Goal: Feedback & Contribution: Submit feedback/report problem

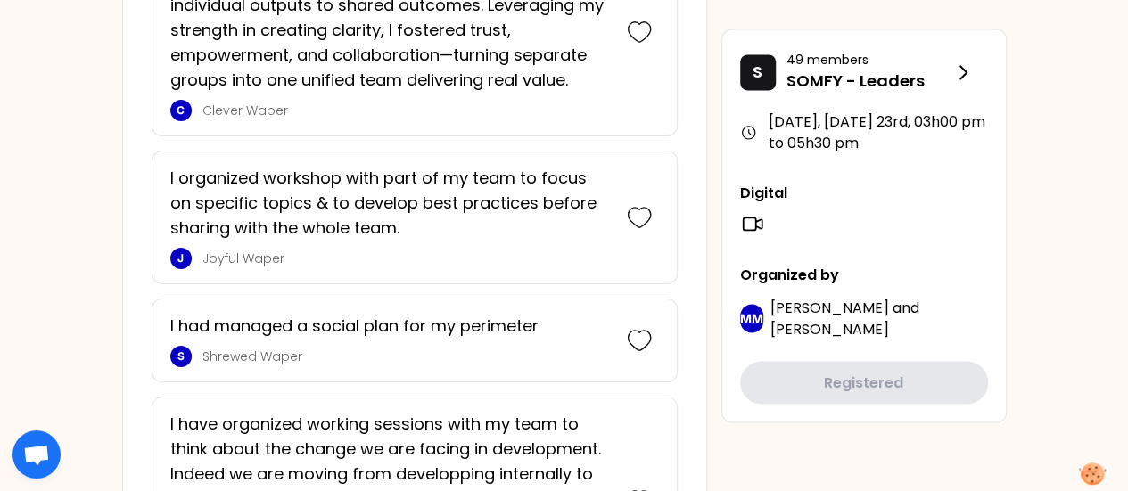
scroll to position [1409, 0]
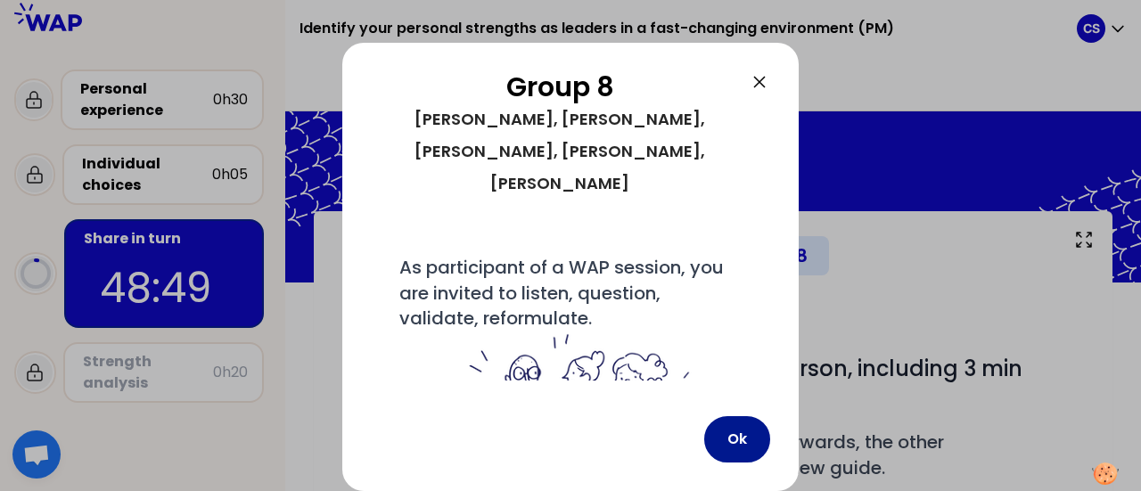
click at [730, 446] on button "Ok" at bounding box center [738, 439] width 66 height 46
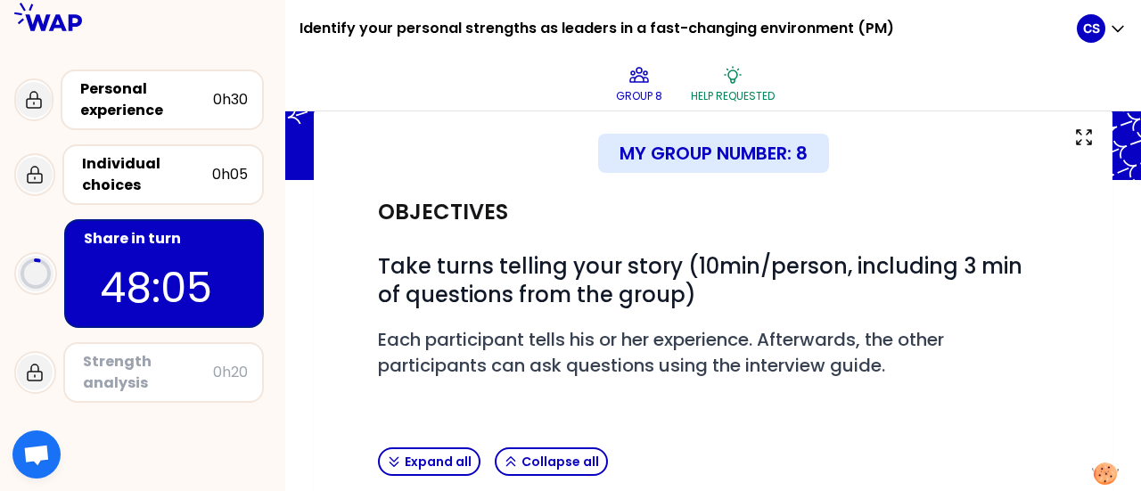
scroll to position [107, 0]
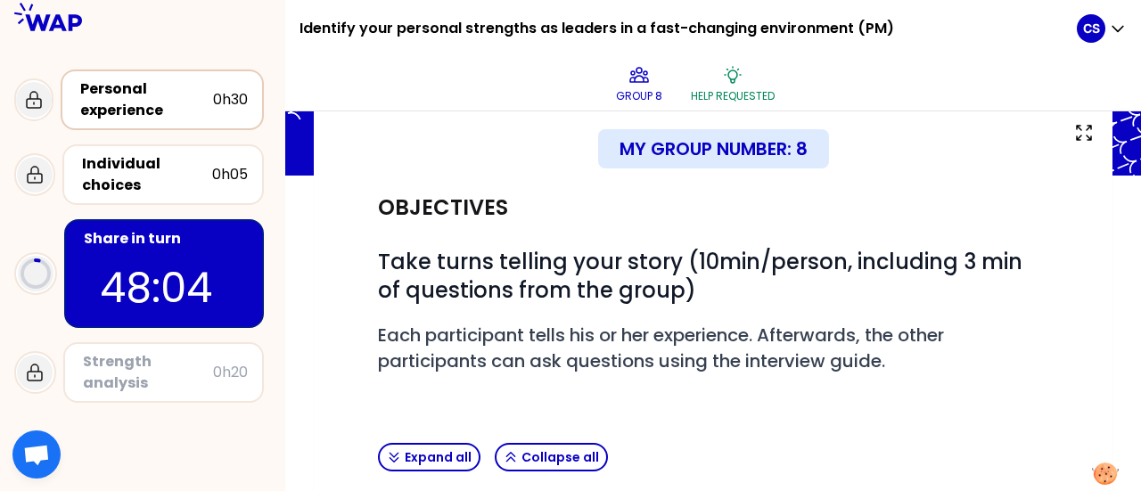
click at [105, 109] on div "Personal experience" at bounding box center [146, 99] width 133 height 43
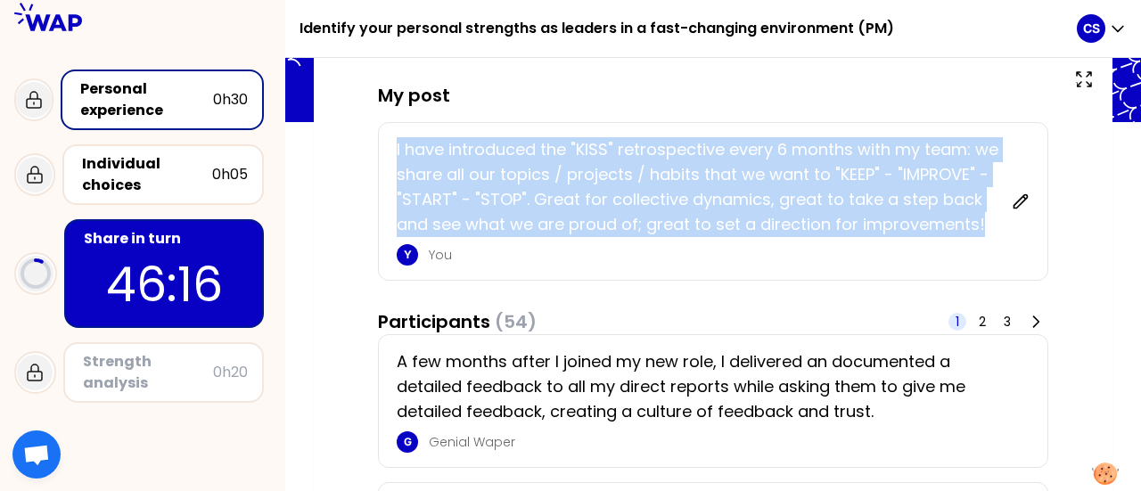
drag, startPoint x: 394, startPoint y: 146, endPoint x: 988, endPoint y: 230, distance: 599.8
click at [988, 230] on div "I have introduced the "KISS" retrospective every 6 months with my team: we shar…" at bounding box center [713, 201] width 671 height 159
copy p "I have introduced the "KISS" retrospective every 6 months with my team: we shar…"
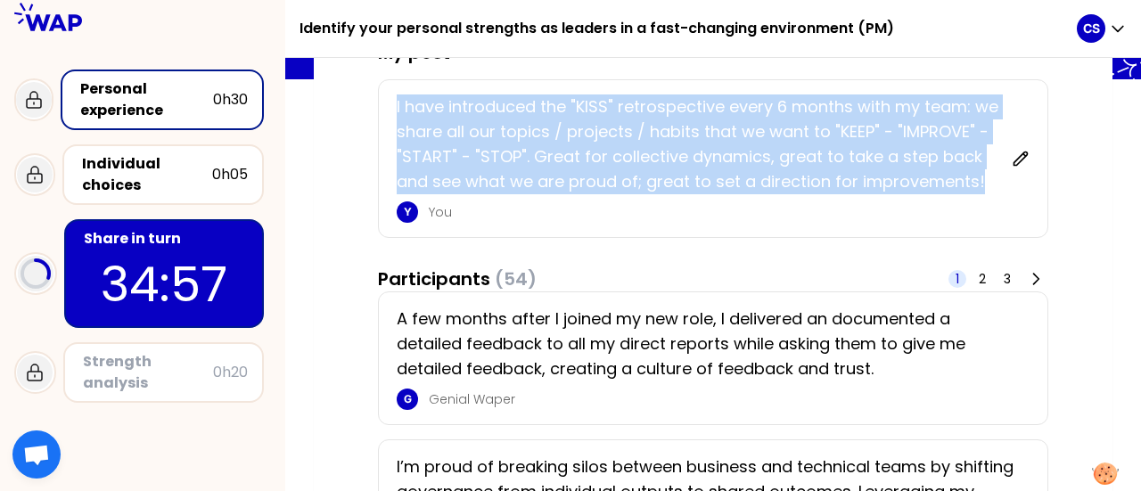
scroll to position [152, 0]
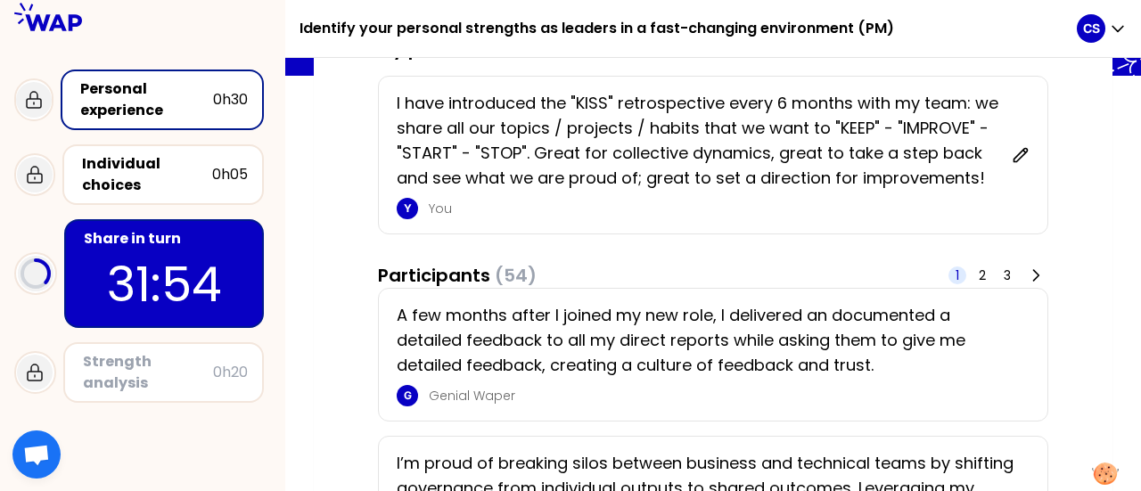
scroll to position [0, 0]
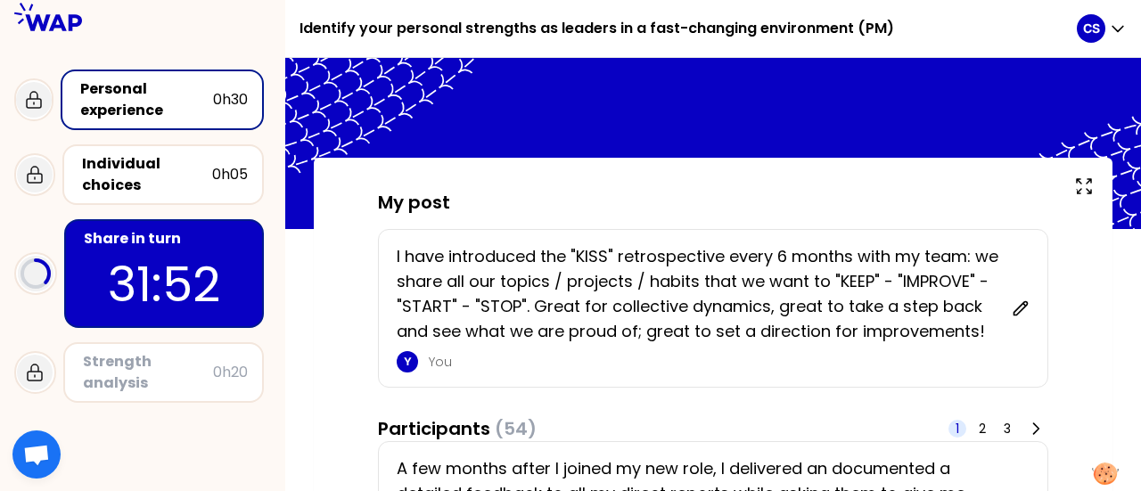
click at [146, 95] on div "Personal experience" at bounding box center [146, 99] width 133 height 43
click at [160, 174] on div "Individual choices" at bounding box center [147, 174] width 130 height 43
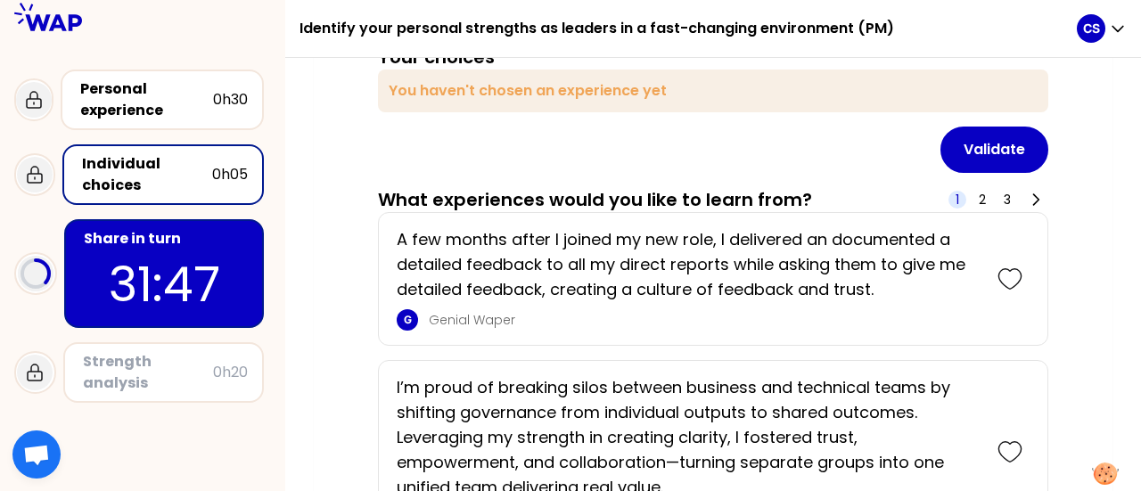
scroll to position [175, 0]
click at [185, 106] on div "Personal experience" at bounding box center [146, 99] width 133 height 43
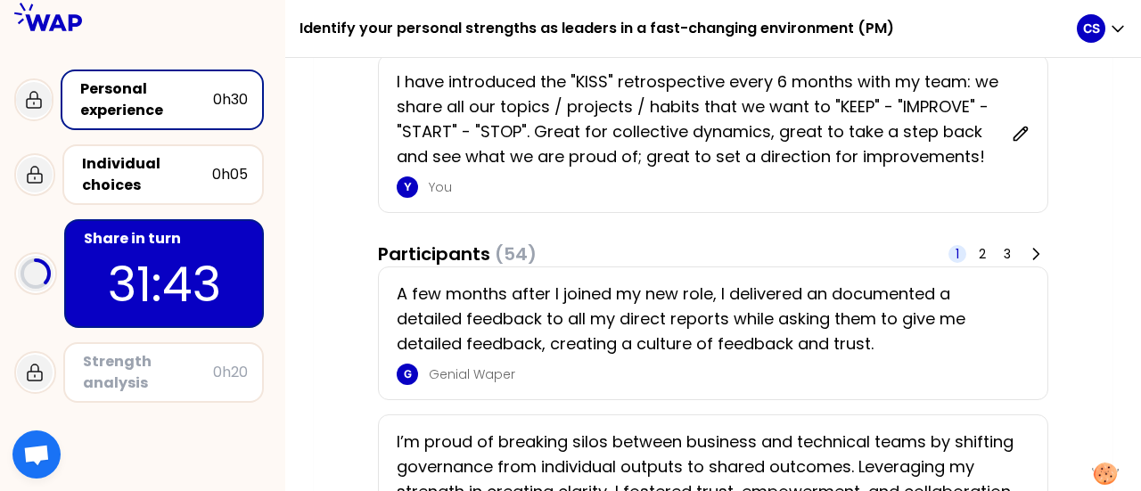
scroll to position [175, 0]
click at [216, 272] on p "31:41" at bounding box center [164, 285] width 168 height 70
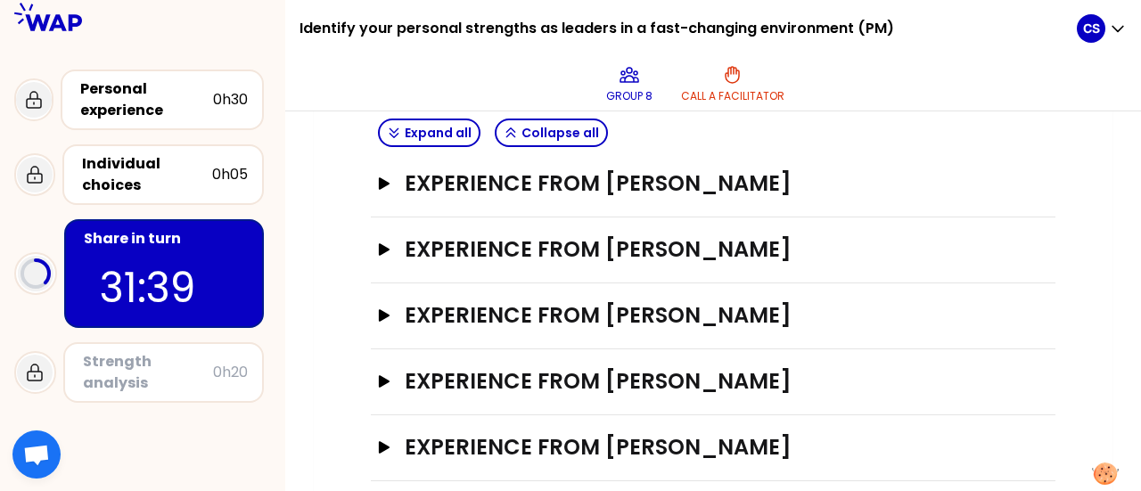
scroll to position [456, 0]
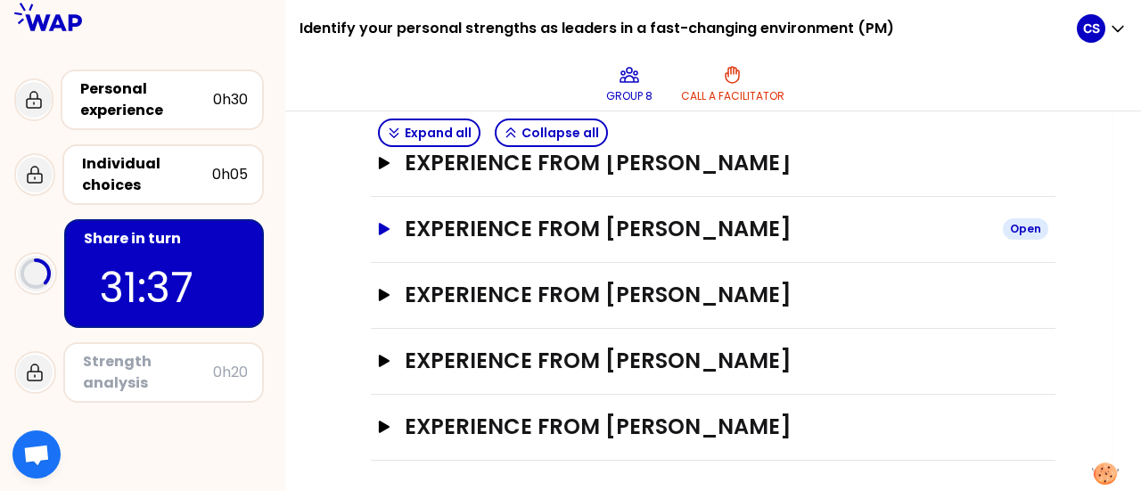
click at [584, 234] on h3 "Experience from [PERSON_NAME]" at bounding box center [697, 229] width 584 height 29
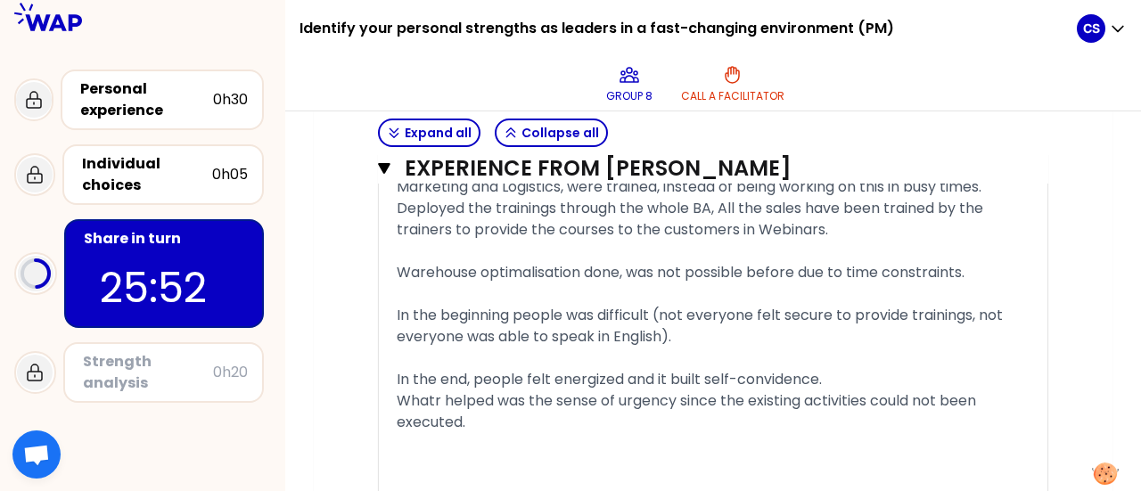
scroll to position [1470, 0]
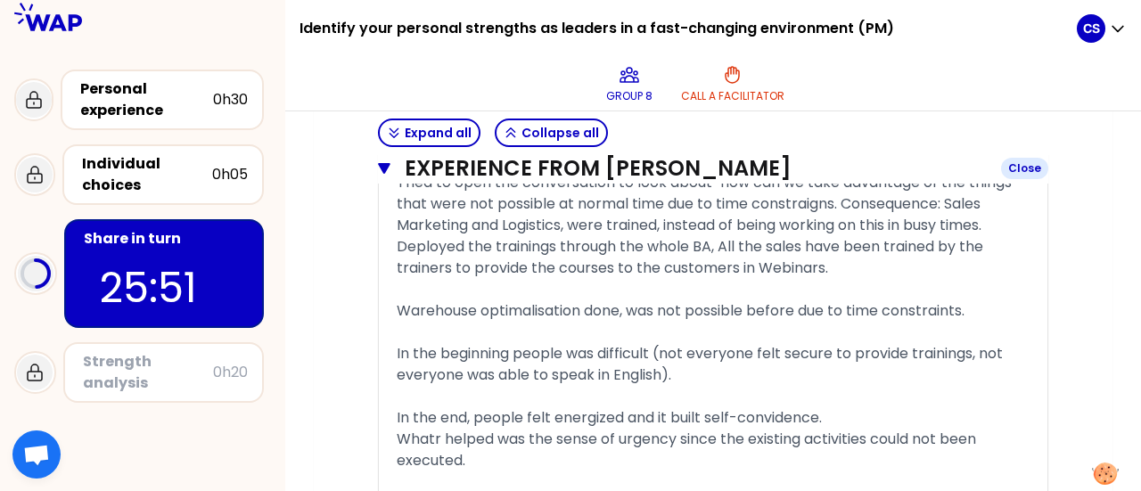
click at [380, 167] on icon "button" at bounding box center [384, 168] width 12 height 14
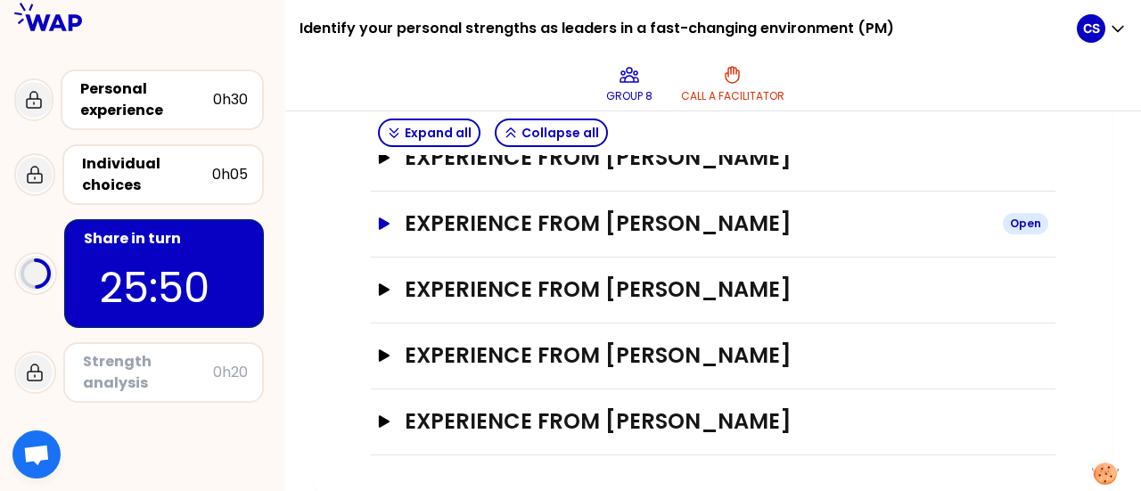
scroll to position [456, 0]
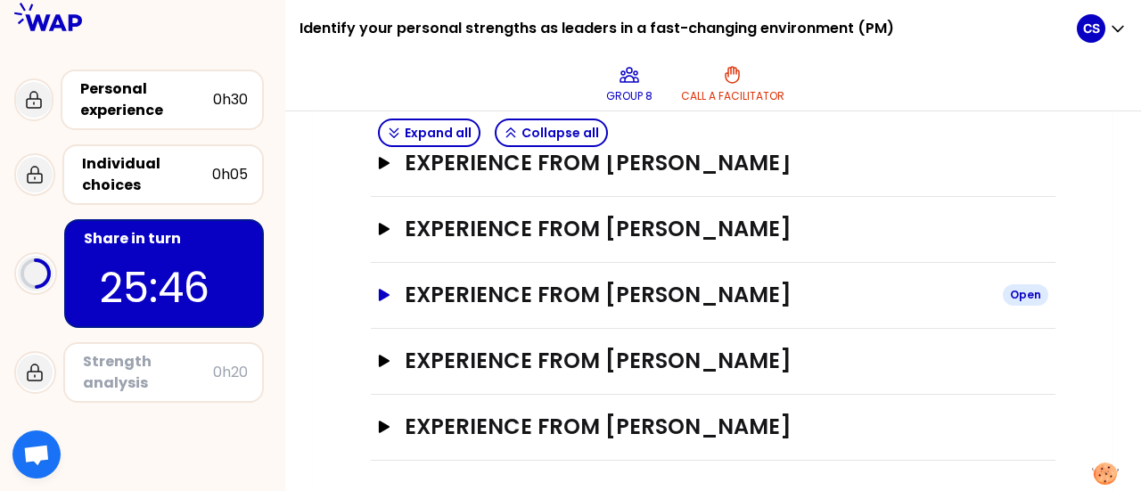
click at [577, 292] on h3 "Experience from [PERSON_NAME]" at bounding box center [697, 295] width 584 height 29
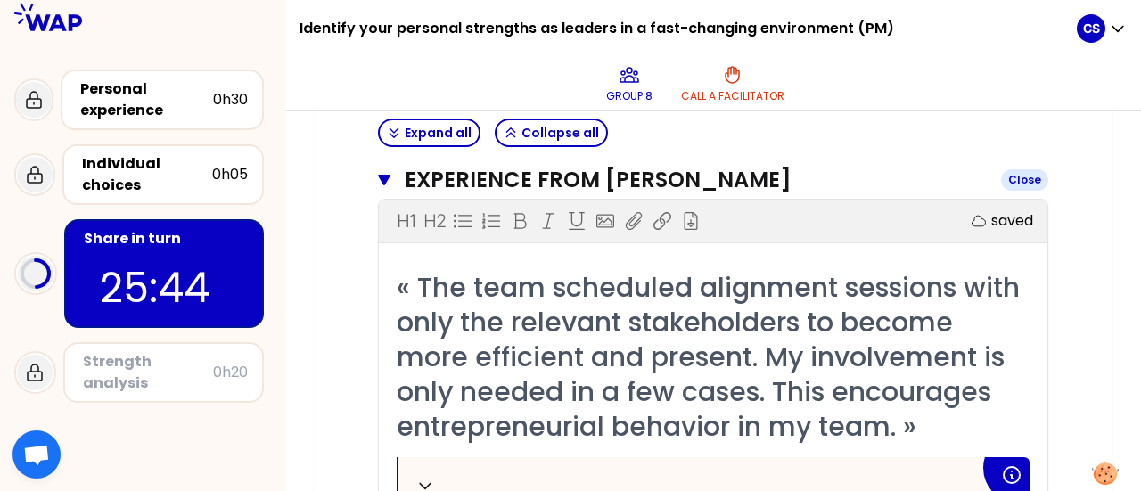
scroll to position [580, 0]
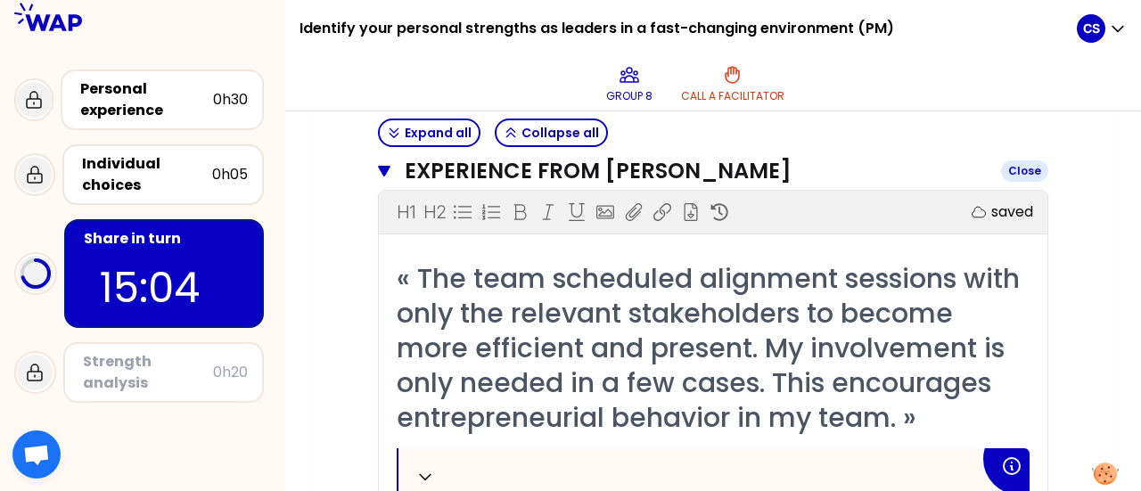
click at [382, 166] on icon "button" at bounding box center [384, 171] width 12 height 11
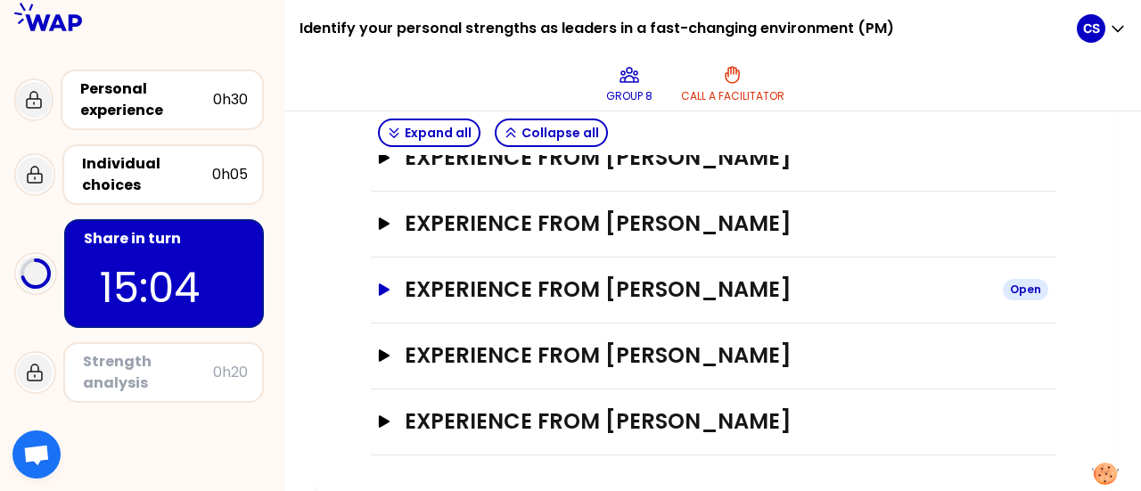
scroll to position [456, 0]
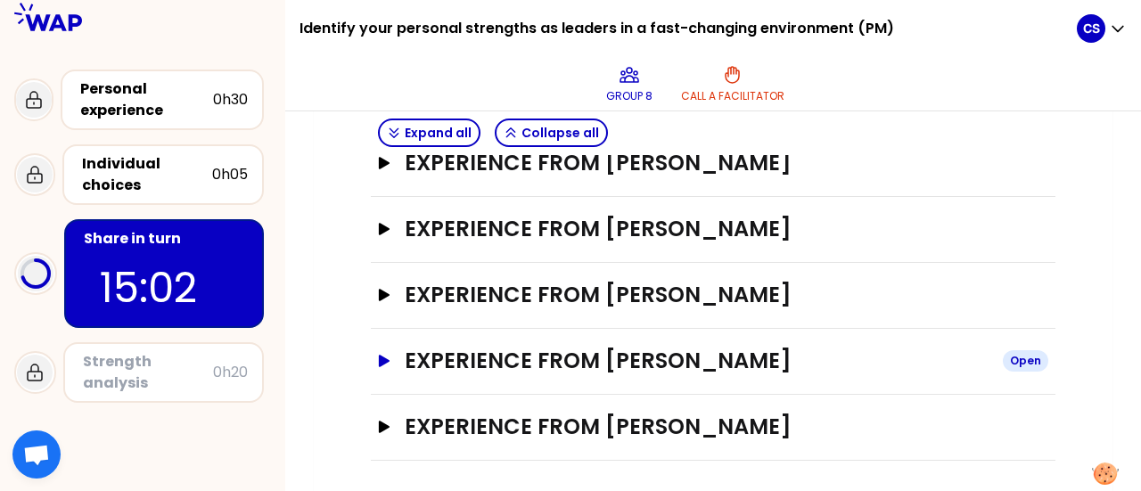
click at [378, 358] on icon "button" at bounding box center [384, 361] width 14 height 12
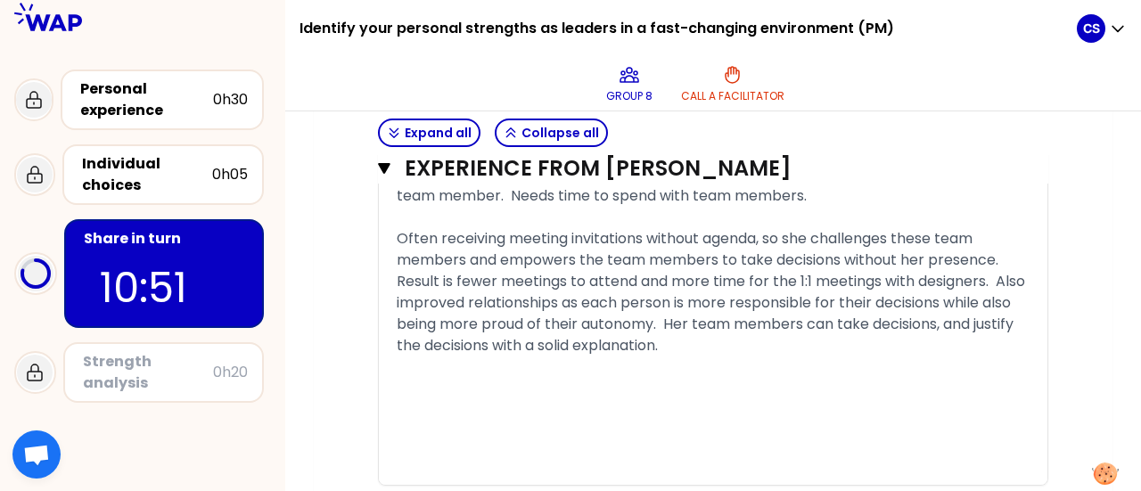
scroll to position [1501, 0]
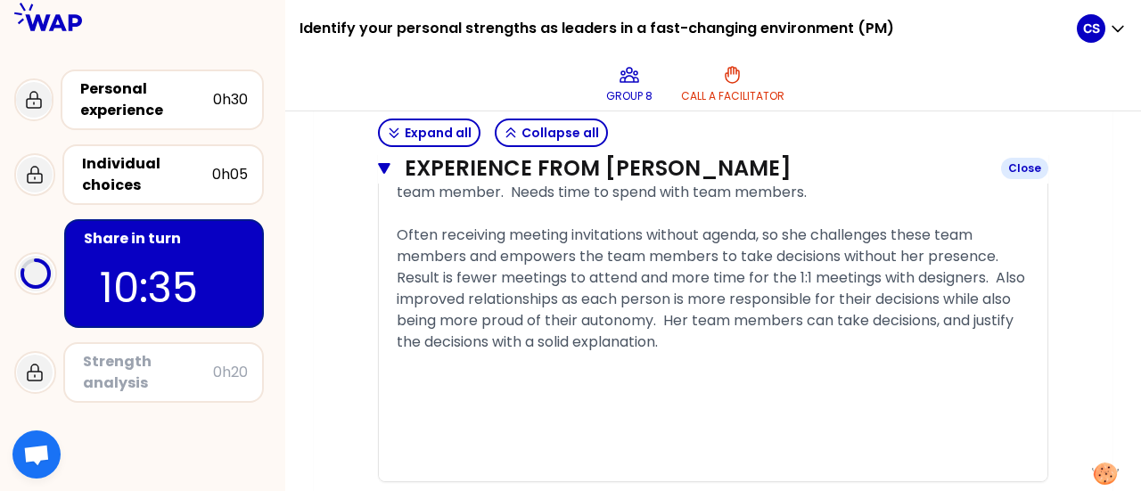
click at [383, 166] on icon "button" at bounding box center [384, 168] width 12 height 11
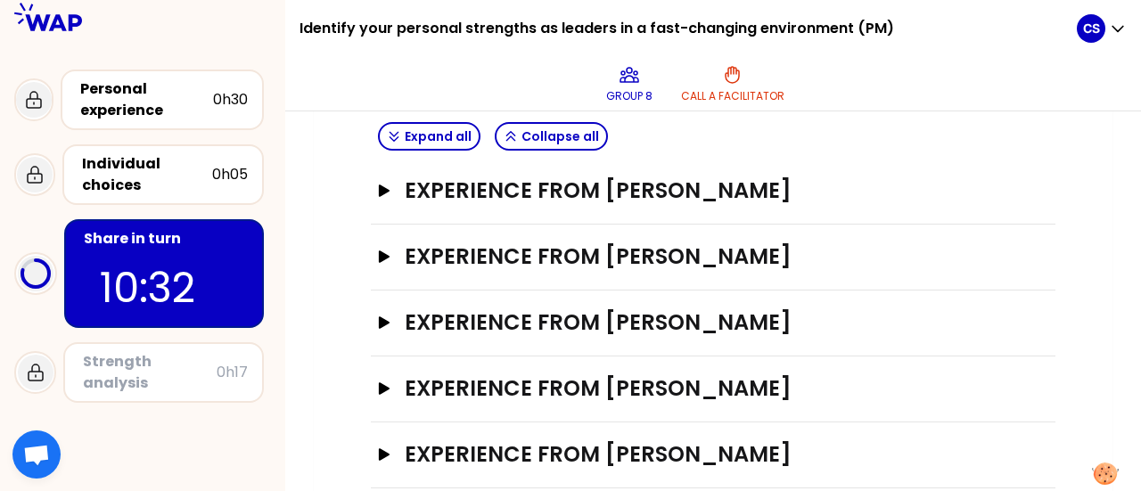
scroll to position [456, 0]
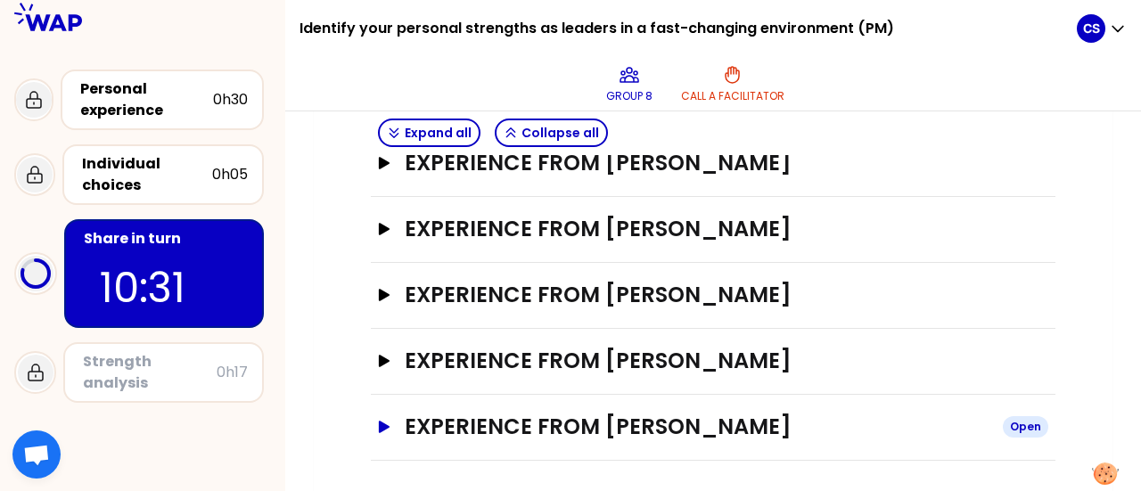
click at [378, 422] on icon "button" at bounding box center [384, 427] width 14 height 12
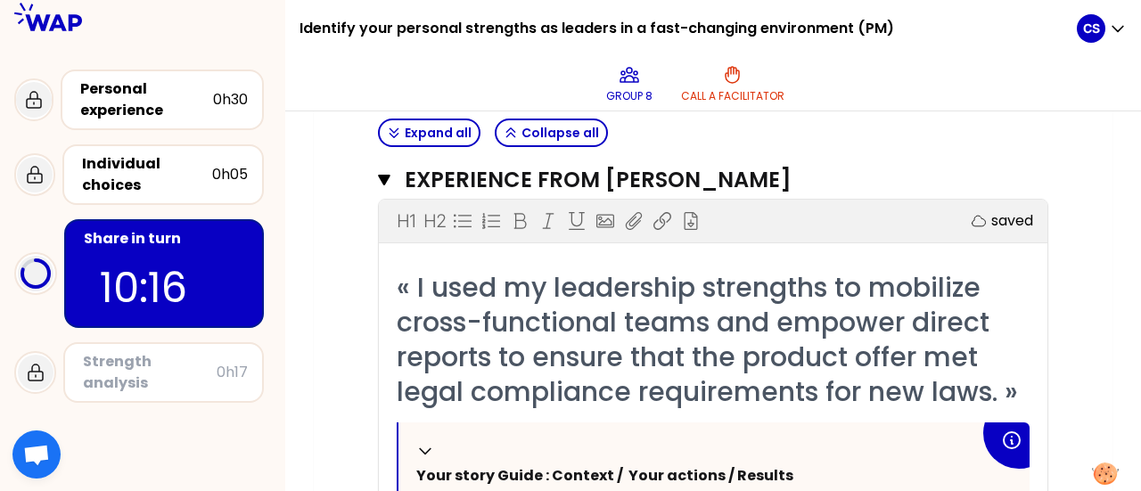
scroll to position [672, 0]
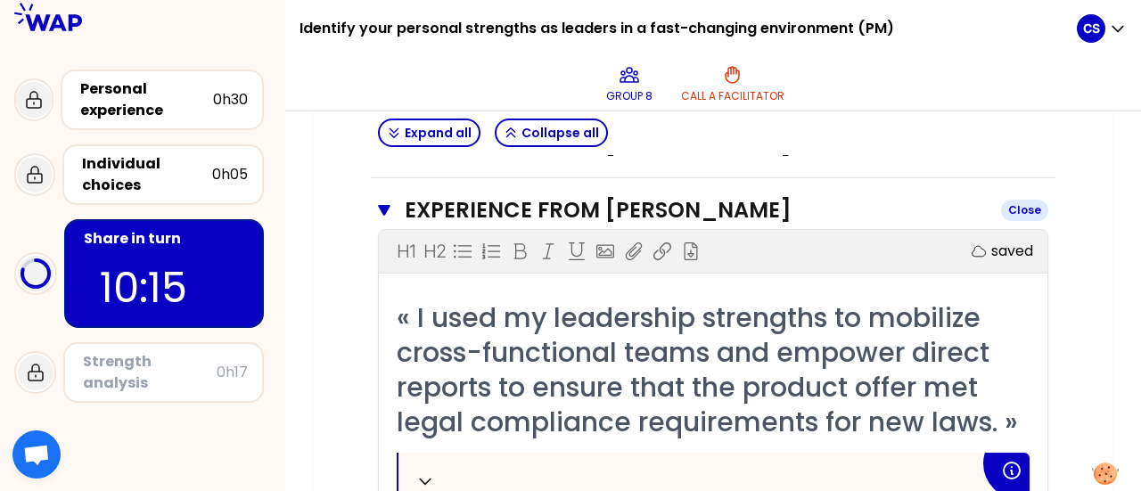
click at [385, 203] on icon "button" at bounding box center [384, 210] width 12 height 14
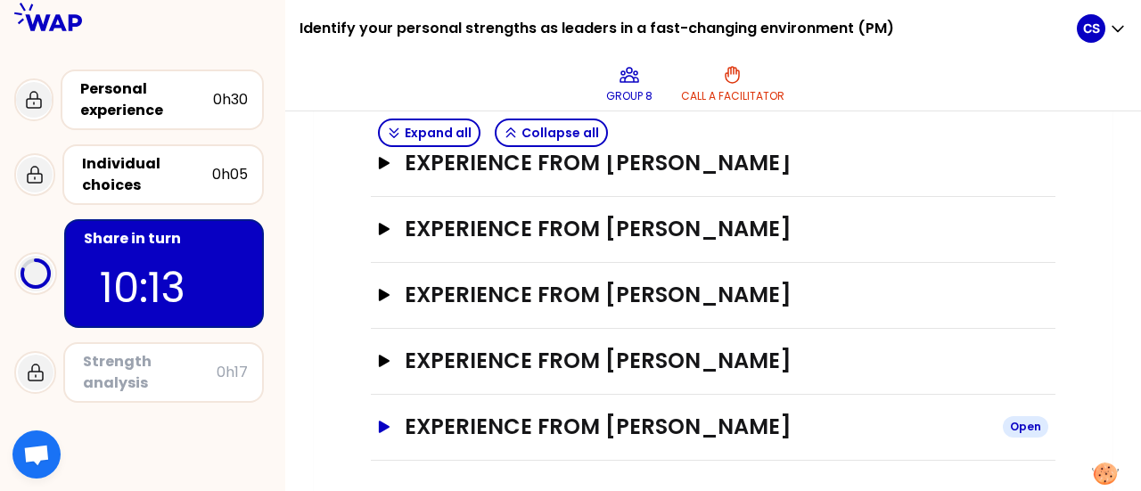
click at [383, 424] on icon "button" at bounding box center [384, 427] width 11 height 12
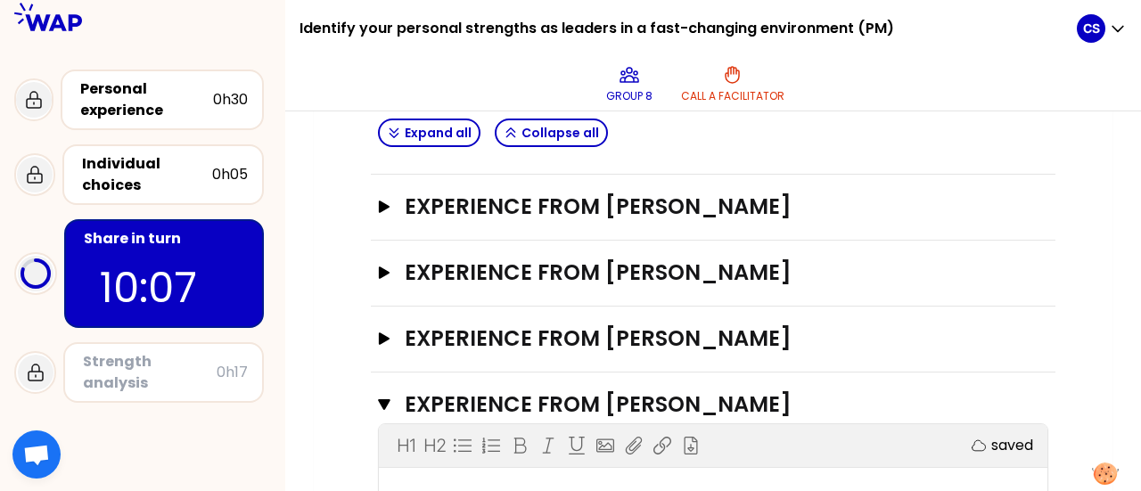
scroll to position [480, 0]
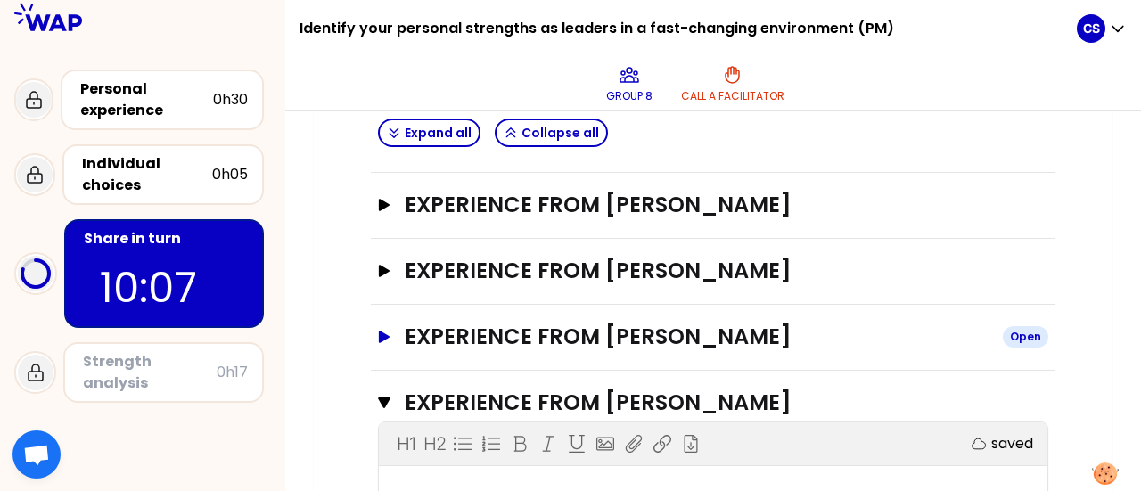
click at [384, 334] on icon "button" at bounding box center [384, 337] width 11 height 12
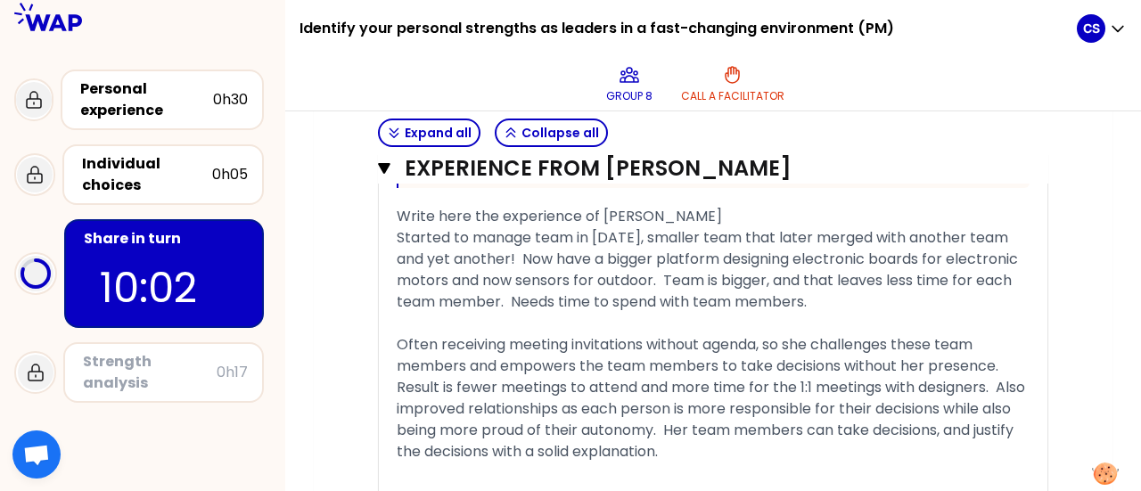
scroll to position [1388, 0]
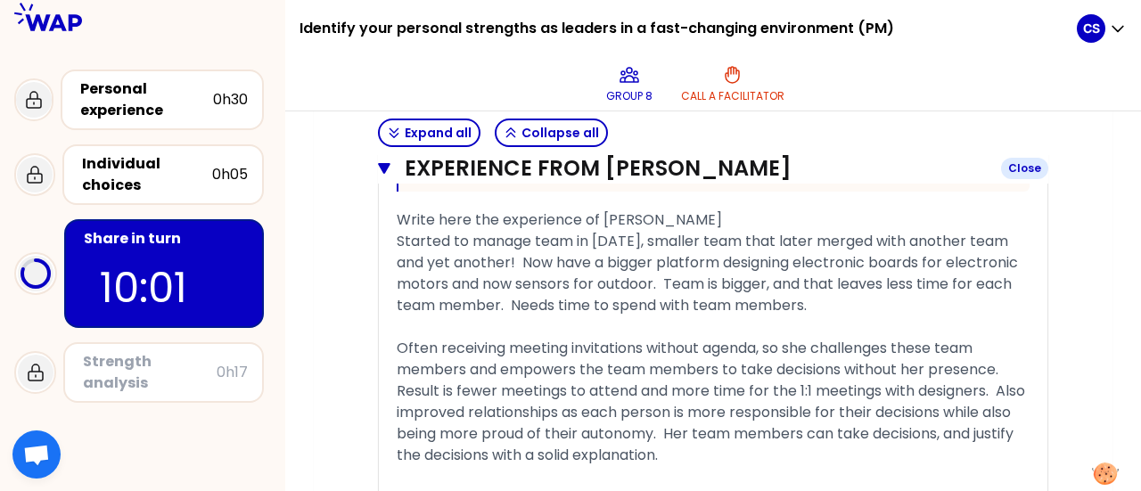
click at [382, 162] on icon "button" at bounding box center [384, 168] width 12 height 14
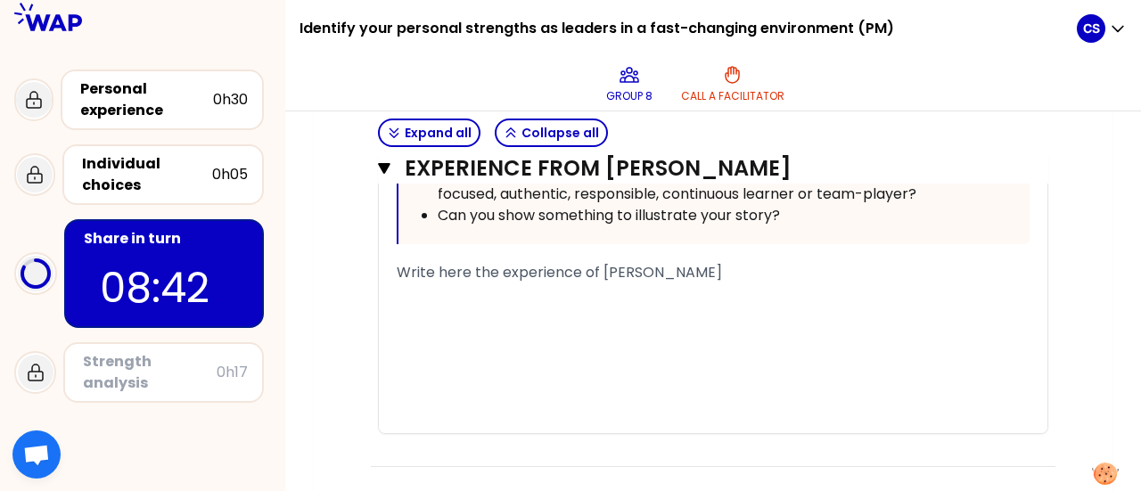
scroll to position [1372, 0]
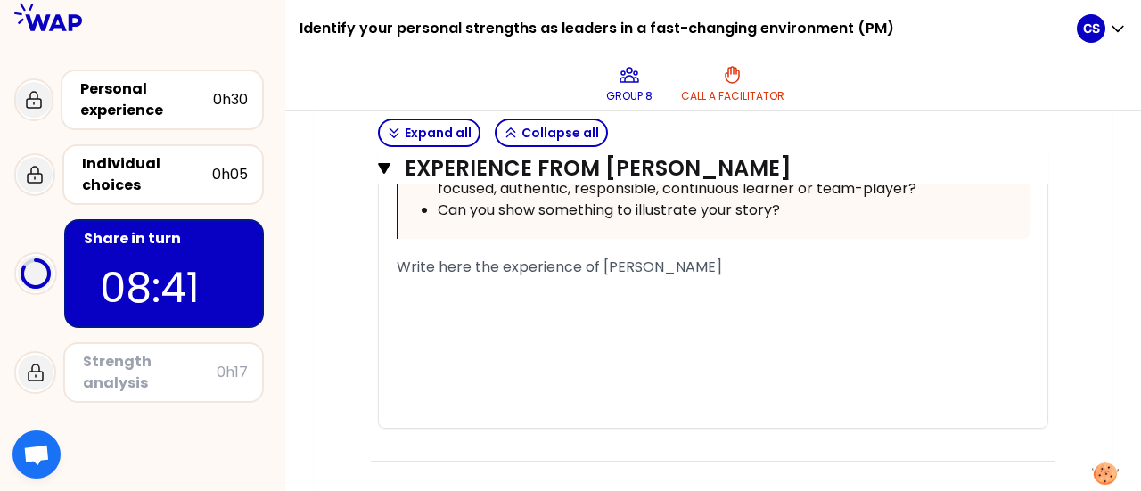
click at [439, 265] on span "Write here the experience of [PERSON_NAME]" at bounding box center [559, 267] width 325 height 21
click at [398, 262] on span "Write here the experience of [PERSON_NAME]" at bounding box center [559, 267] width 325 height 21
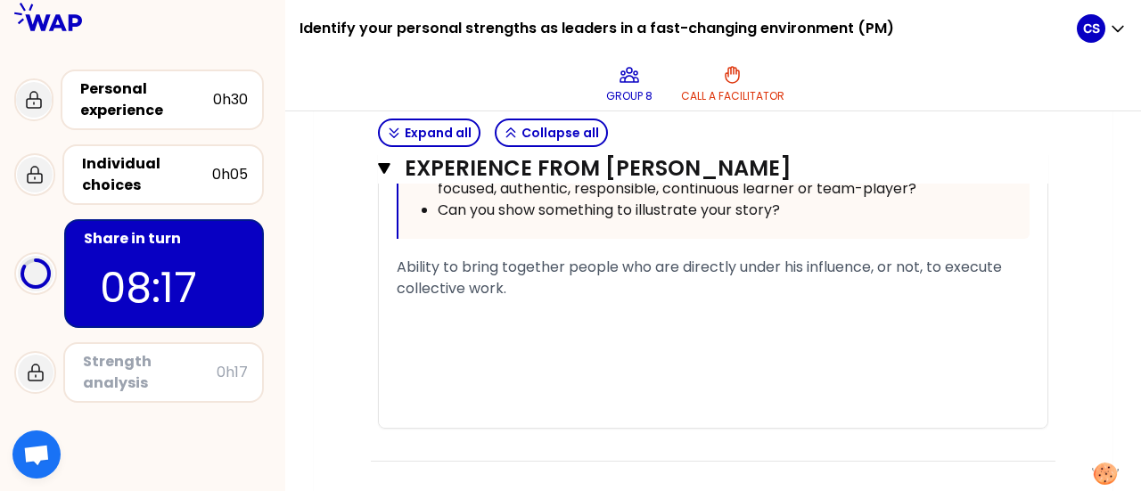
click at [398, 262] on span "Ability to bring together people who are directly under his influence, or not, …" at bounding box center [701, 278] width 609 height 42
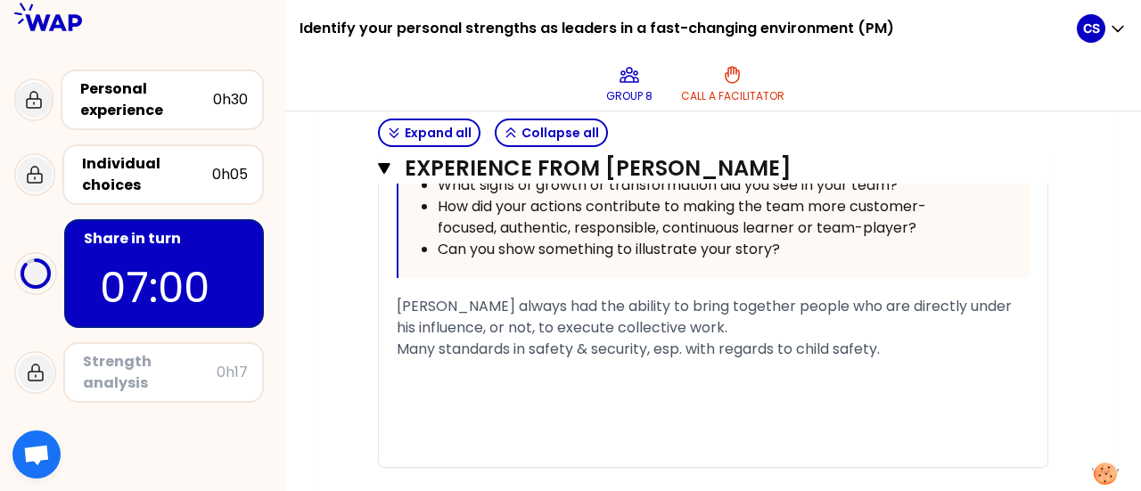
scroll to position [1347, 0]
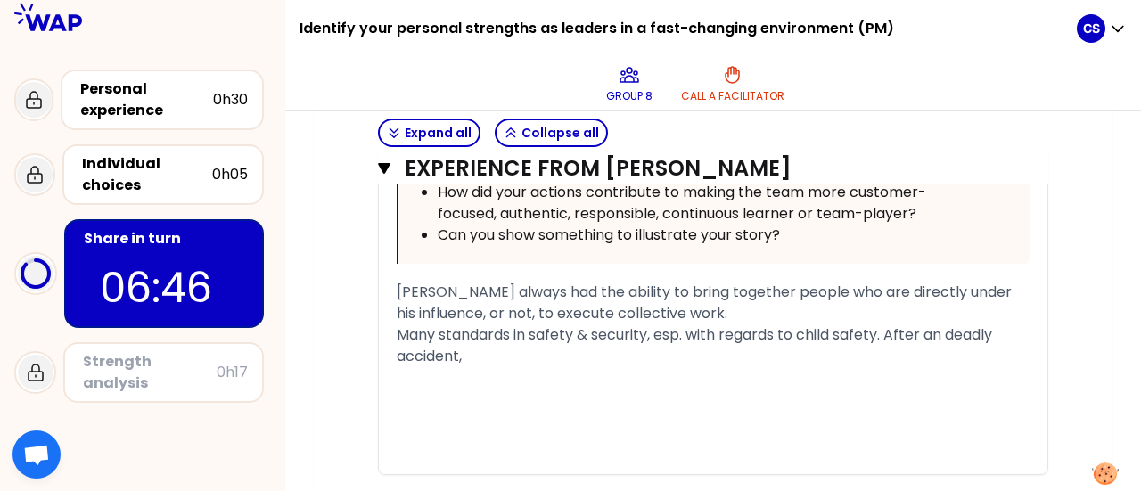
click at [938, 333] on span "Many standards in safety & security, esp. with regards to child safety. After a…" at bounding box center [696, 346] width 599 height 42
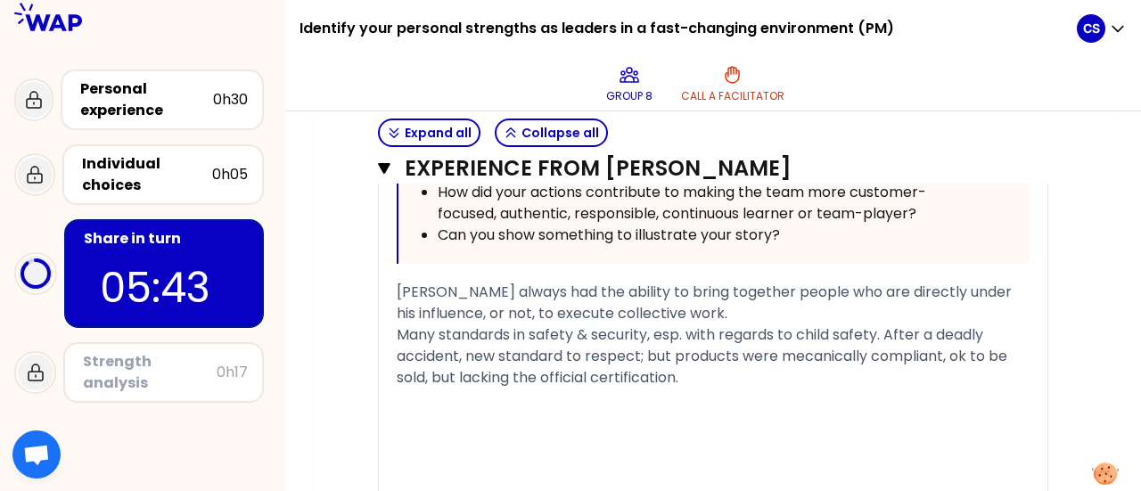
click at [962, 356] on span "Many standards in safety & security, esp. with regards to child safety. After a…" at bounding box center [704, 356] width 614 height 63
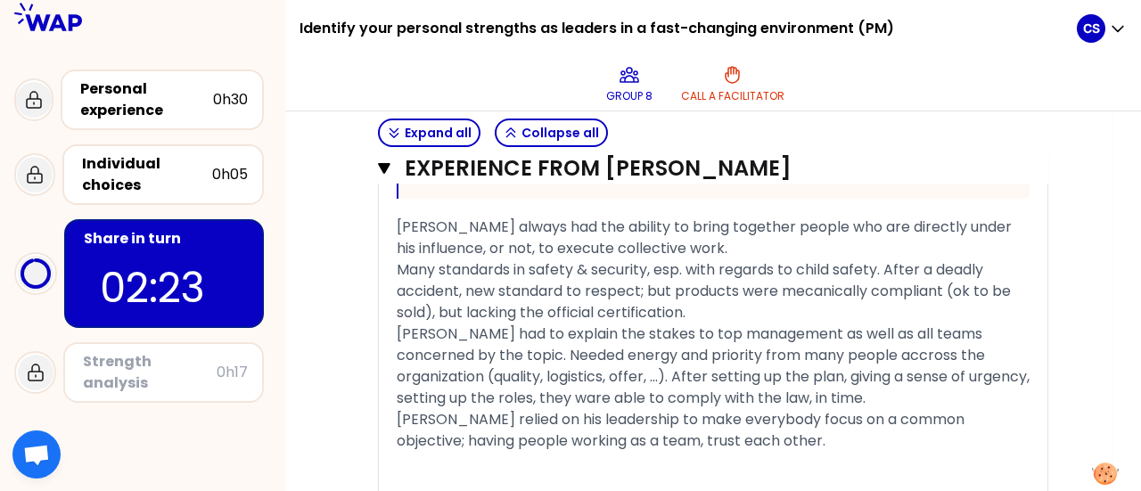
scroll to position [1411, 0]
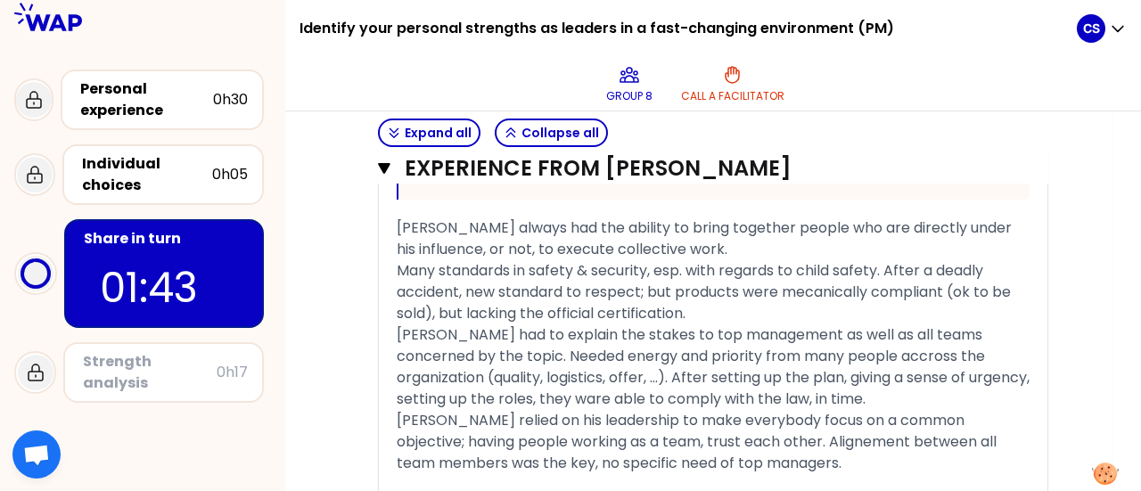
click at [444, 457] on span "[PERSON_NAME] relied on his leadership to make everybody focus on a common obje…" at bounding box center [699, 441] width 604 height 63
click at [649, 284] on span "Many standards in safety & security, esp. with regards to child safety. After a…" at bounding box center [706, 291] width 618 height 63
click at [655, 270] on span "Many standards in safety & security, esp. with regards to child safety. After a…" at bounding box center [706, 291] width 618 height 63
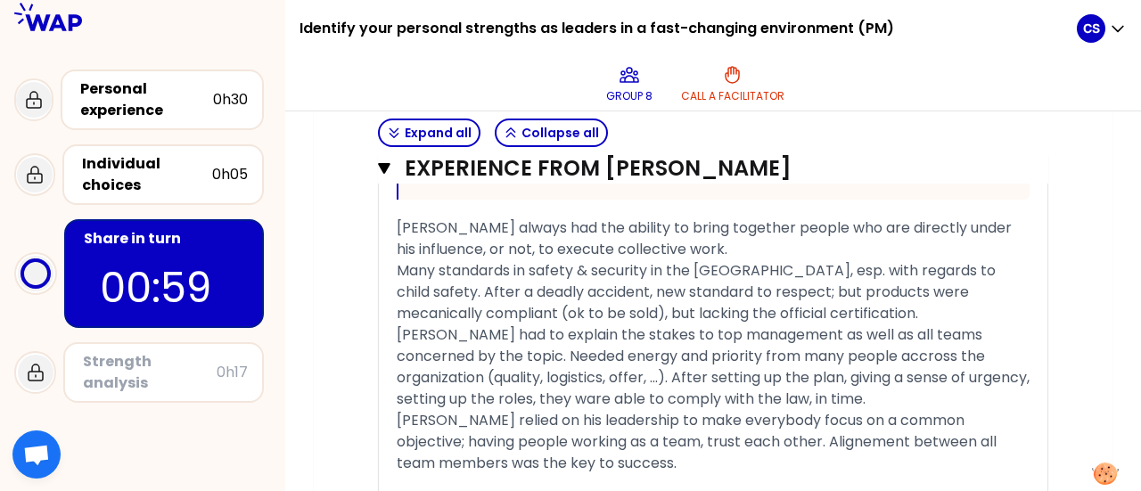
click at [622, 286] on span "Many standards in safety & security in the [GEOGRAPHIC_DATA], esp. with regards…" at bounding box center [698, 291] width 603 height 63
click at [869, 308] on div "Many standards in safety & security in the [GEOGRAPHIC_DATA], esp. with regards…" at bounding box center [713, 292] width 633 height 64
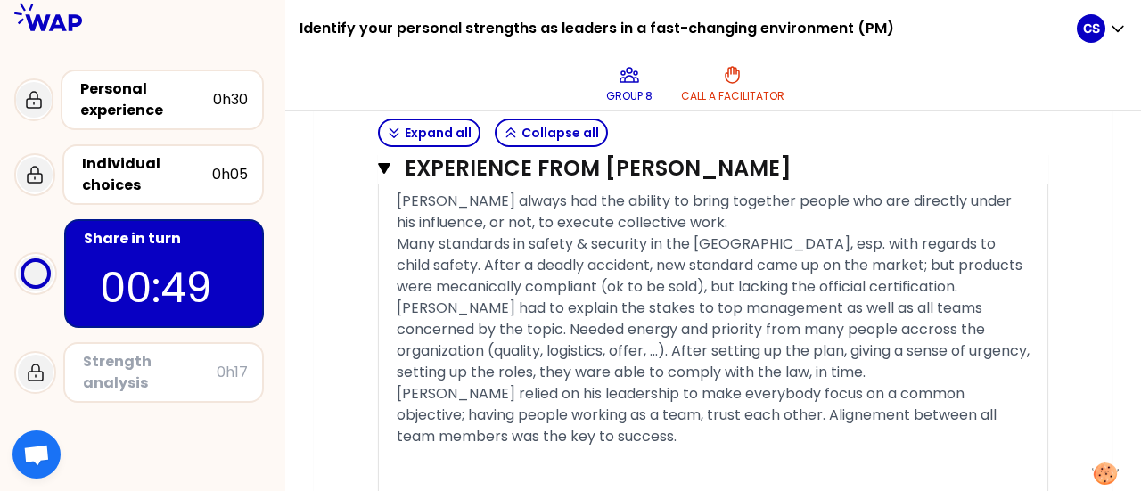
scroll to position [1441, 0]
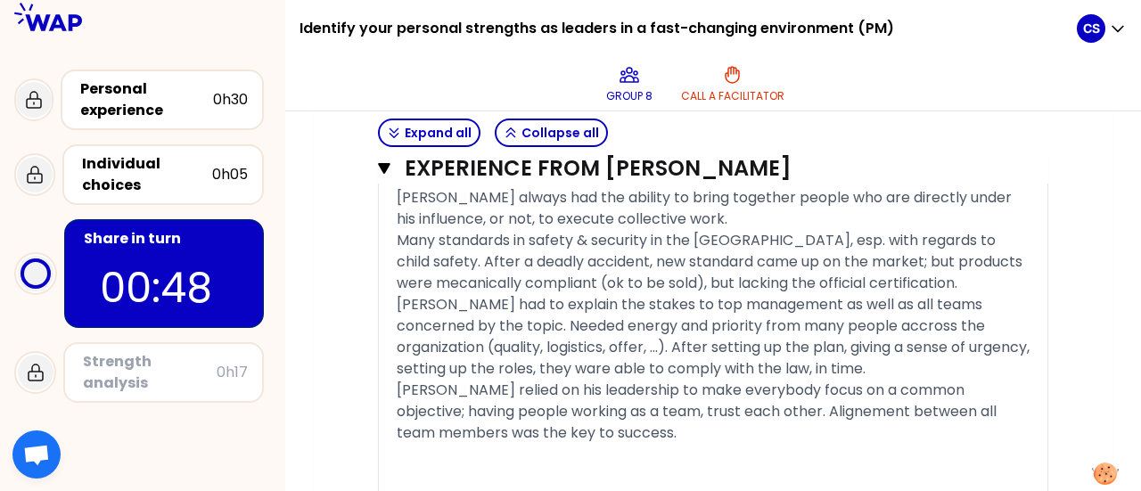
click at [806, 260] on span "Many standards in safety & security in the [GEOGRAPHIC_DATA], esp. with regards…" at bounding box center [712, 261] width 630 height 63
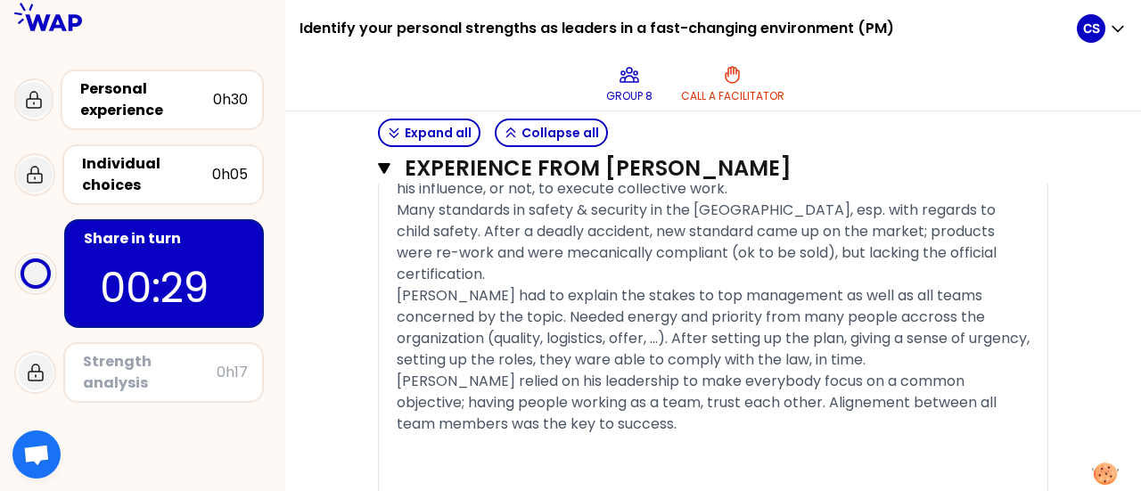
scroll to position [1476, 0]
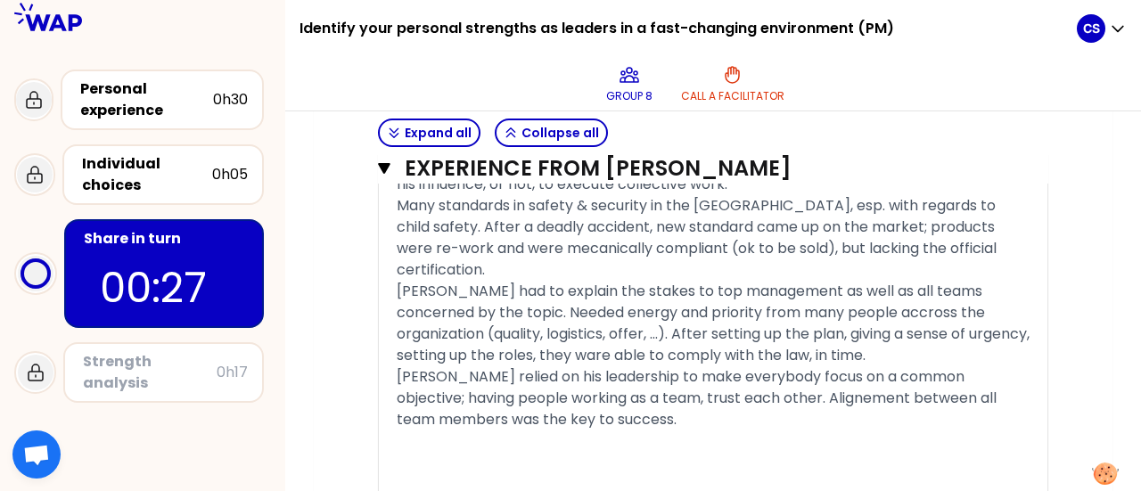
click at [543, 395] on div "[PERSON_NAME] relied on his leadership to make everybody focus on a common obje…" at bounding box center [713, 399] width 633 height 64
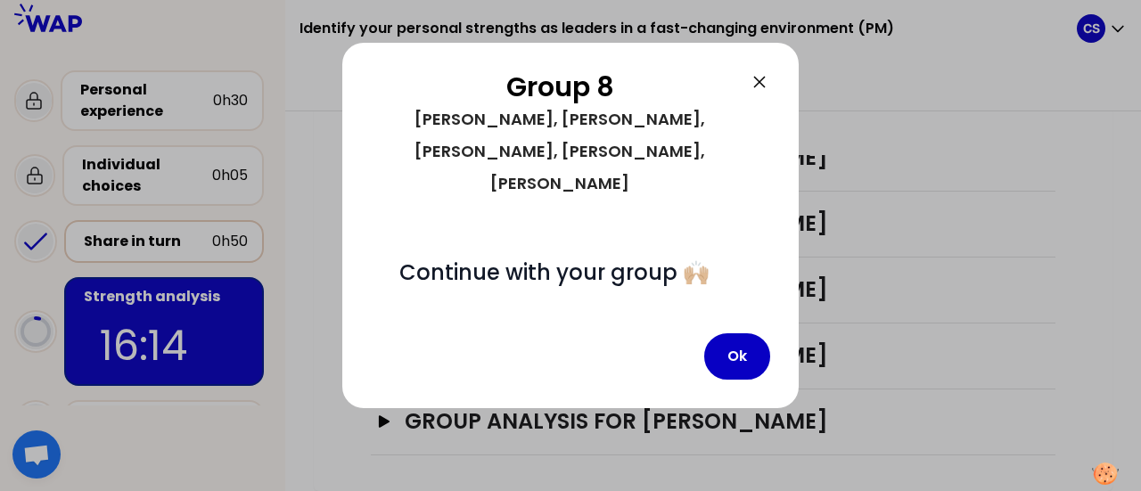
scroll to position [698, 0]
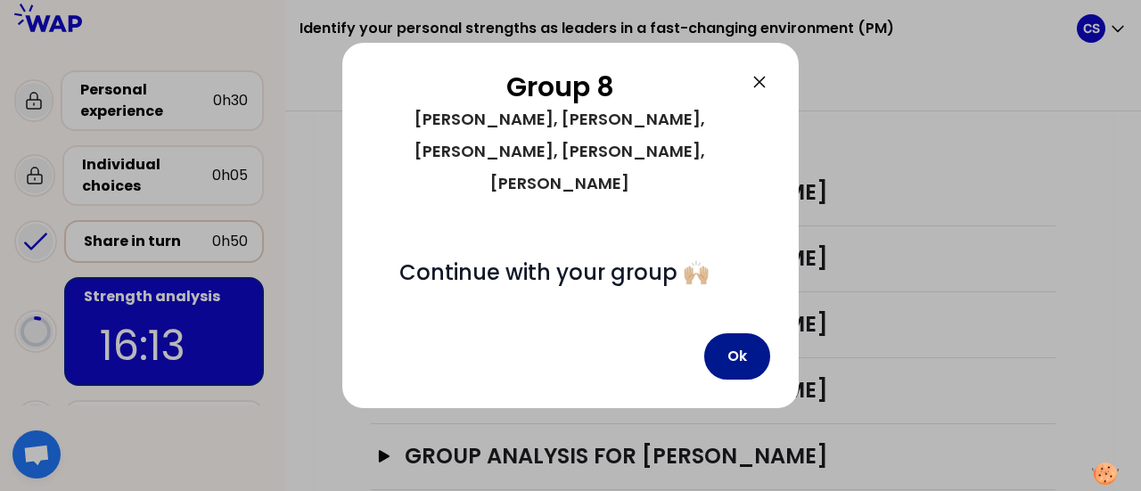
click at [737, 334] on button "Ok" at bounding box center [738, 357] width 66 height 46
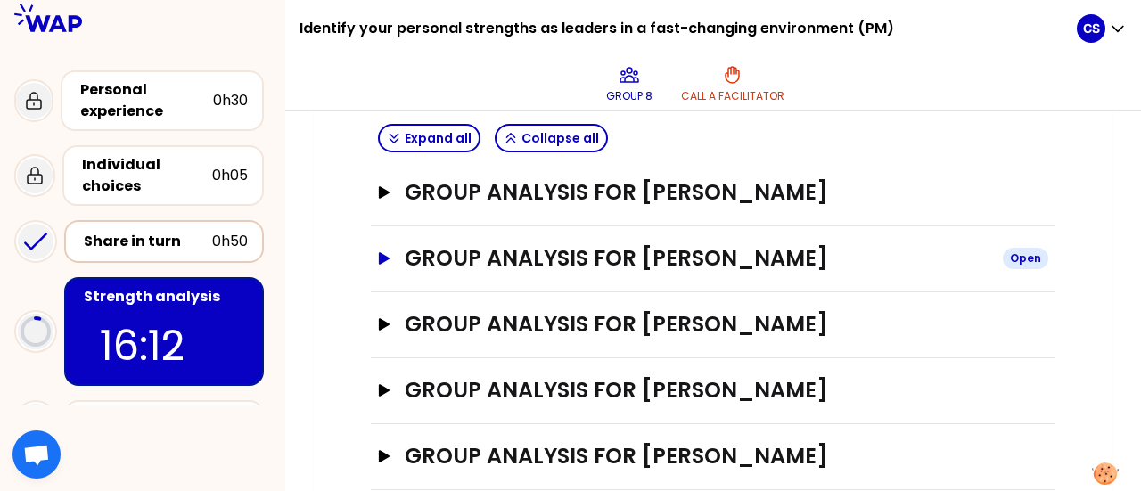
scroll to position [638, 0]
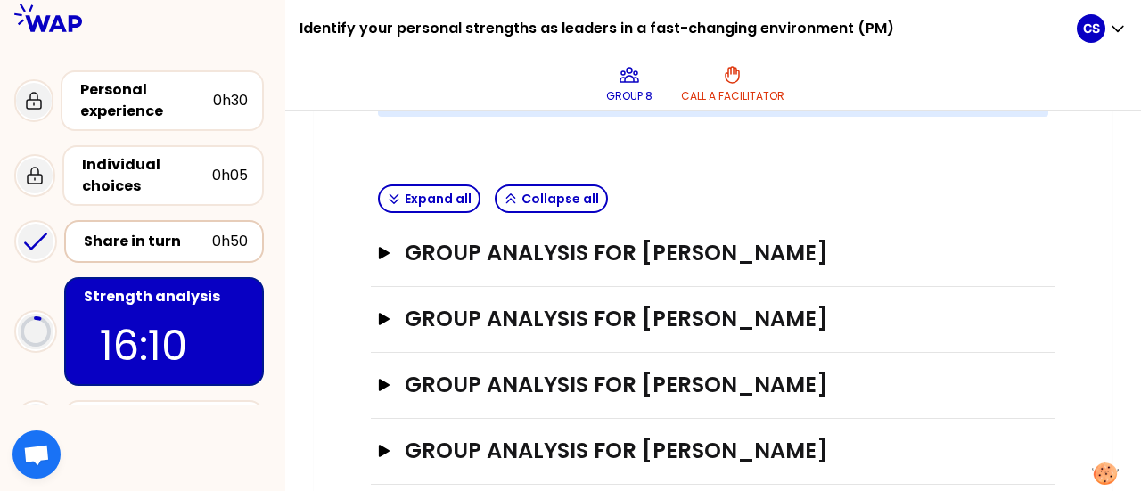
click at [374, 221] on div "Group analysis for [PERSON_NAME] Open" at bounding box center [713, 254] width 685 height 66
click at [381, 247] on icon "button" at bounding box center [384, 253] width 11 height 12
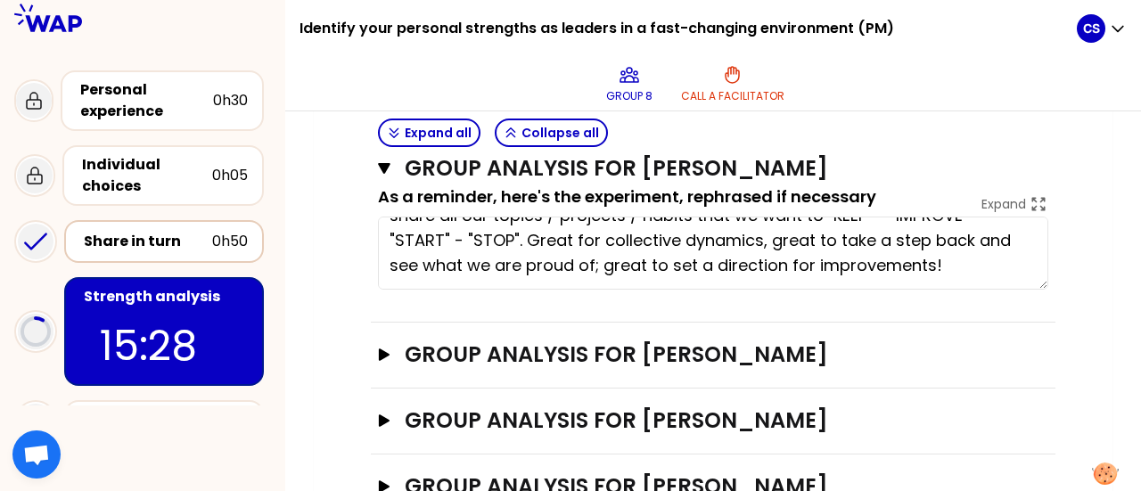
scroll to position [0, 0]
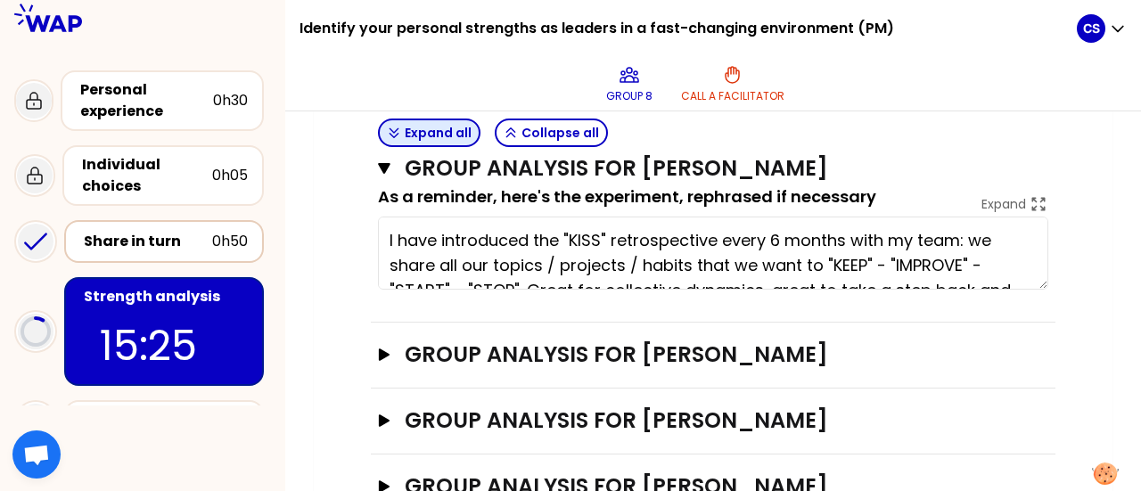
click at [439, 128] on button "Expand all" at bounding box center [429, 133] width 103 height 29
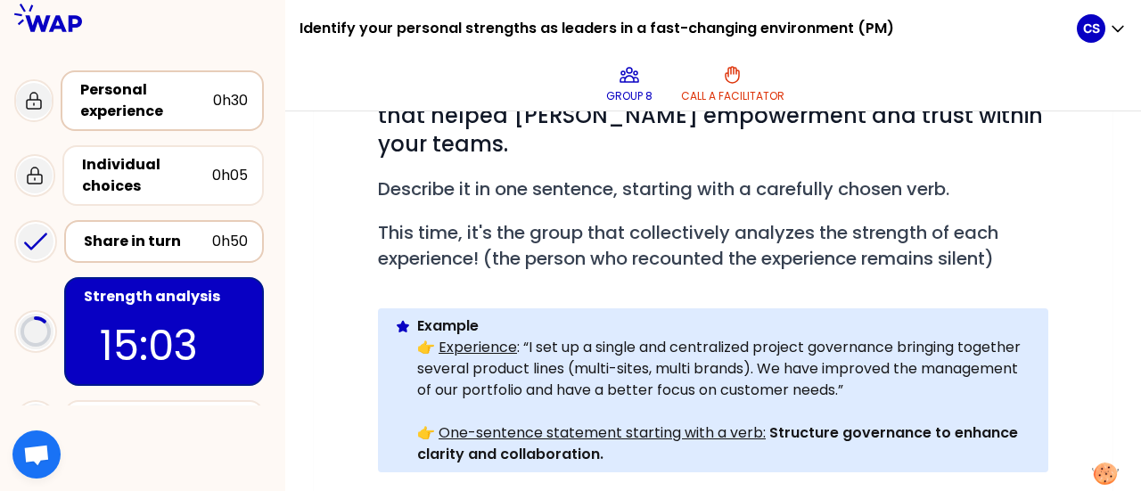
click at [127, 102] on div "Personal experience" at bounding box center [146, 100] width 133 height 43
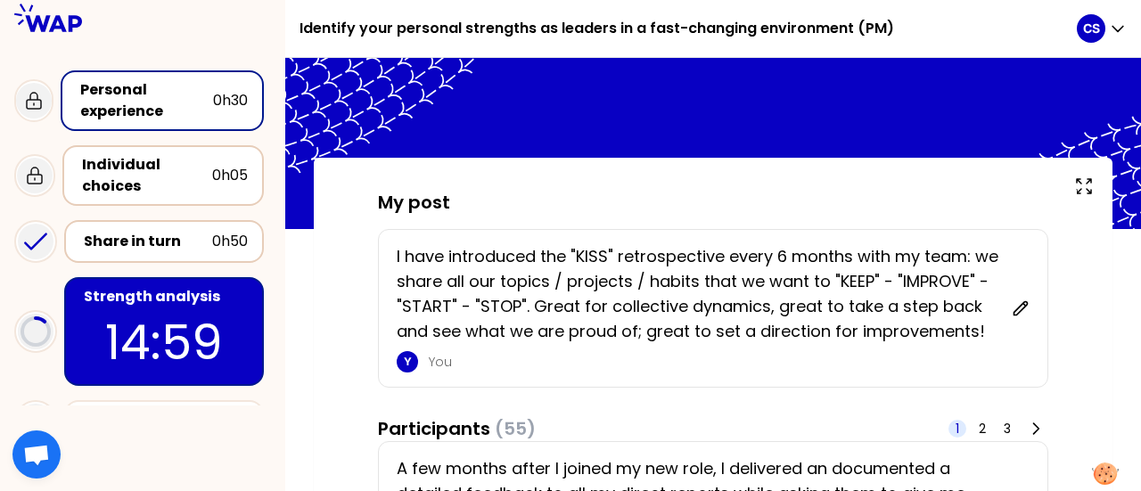
click at [155, 163] on div "Individual choices" at bounding box center [147, 175] width 130 height 43
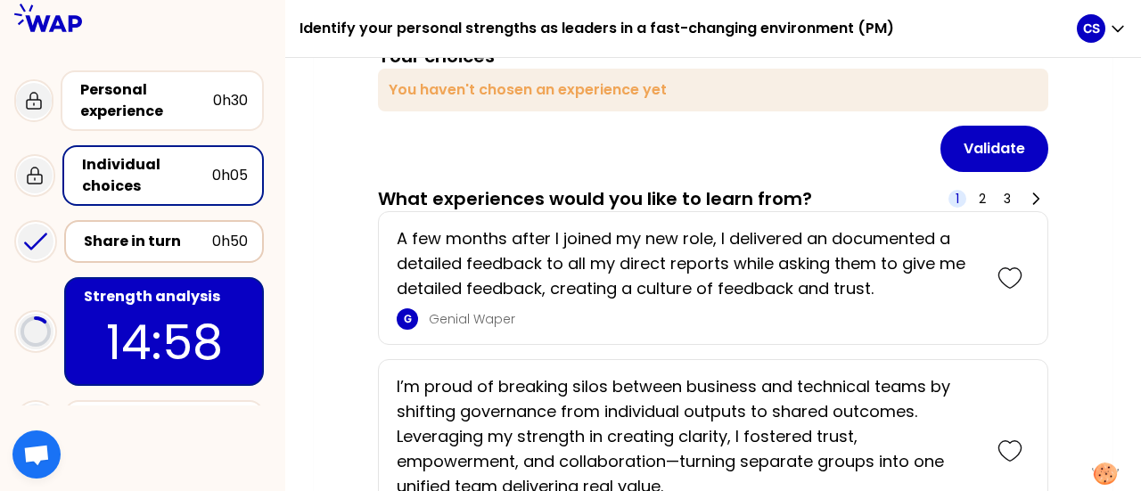
scroll to position [193, 0]
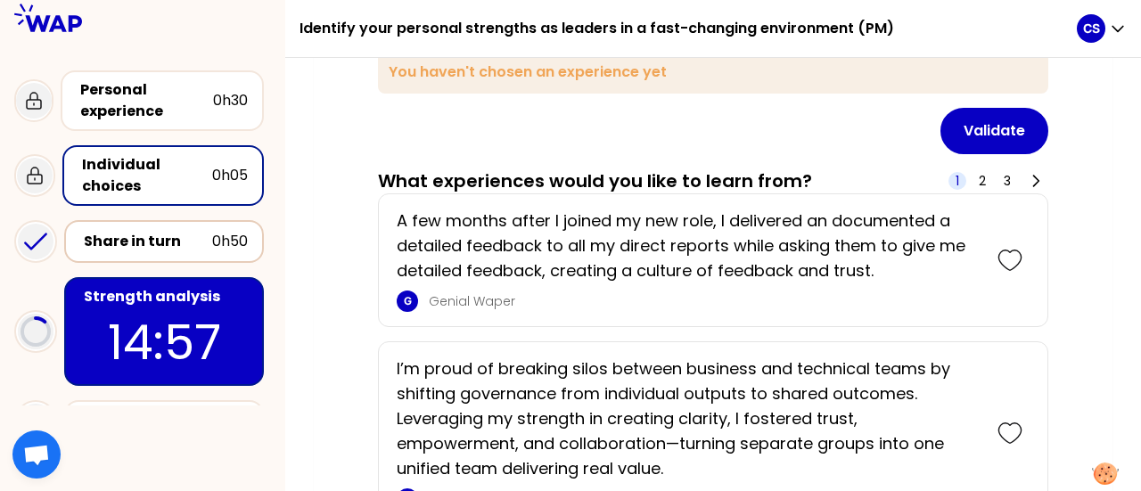
click at [204, 236] on div "Share in turn" at bounding box center [148, 241] width 128 height 21
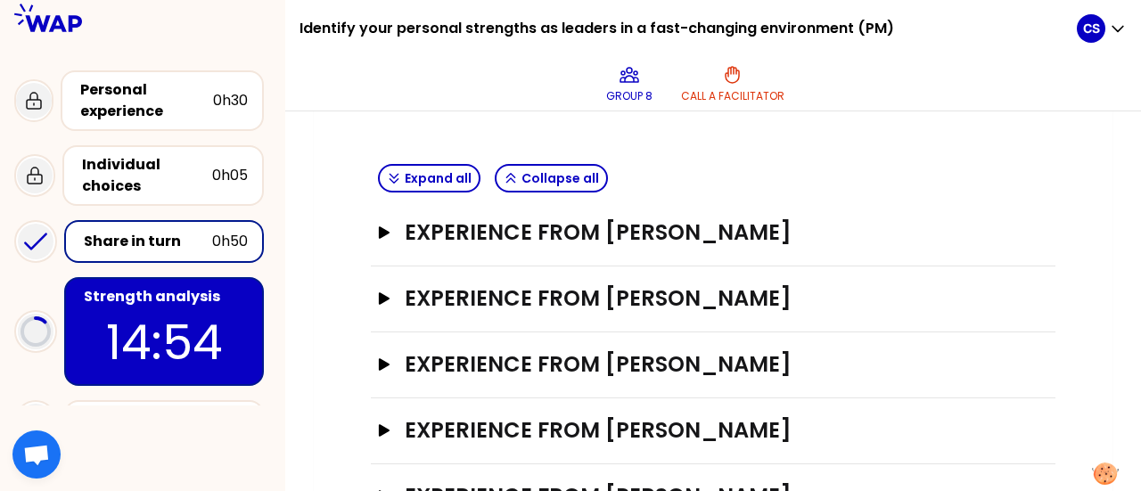
scroll to position [392, 0]
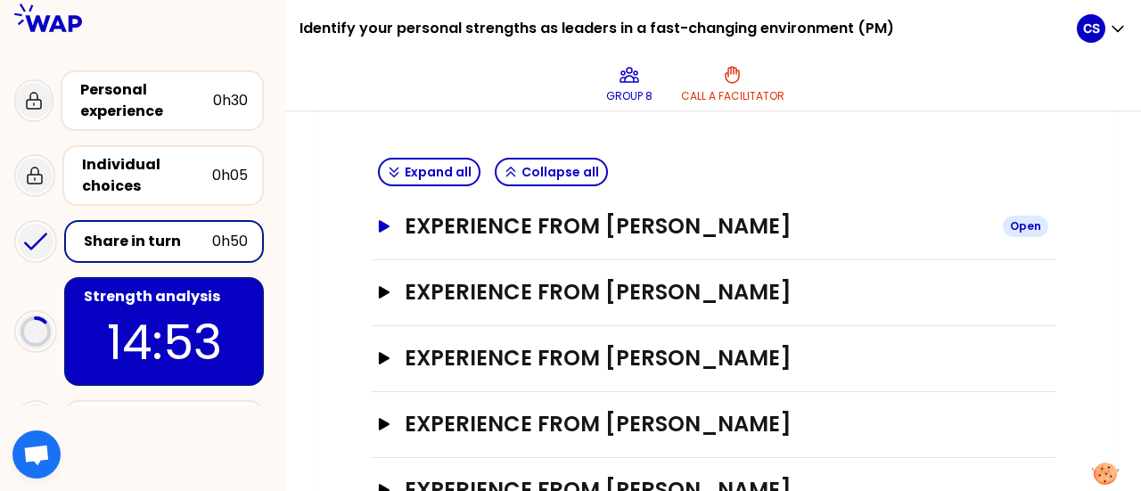
click at [385, 220] on icon "button" at bounding box center [384, 226] width 14 height 12
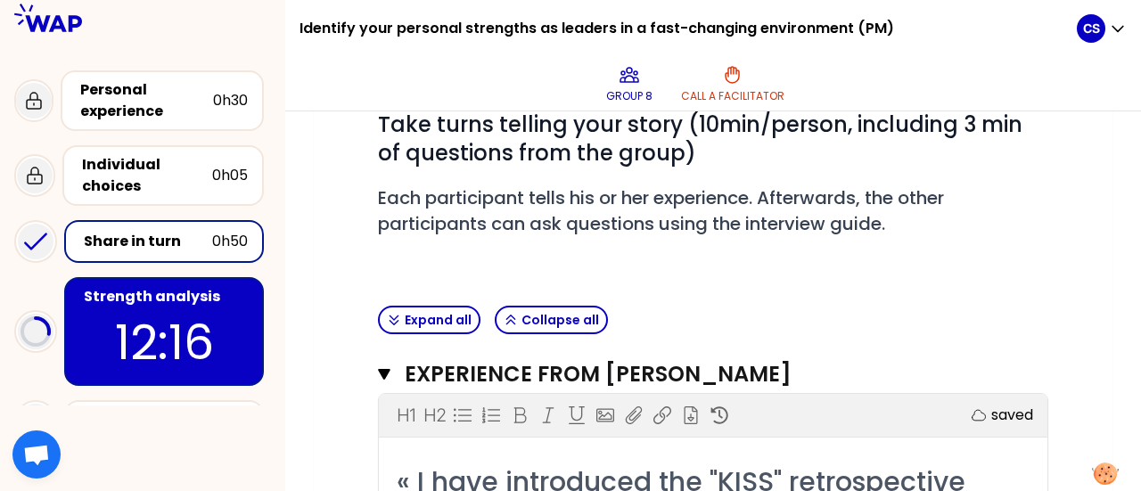
scroll to position [250, 0]
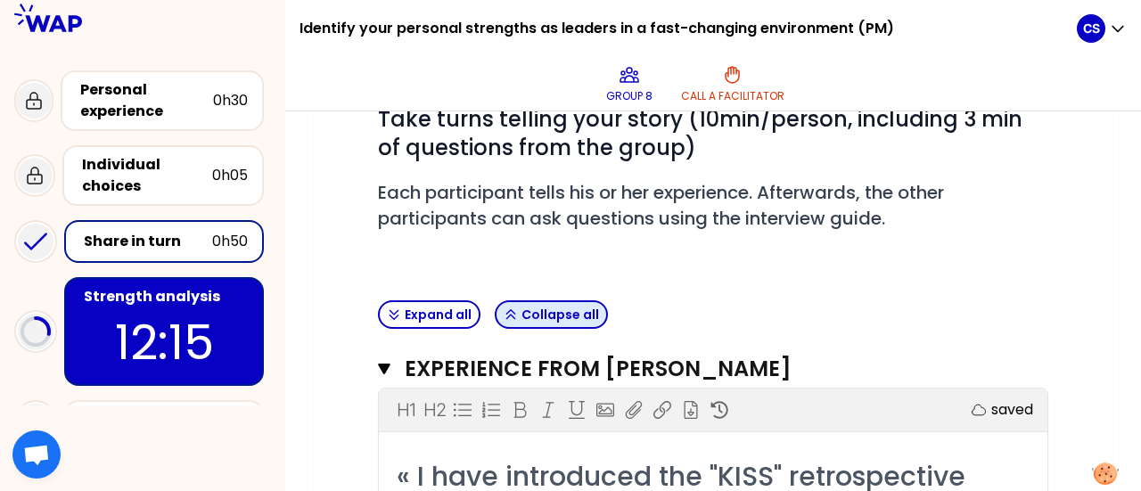
click at [523, 309] on button "Collapse all" at bounding box center [551, 315] width 113 height 29
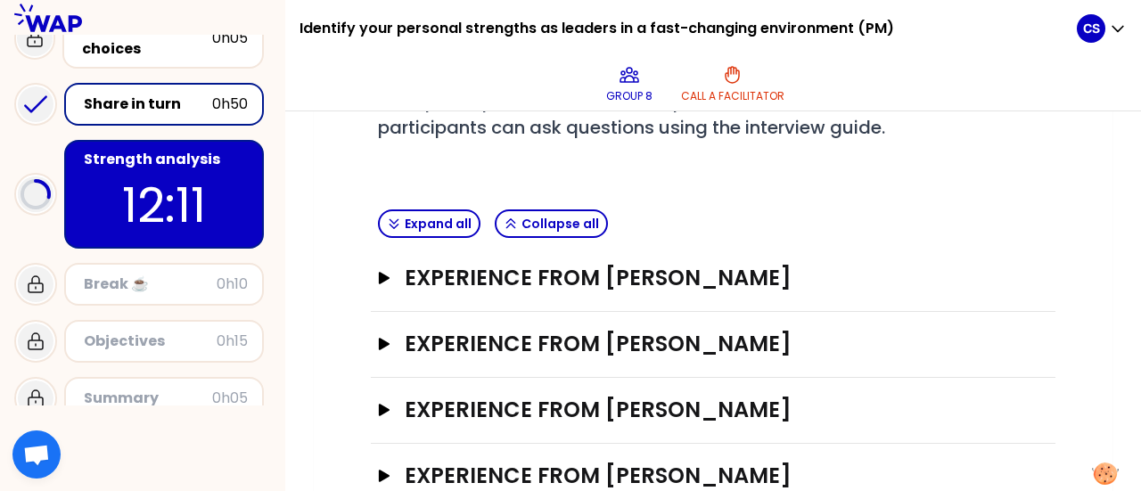
scroll to position [128, 0]
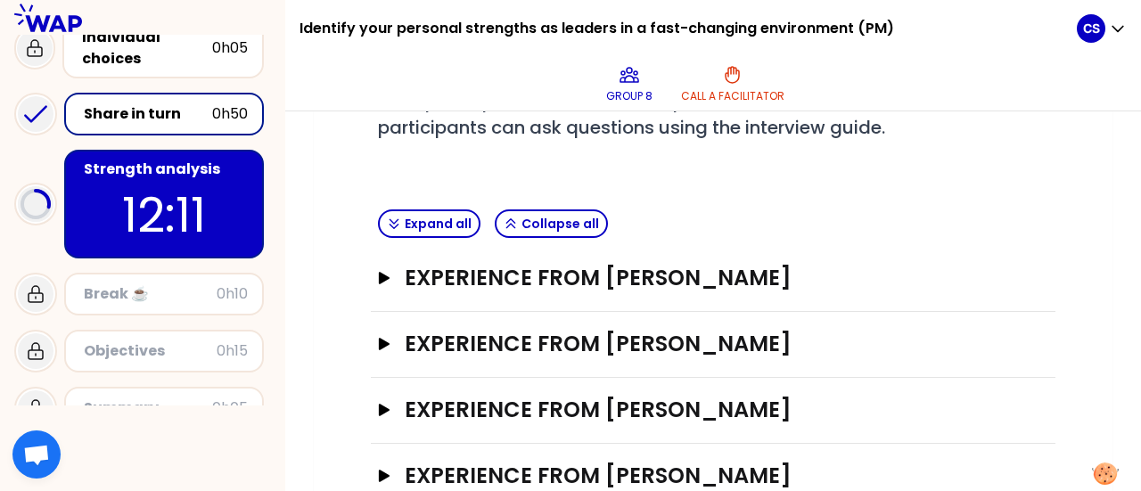
click at [173, 202] on p "12:11" at bounding box center [164, 215] width 168 height 70
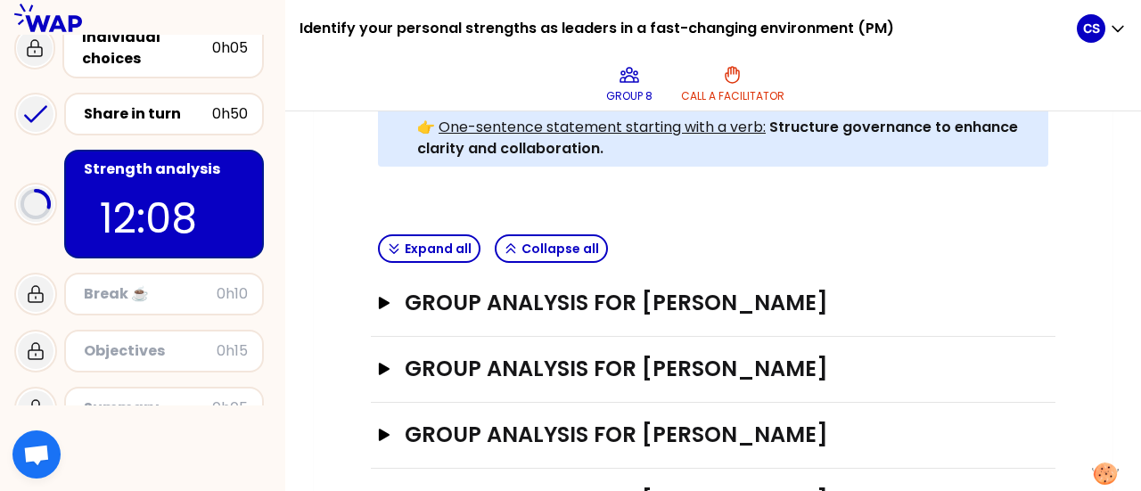
scroll to position [569, 0]
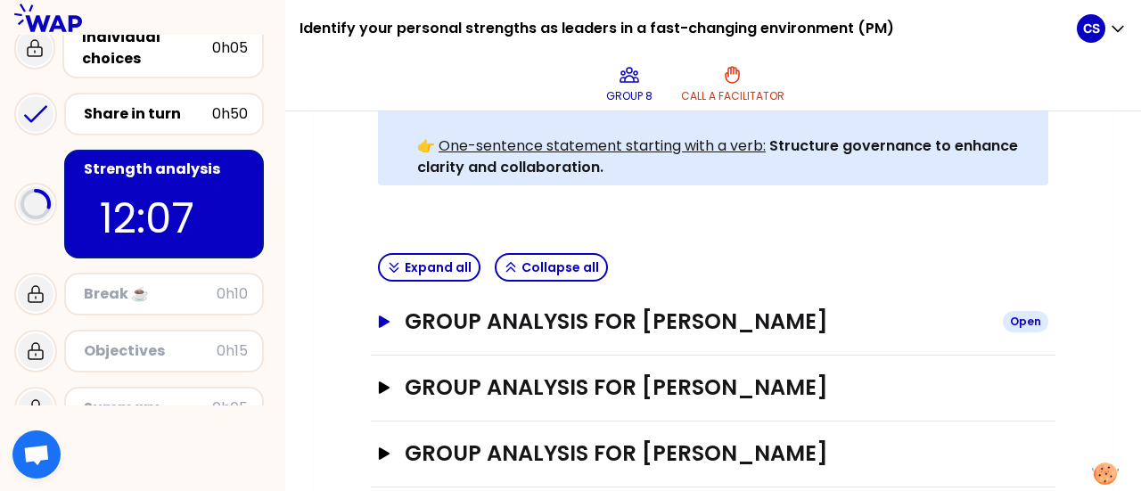
click at [435, 308] on h3 "Group analysis for [PERSON_NAME]" at bounding box center [697, 322] width 584 height 29
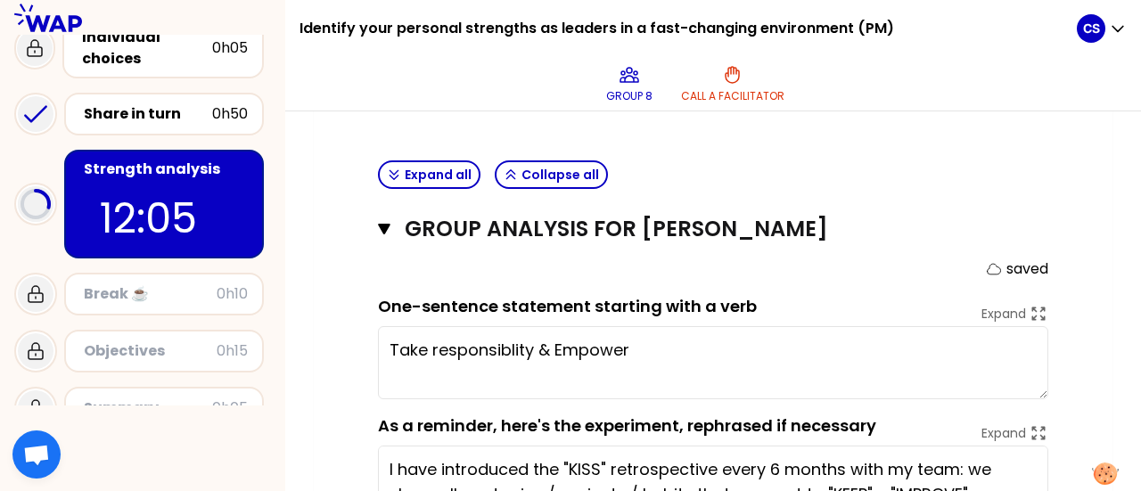
scroll to position [679, 0]
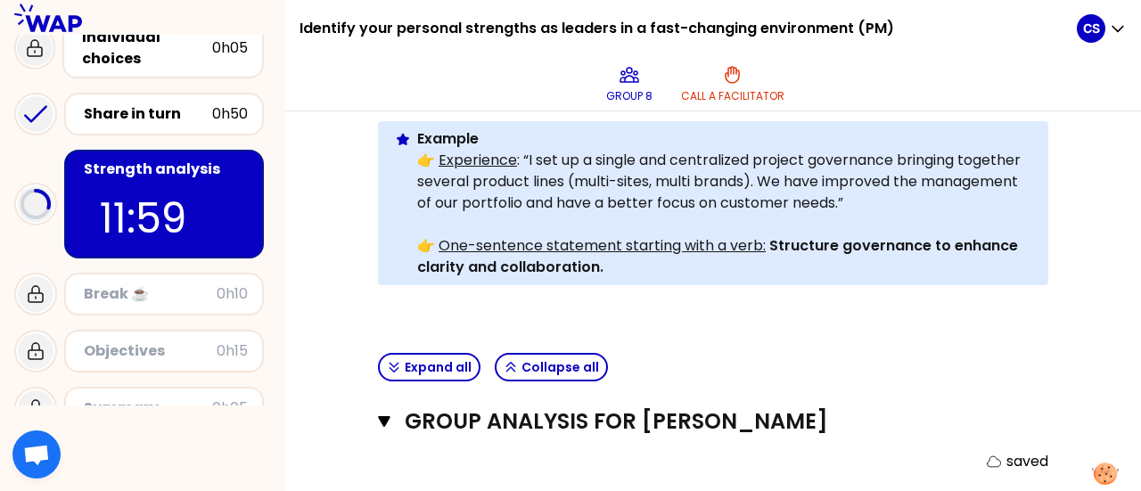
type textarea "Take responsibility & Empowerment"
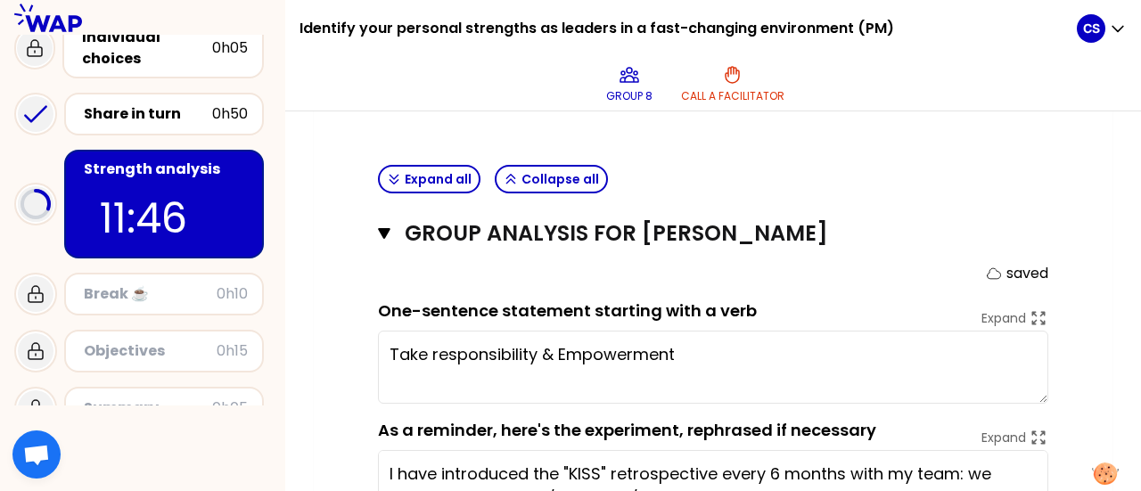
scroll to position [651, 0]
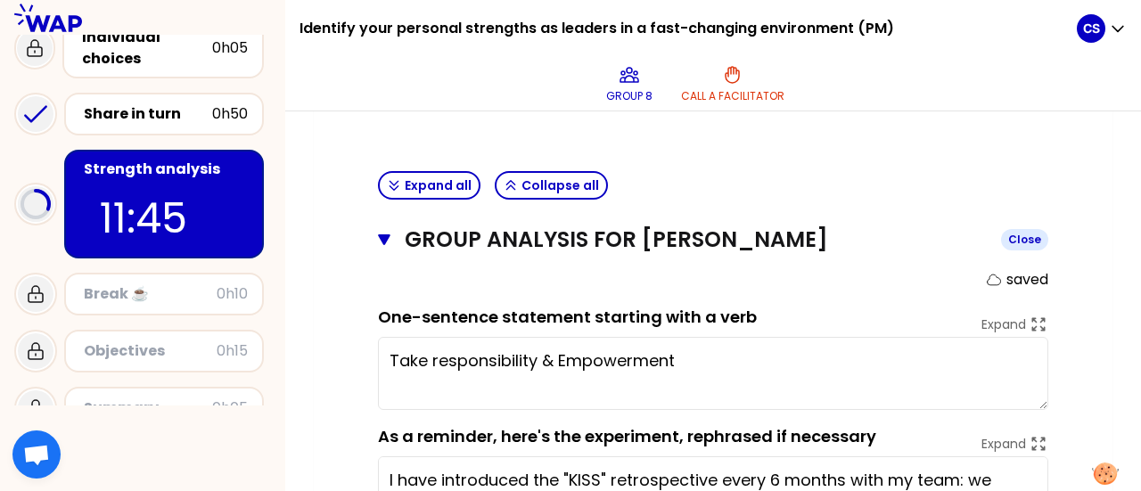
click at [381, 235] on icon "button" at bounding box center [384, 240] width 12 height 11
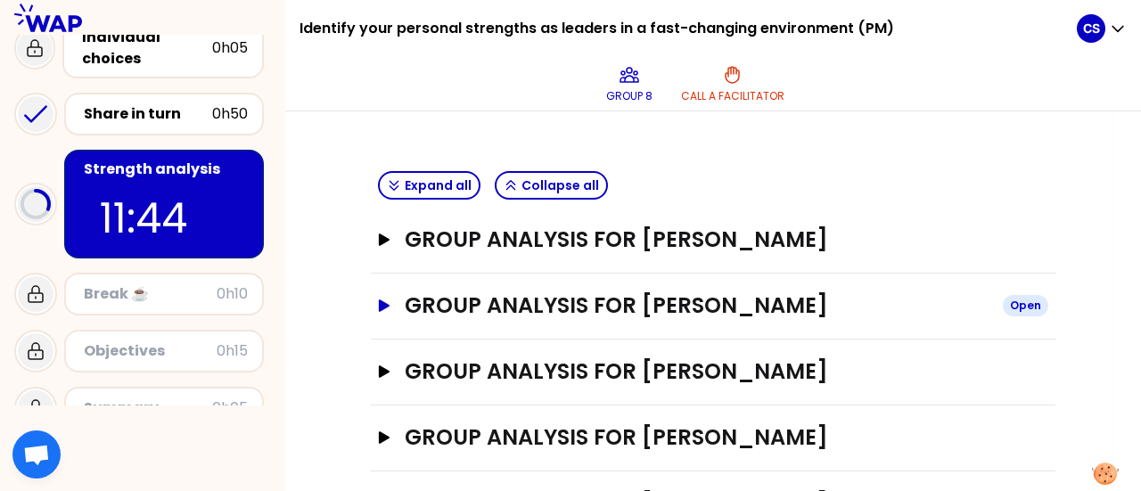
click at [384, 300] on icon "button" at bounding box center [384, 306] width 11 height 12
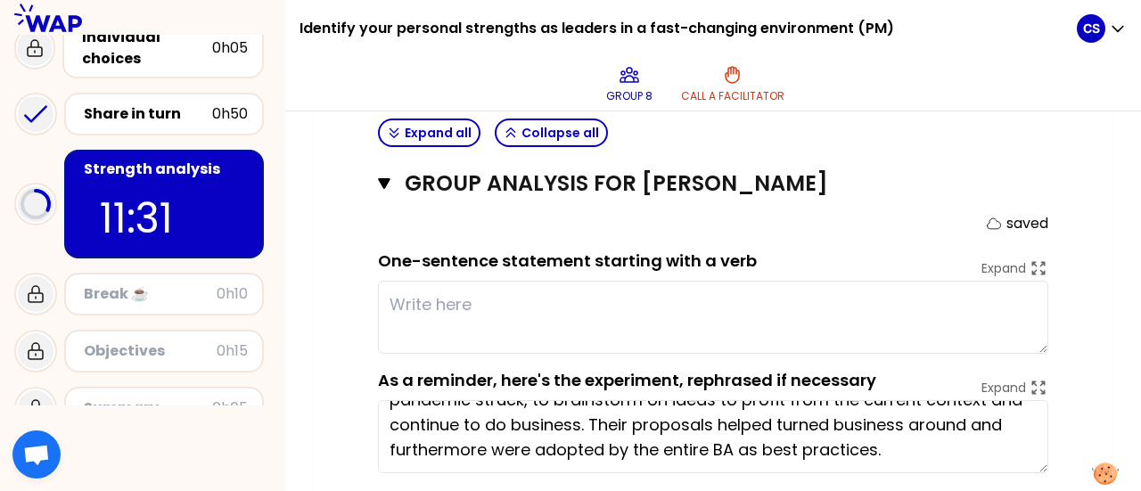
scroll to position [50, 0]
click at [389, 400] on textarea "I have planned daily virtual meetings with the Core Team when the Covid pandemi…" at bounding box center [713, 436] width 671 height 73
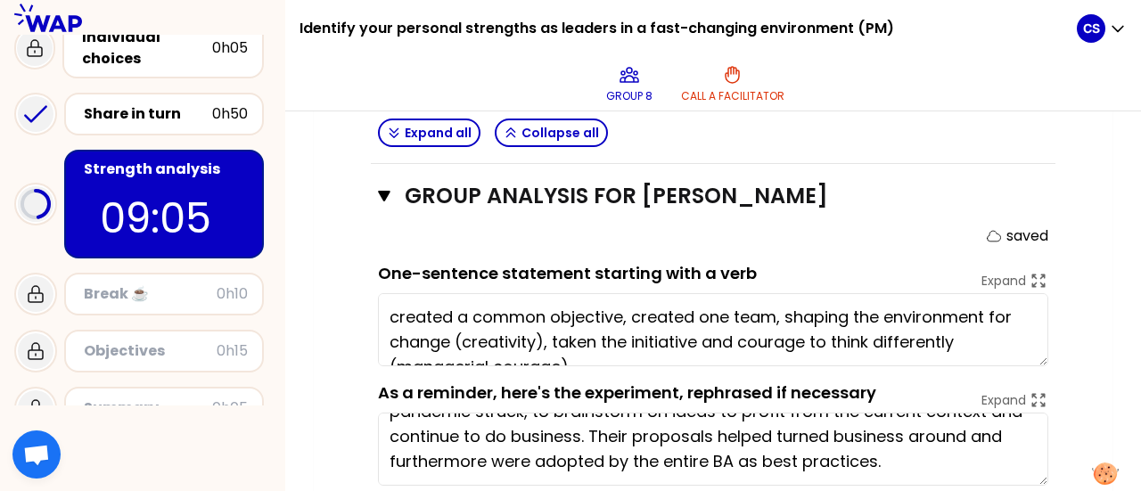
scroll to position [763, 0]
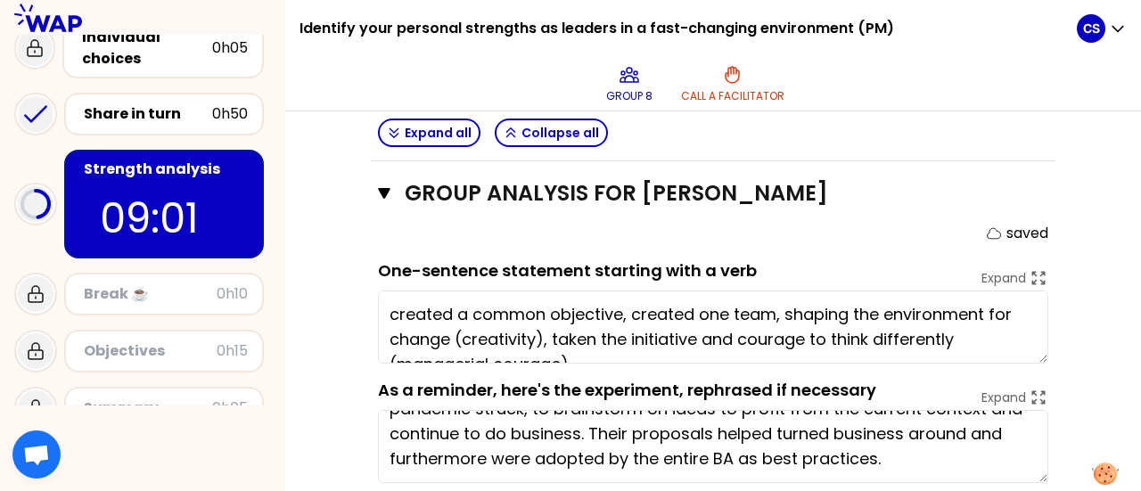
drag, startPoint x: 1041, startPoint y: 278, endPoint x: 1070, endPoint y: 272, distance: 30.1
click at [1070, 272] on div "Objectives # As a group, identify the strength behind each experience that help…" at bounding box center [714, 116] width 728 height 1195
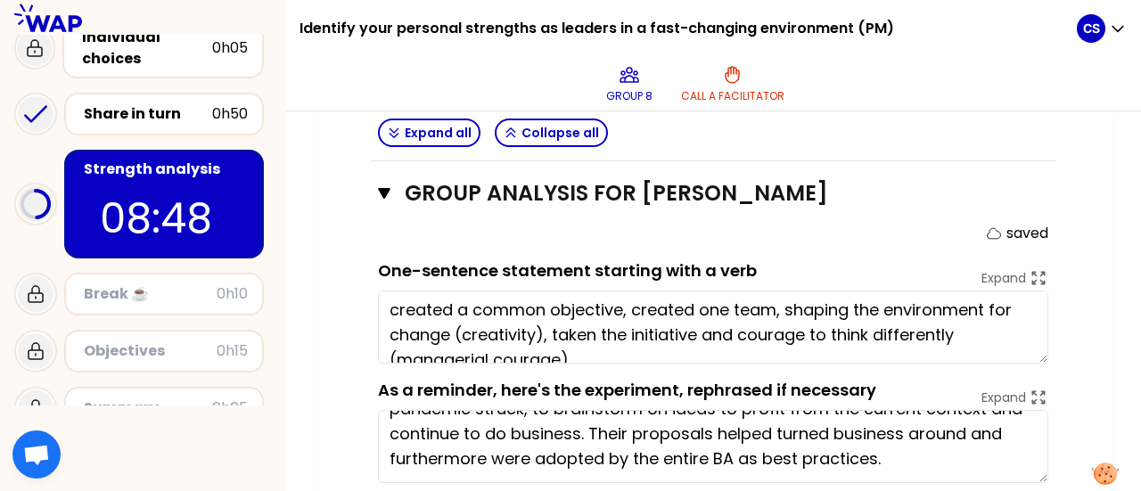
scroll to position [0, 0]
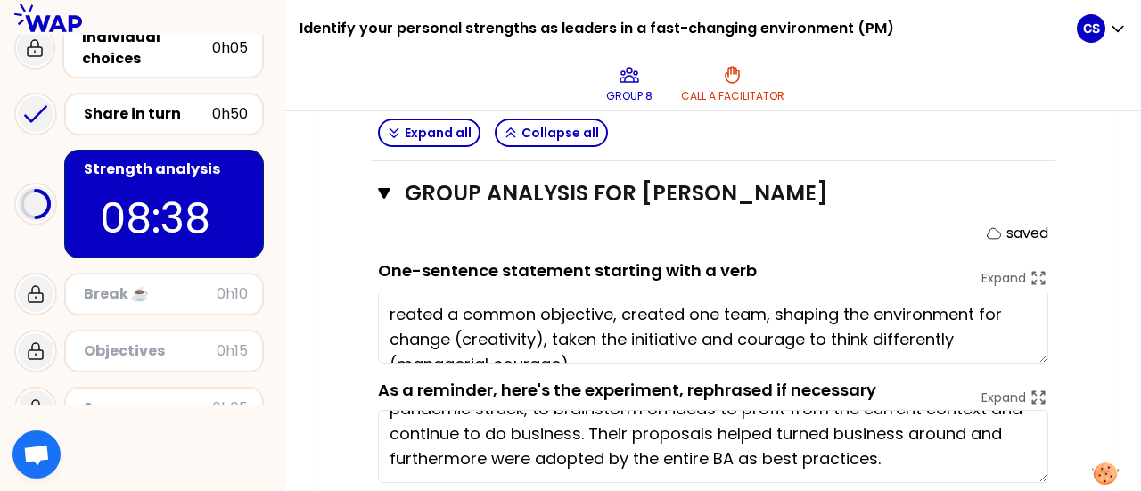
type textarea "Created a common objective, created one team, shaping the environment for chang…"
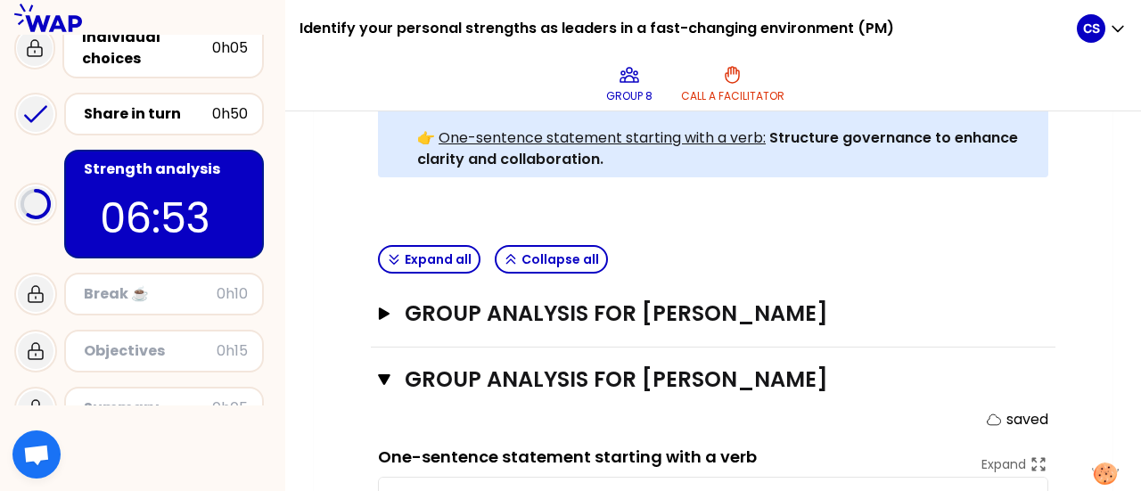
scroll to position [549, 0]
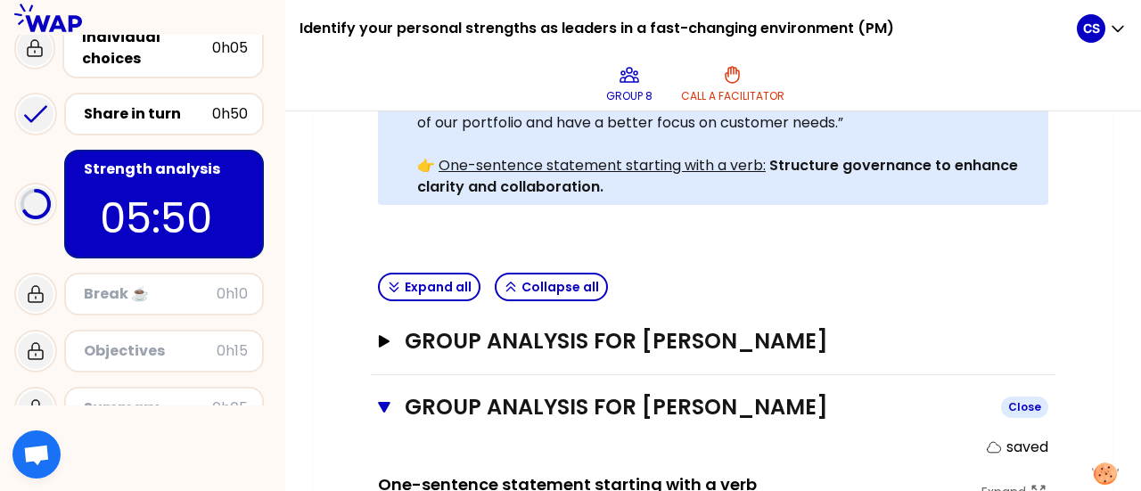
click at [380, 402] on icon "button" at bounding box center [384, 407] width 12 height 11
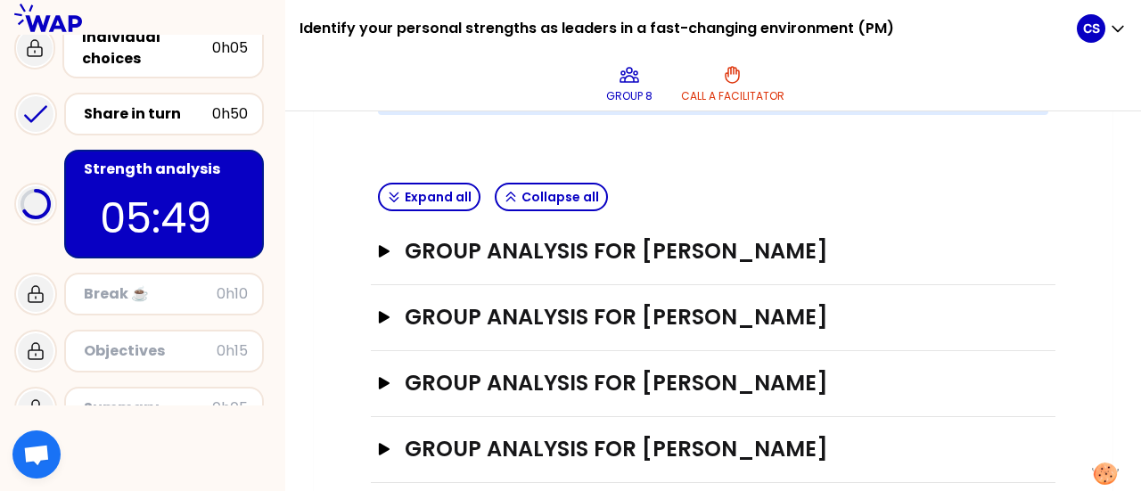
scroll to position [698, 0]
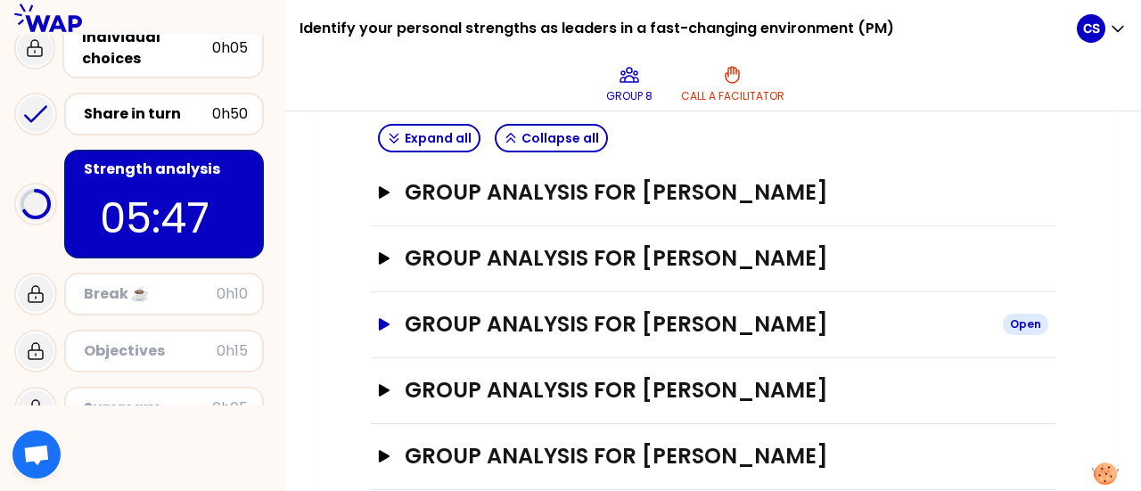
click at [382, 310] on button "Group analysis for [PERSON_NAME] Open" at bounding box center [713, 324] width 671 height 29
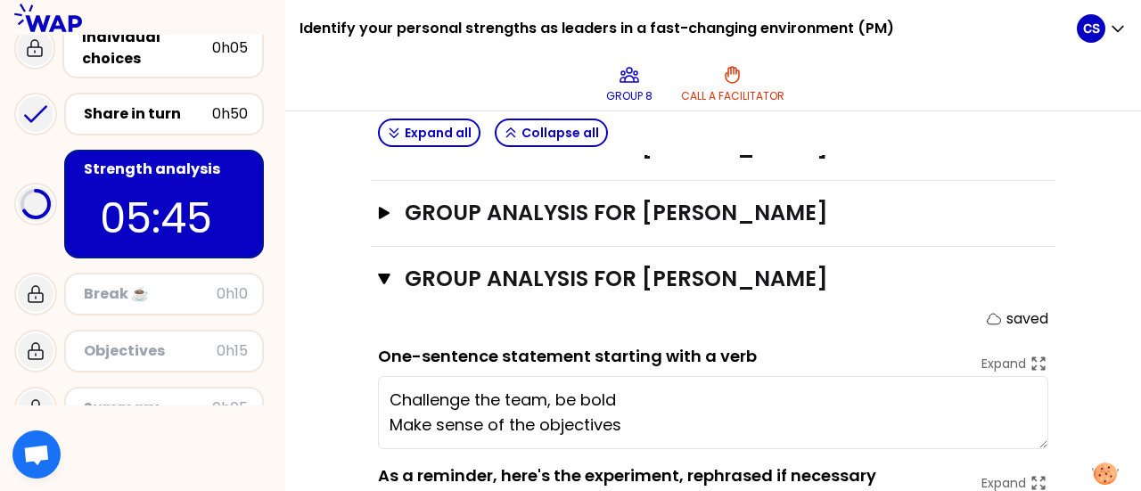
scroll to position [745, 0]
click at [381, 273] on icon "button" at bounding box center [384, 278] width 12 height 11
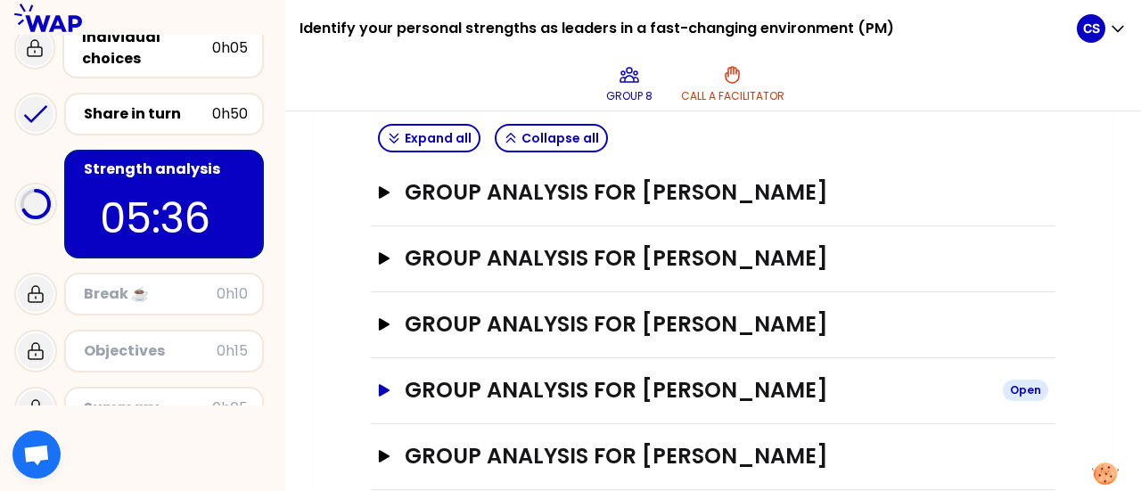
click at [386, 384] on icon "button" at bounding box center [384, 390] width 14 height 12
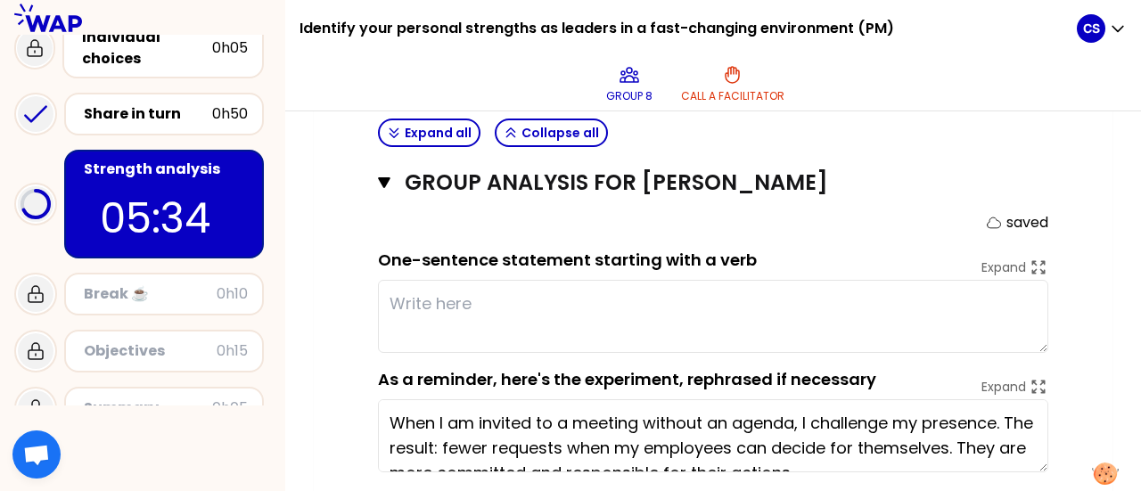
scroll to position [907, 0]
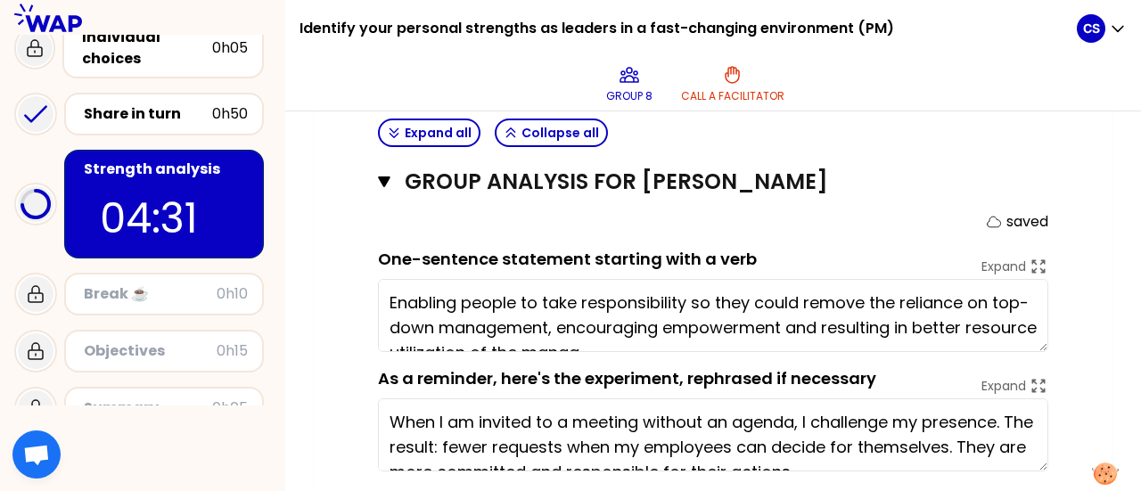
type textarea "Enabling people to take responsibility so they could remove the reliance on top…"
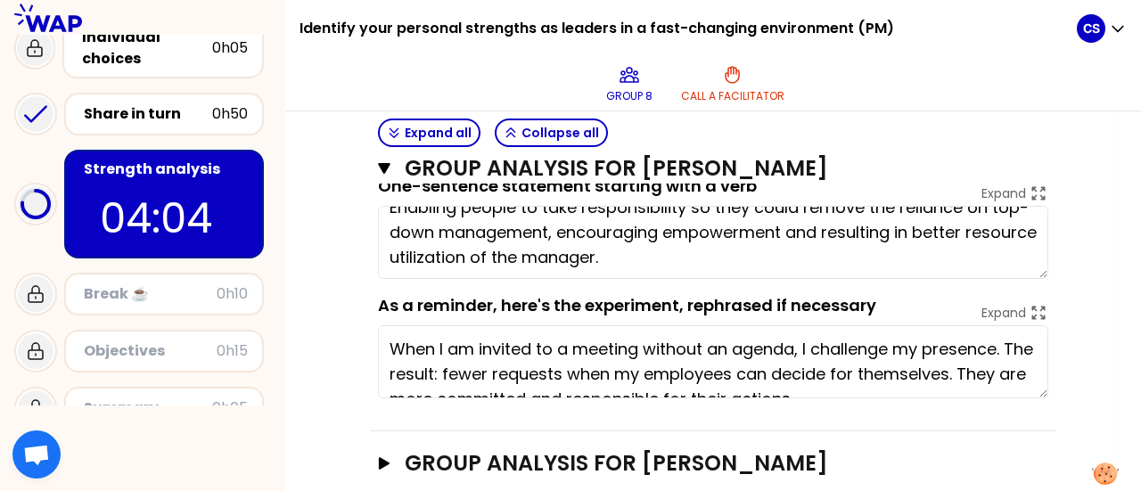
scroll to position [25, 0]
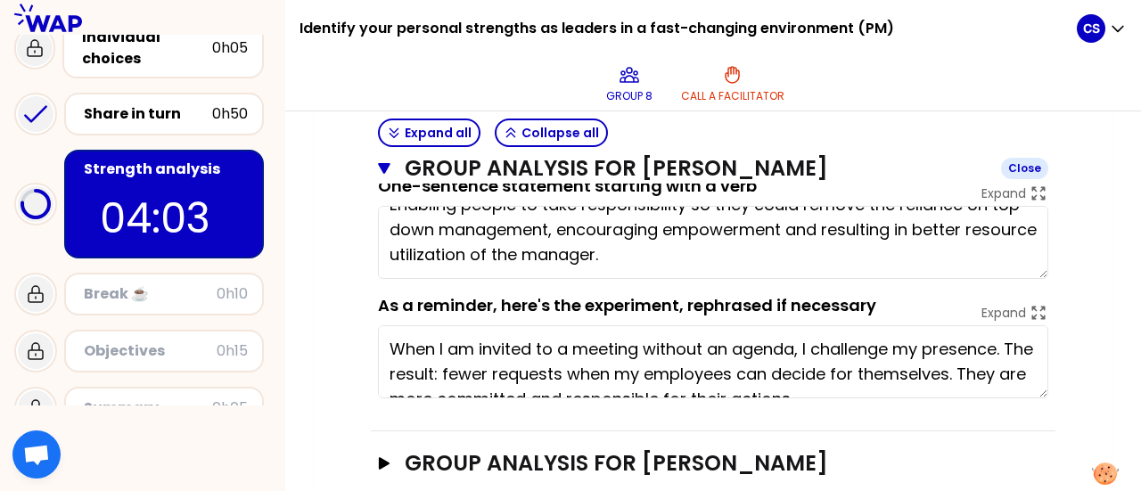
click at [383, 164] on icon "button" at bounding box center [384, 168] width 12 height 11
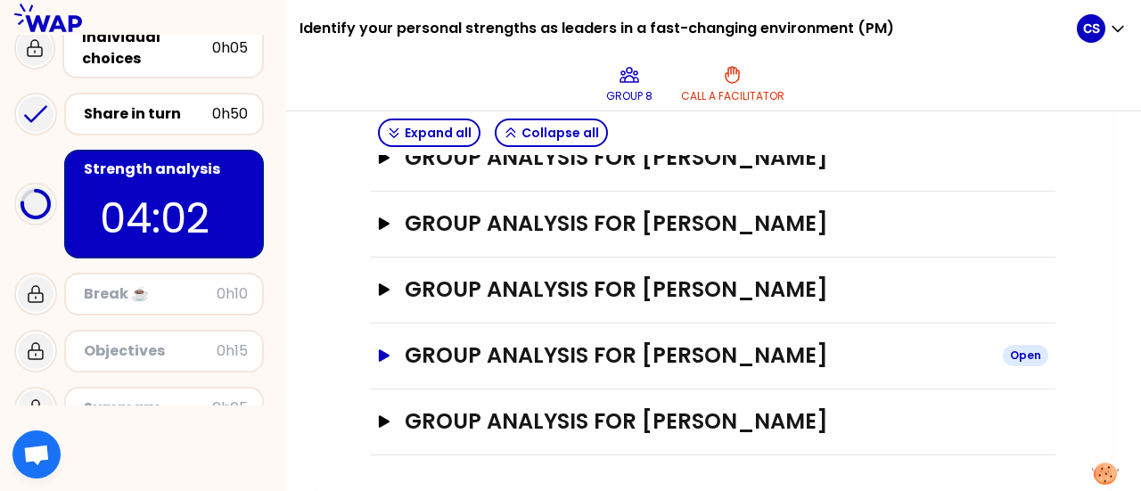
scroll to position [698, 0]
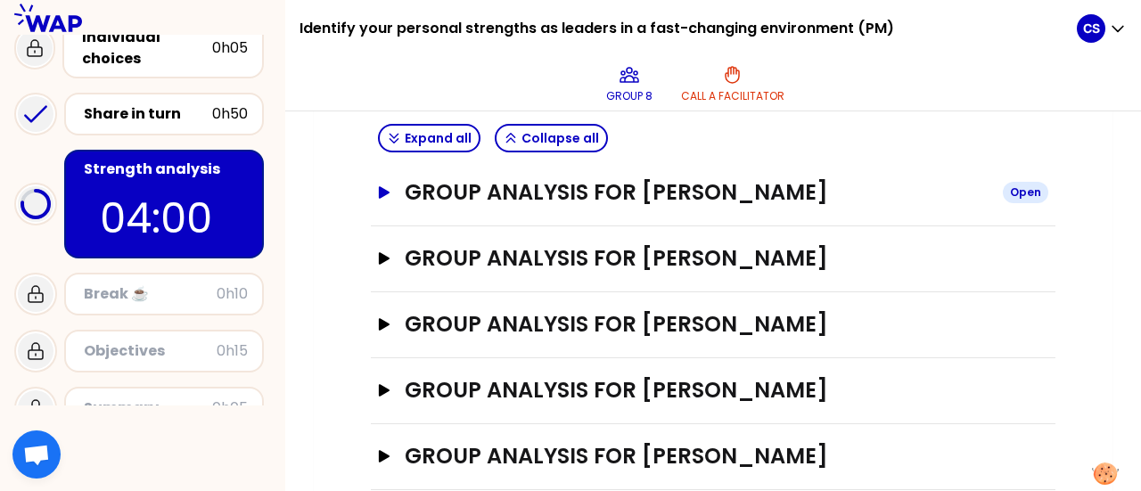
click at [380, 186] on icon "button" at bounding box center [384, 192] width 11 height 12
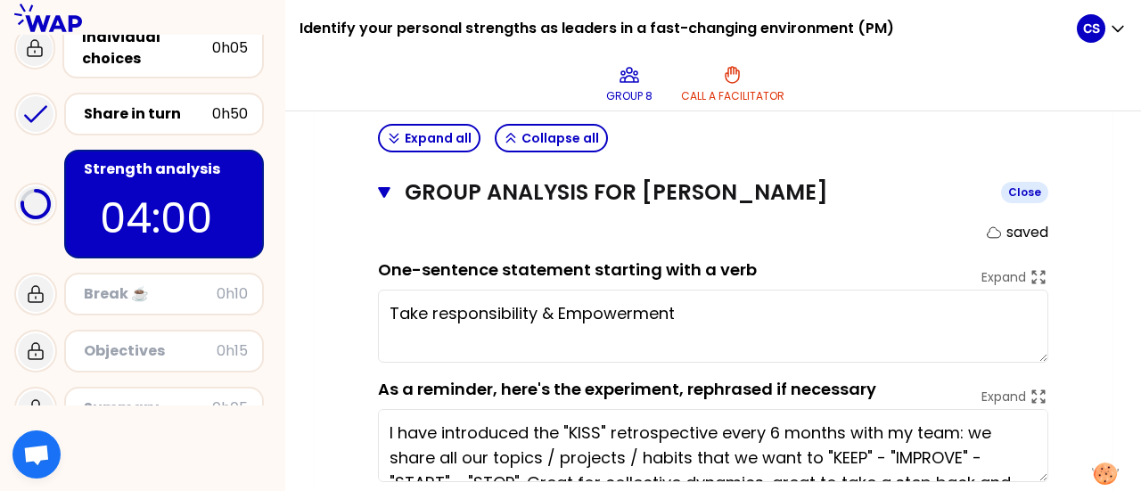
click at [380, 185] on icon "button" at bounding box center [384, 192] width 12 height 14
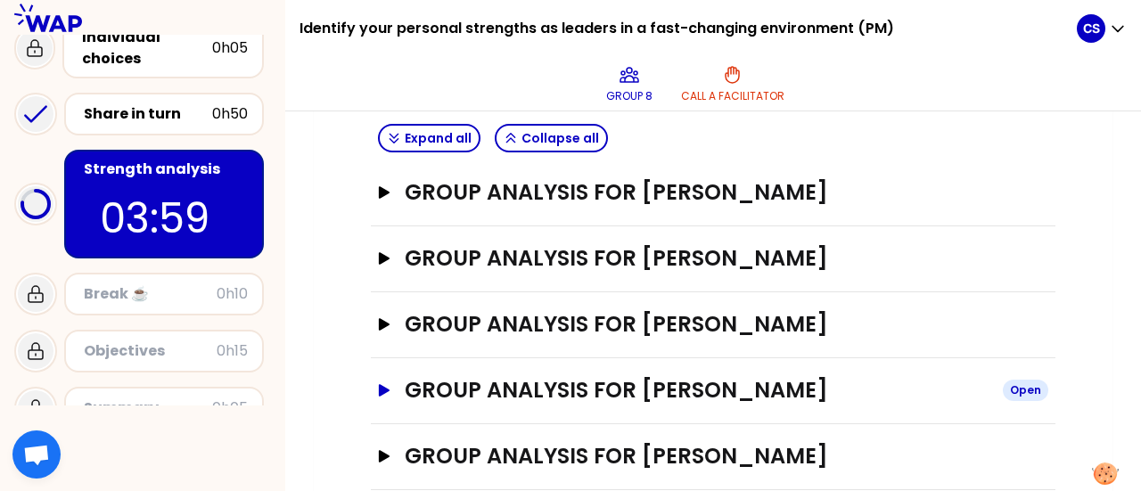
click at [390, 384] on icon "button" at bounding box center [384, 390] width 14 height 12
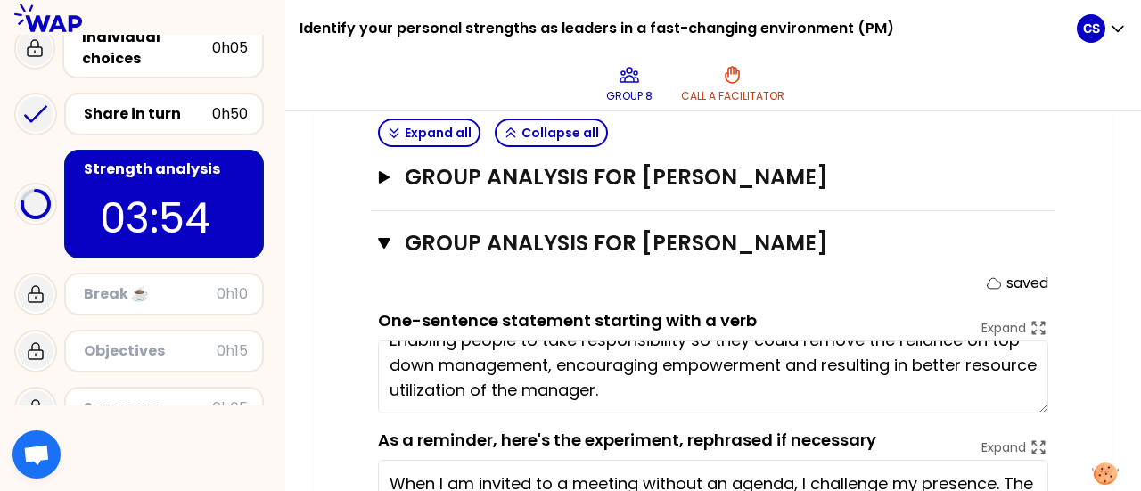
scroll to position [25, 0]
click at [383, 238] on icon "button" at bounding box center [384, 243] width 12 height 11
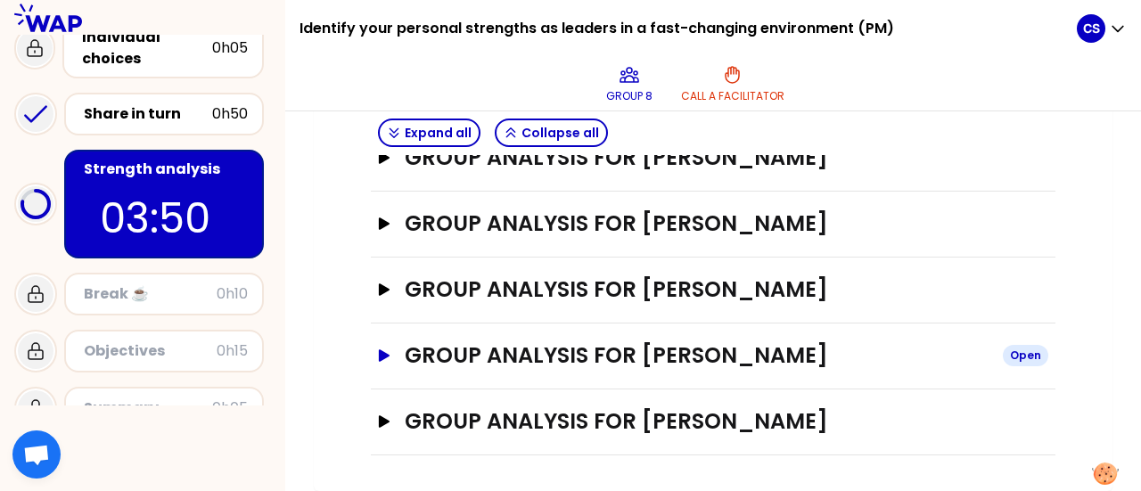
scroll to position [698, 0]
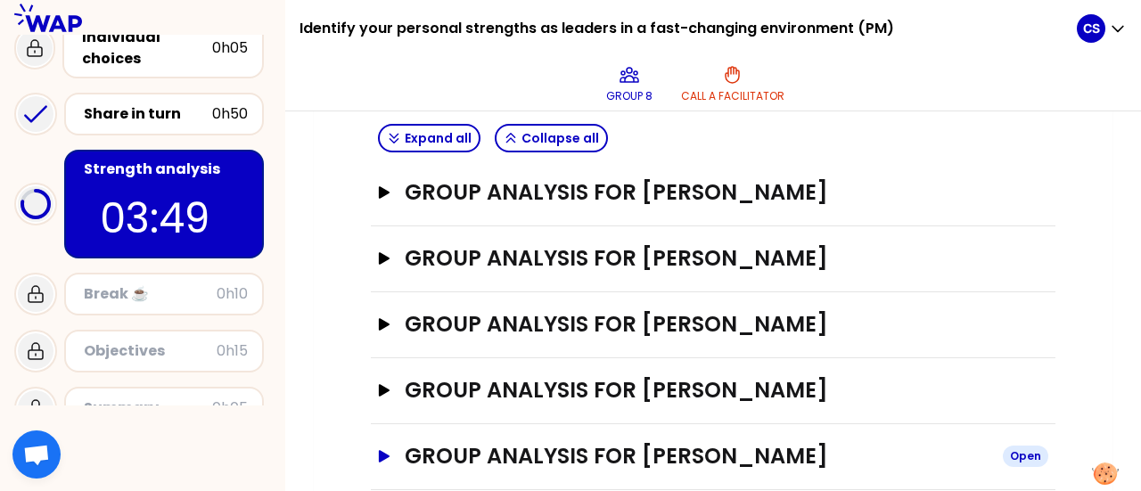
click at [381, 450] on icon "button" at bounding box center [384, 456] width 11 height 12
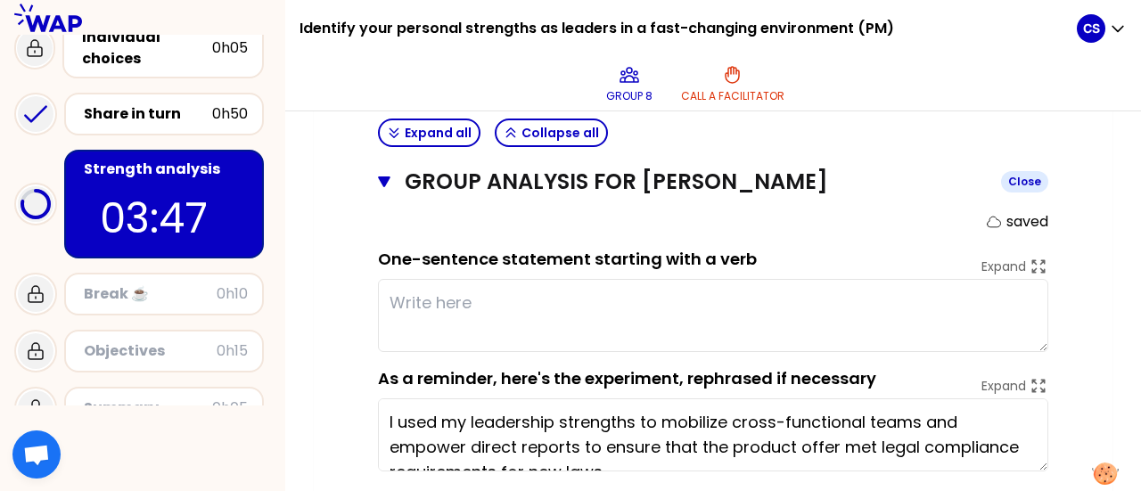
scroll to position [974, 0]
click at [471, 279] on textarea at bounding box center [713, 314] width 671 height 73
click at [478, 278] on textarea at bounding box center [713, 314] width 671 height 73
type textarea "O"
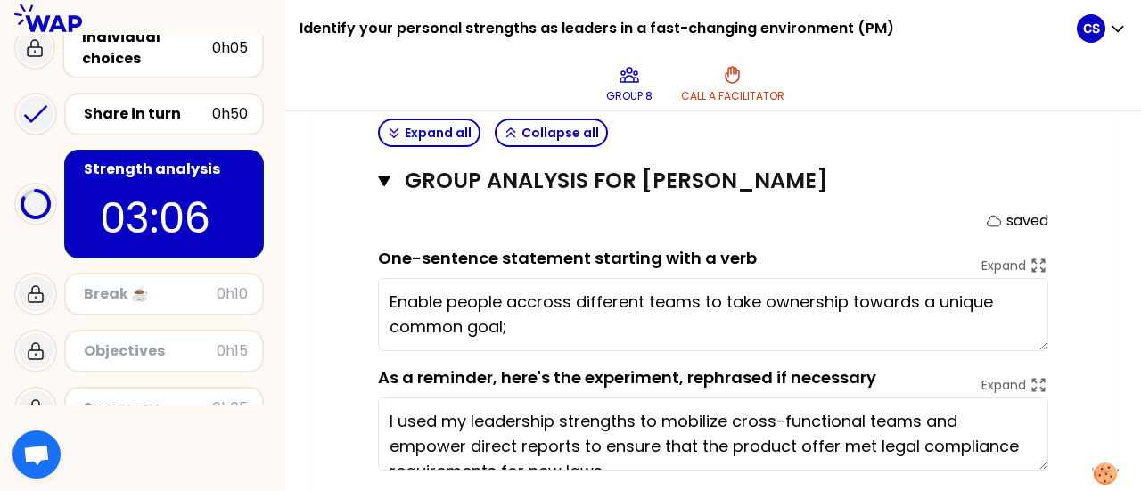
click at [414, 278] on textarea "Enable people accross different teams to take ownership towards a unique common…" at bounding box center [713, 314] width 671 height 73
click at [715, 278] on textarea "Motivate people accross different teams to take ownership towards a unique comm…" at bounding box center [713, 314] width 671 height 73
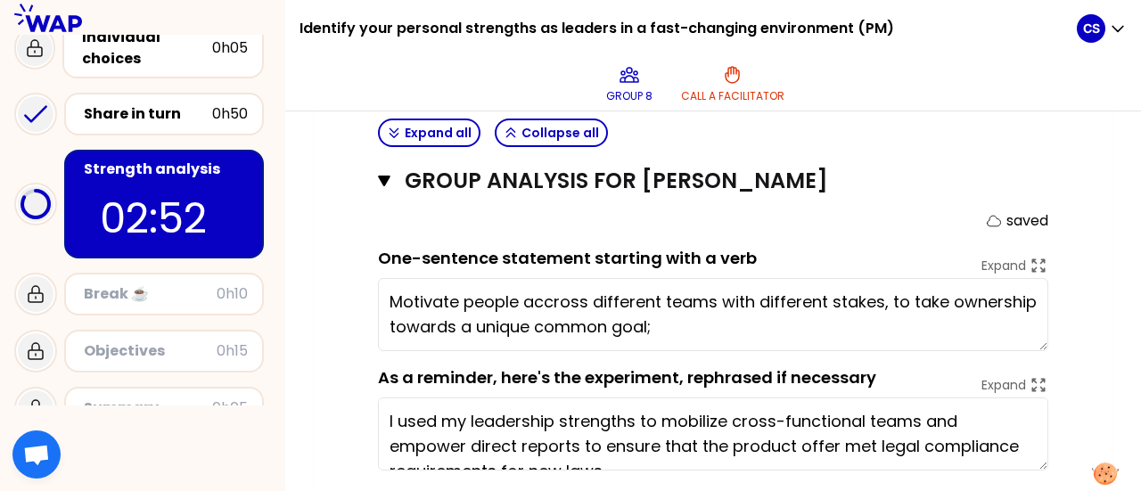
click at [659, 281] on textarea "Motivate people accross different teams with different stakes, to take ownershi…" at bounding box center [713, 314] width 671 height 73
click at [531, 289] on textarea "Motivate people accross different teams with different stakes, to take ownershi…" at bounding box center [713, 314] width 671 height 73
click at [669, 290] on textarea "Motivate people accross different teams with different stakes, to take ownershi…" at bounding box center [713, 314] width 671 height 73
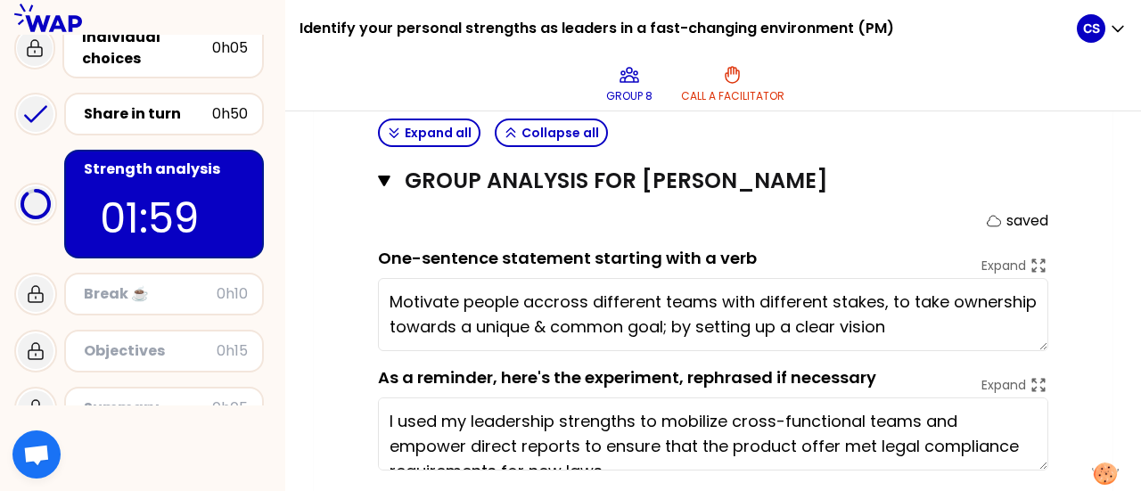
click at [919, 297] on textarea "Motivate people accross different teams with different stakes, to take ownershi…" at bounding box center [713, 314] width 671 height 73
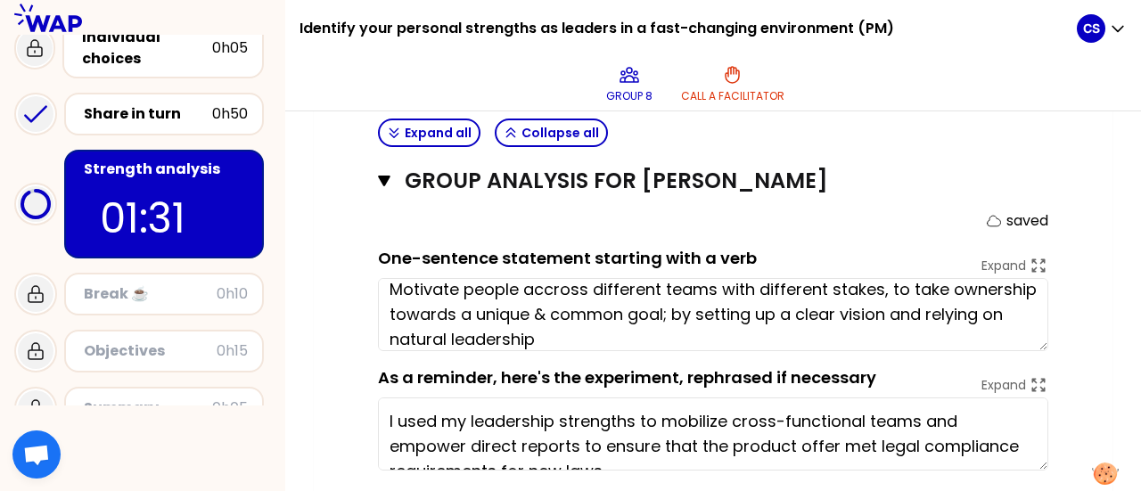
click at [473, 301] on textarea "Motivate people accross different teams with different stakes, to take ownershi…" at bounding box center [713, 314] width 671 height 73
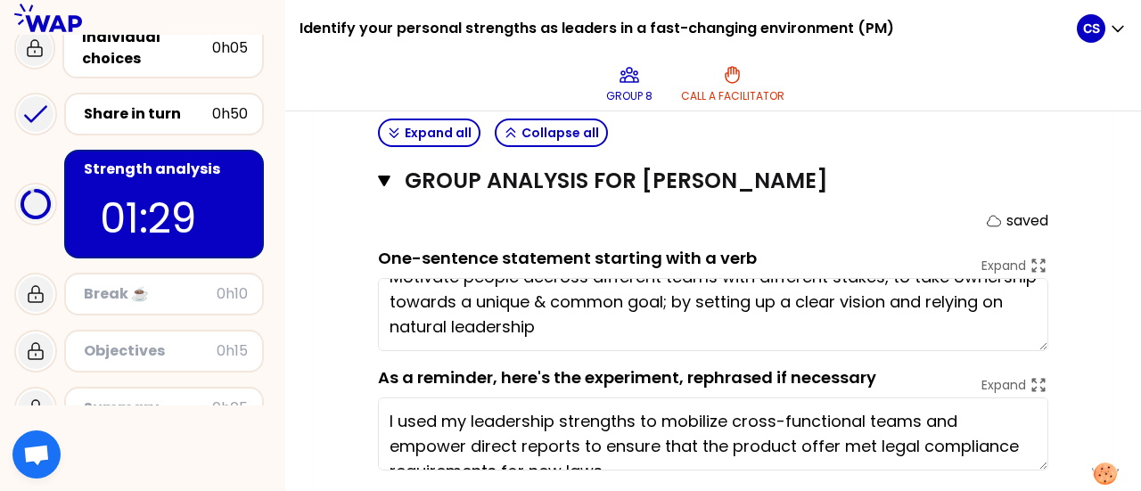
type textarea "Motivate people accross different teams with different stakes, to take ownershi…"
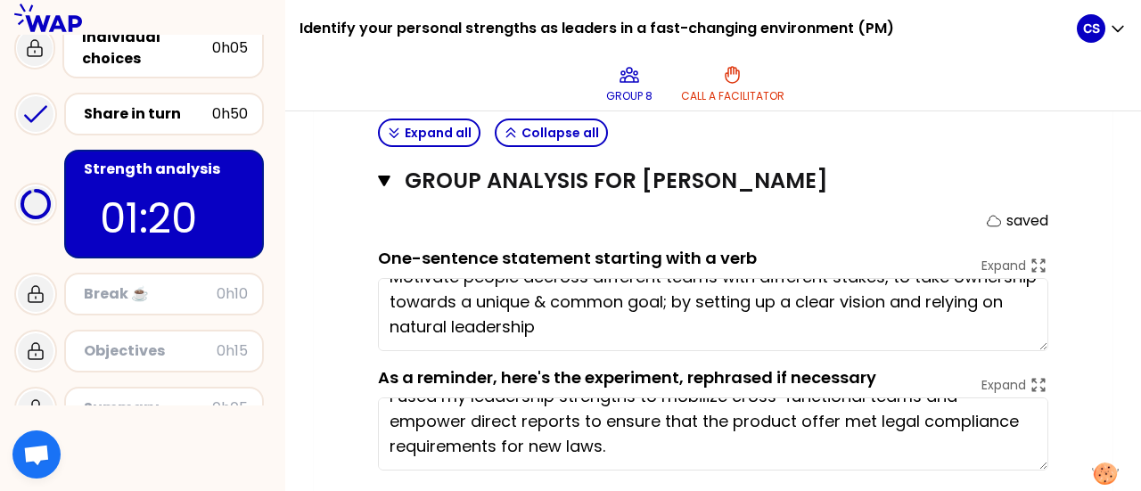
click at [682, 293] on textarea "Motivate people accross different teams with different stakes, to take ownershi…" at bounding box center [713, 314] width 671 height 73
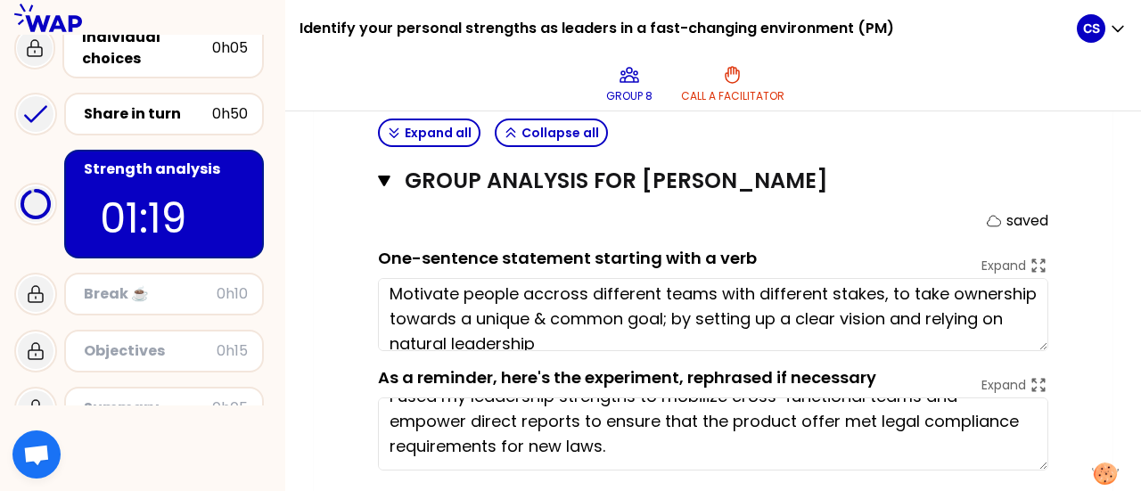
scroll to position [3, 0]
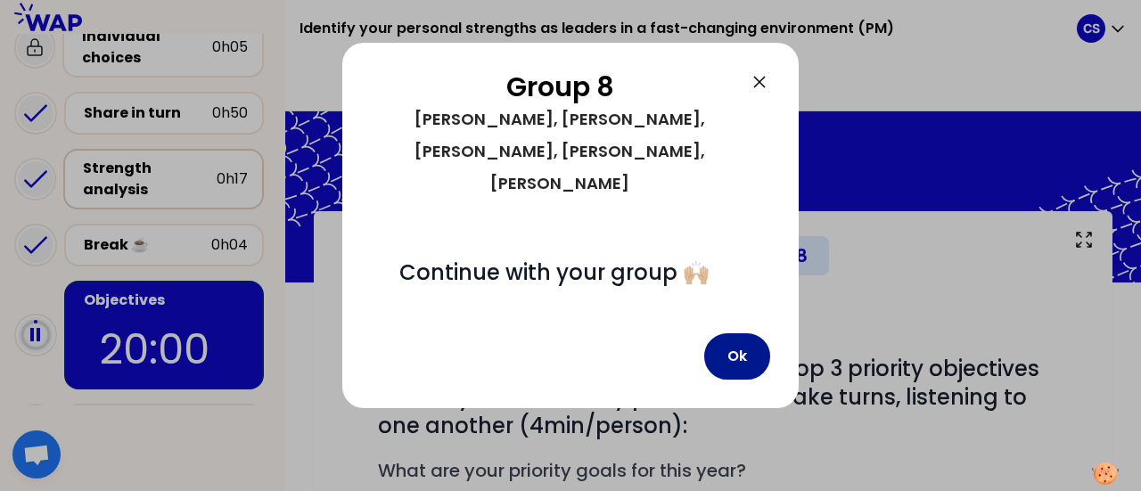
click at [747, 334] on button "Ok" at bounding box center [738, 357] width 66 height 46
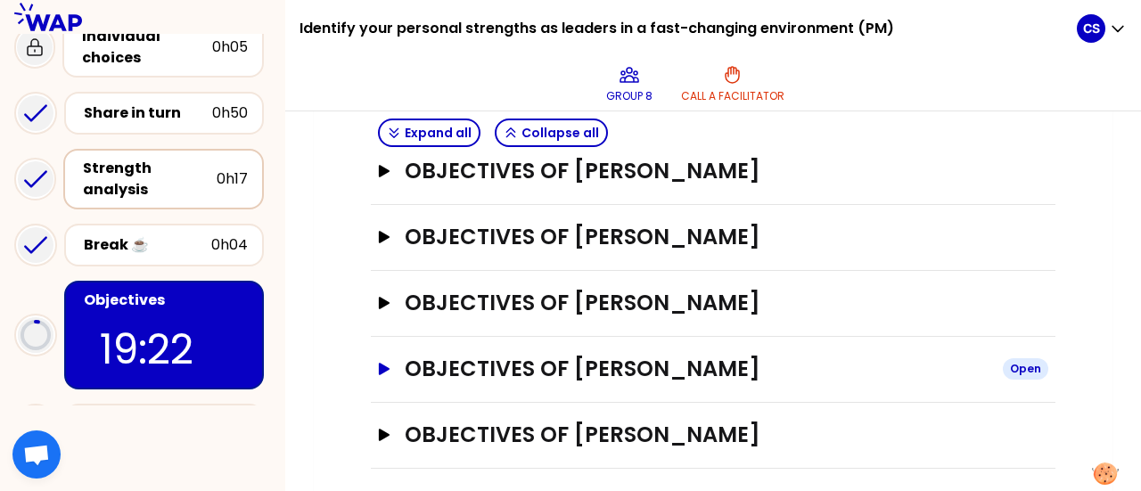
scroll to position [598, 0]
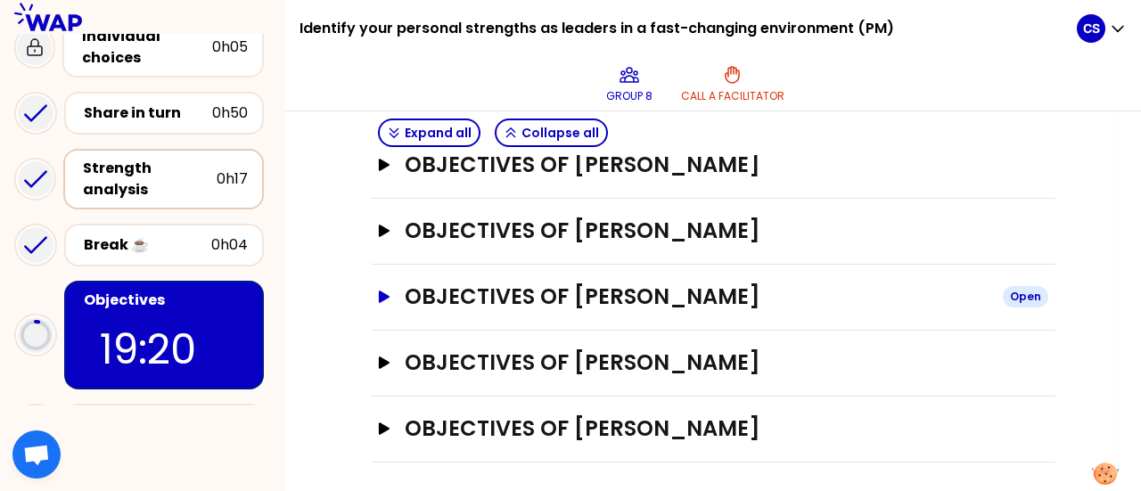
click at [381, 291] on icon "button" at bounding box center [384, 297] width 11 height 12
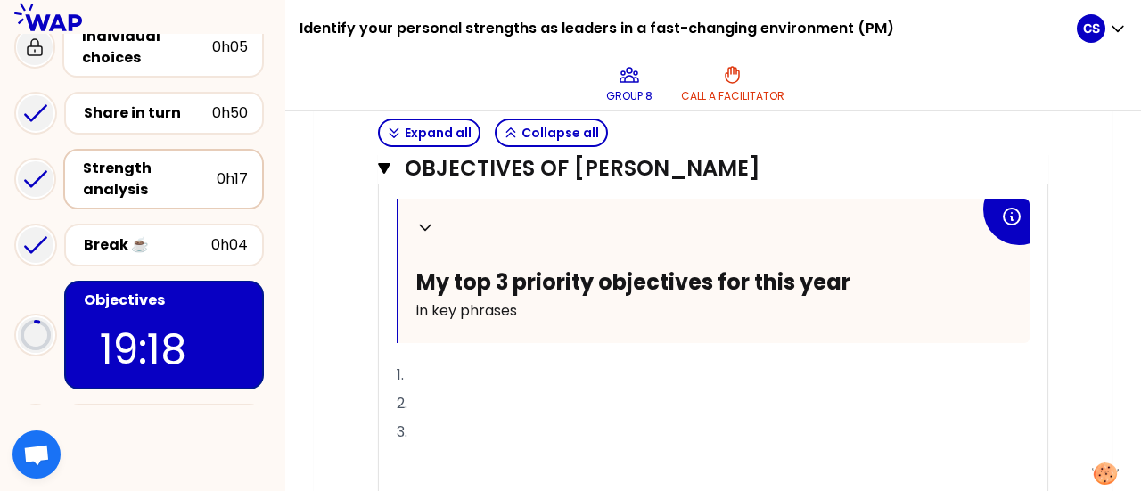
scroll to position [807, 0]
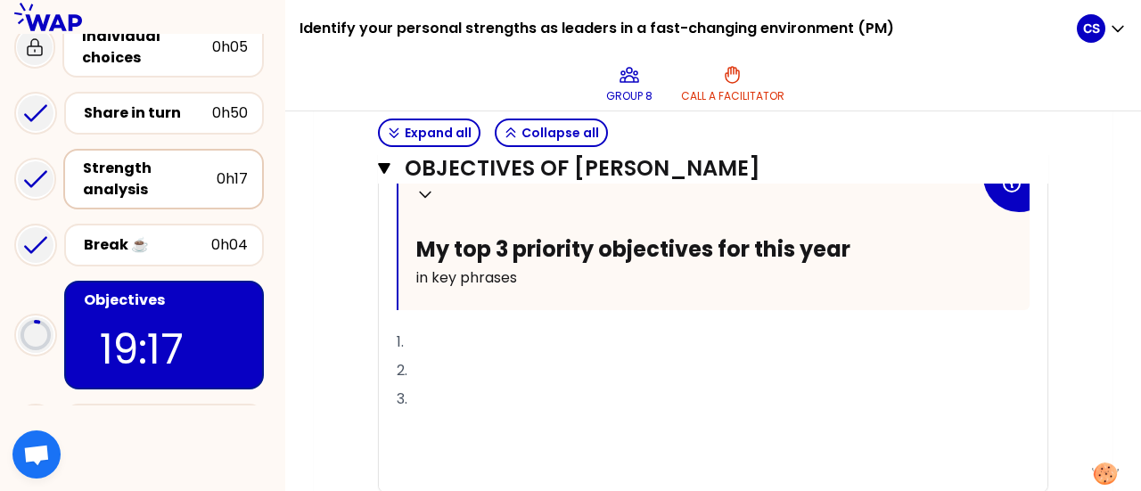
click at [435, 334] on p "1." at bounding box center [713, 342] width 633 height 29
click at [430, 365] on p "2." at bounding box center [713, 371] width 633 height 29
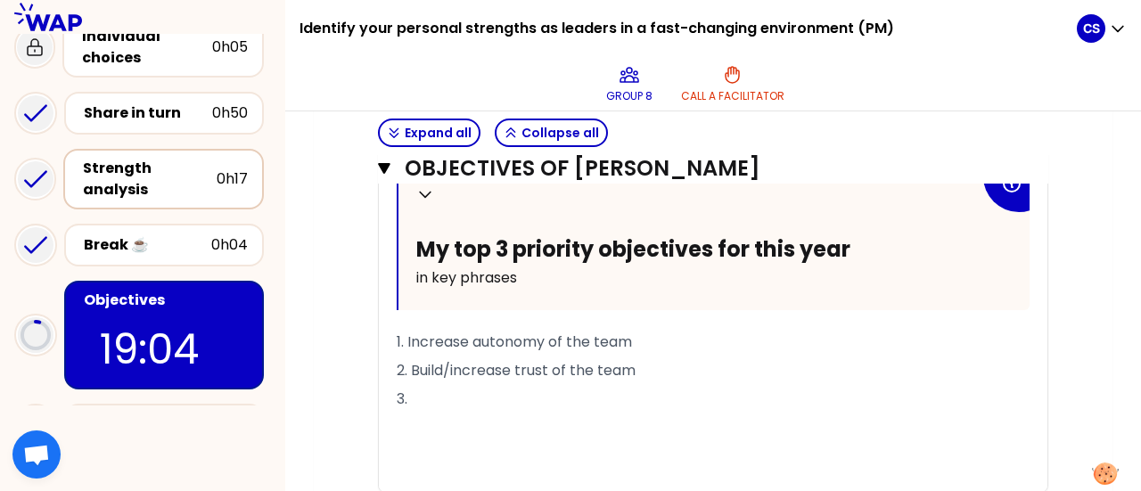
click at [417, 397] on p "3." at bounding box center [713, 399] width 633 height 29
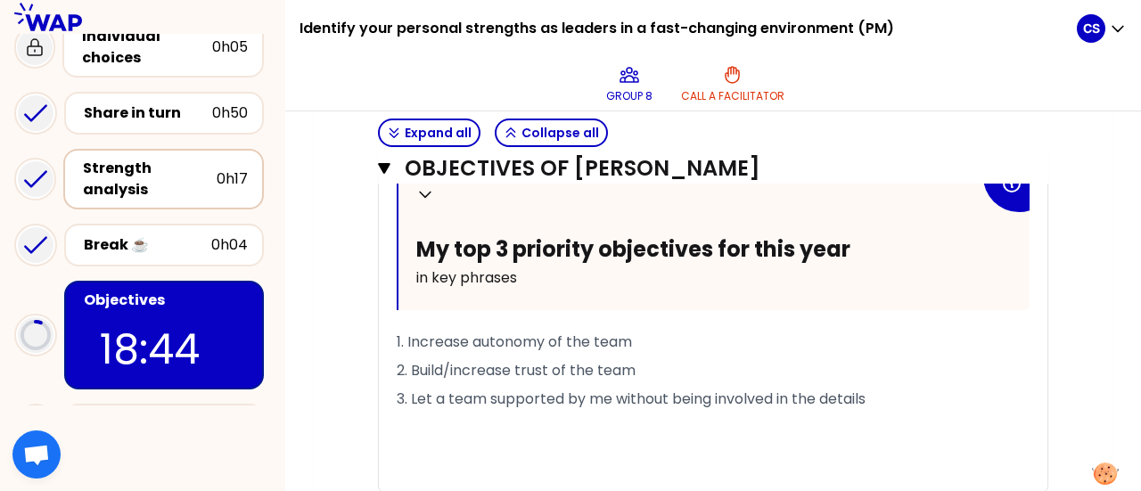
click at [435, 394] on span "3. Let a team supported by me without being involved in the details" at bounding box center [631, 399] width 469 height 21
click at [417, 397] on span "3. Let the team supported by me without being involved in the details" at bounding box center [639, 399] width 484 height 21
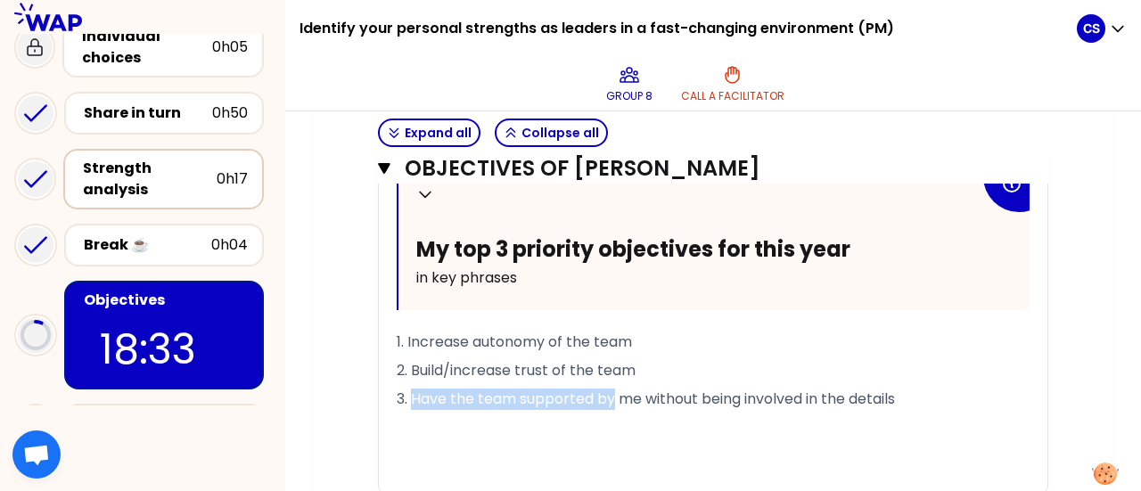
drag, startPoint x: 615, startPoint y: 390, endPoint x: 410, endPoint y: 391, distance: 205.1
click at [410, 391] on span "3. Have the team supported by me without being involved in the details" at bounding box center [646, 399] width 499 height 21
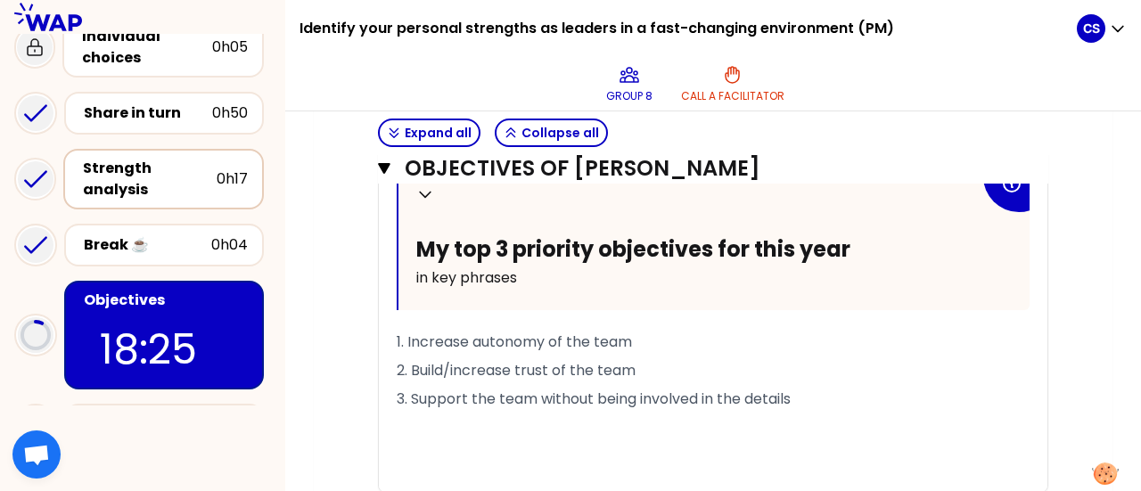
click at [472, 334] on span "1. Increase autonomy of the team" at bounding box center [514, 342] width 235 height 21
click at [462, 364] on span "2. Build/increase trust of the team" at bounding box center [516, 370] width 239 height 21
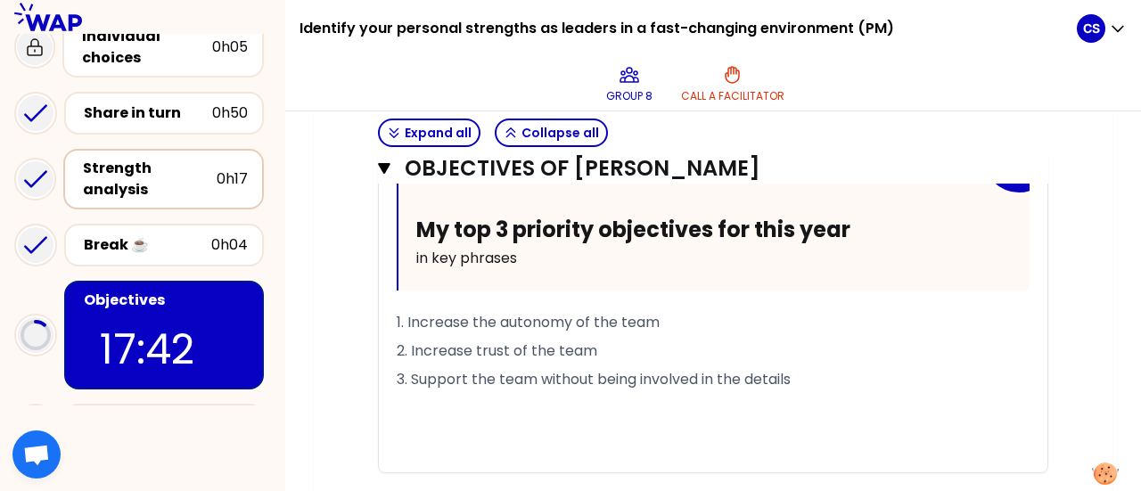
scroll to position [826, 0]
click at [381, 167] on icon "button" at bounding box center [384, 168] width 12 height 11
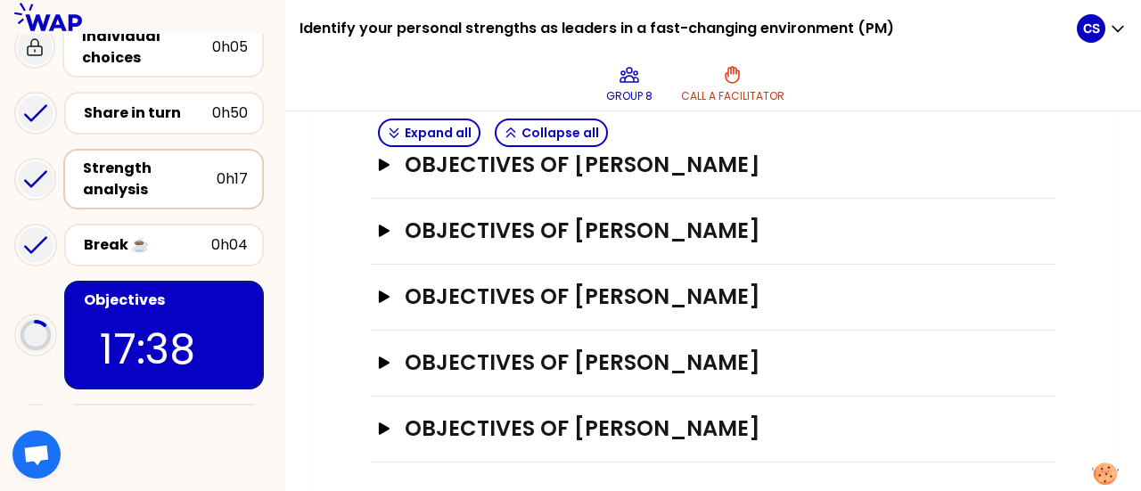
scroll to position [598, 0]
click at [369, 291] on div "Objectives # To design future sessions, share your top 3 priority objectives fo…" at bounding box center [714, 73] width 728 height 779
click at [377, 293] on icon "button" at bounding box center [384, 297] width 14 height 12
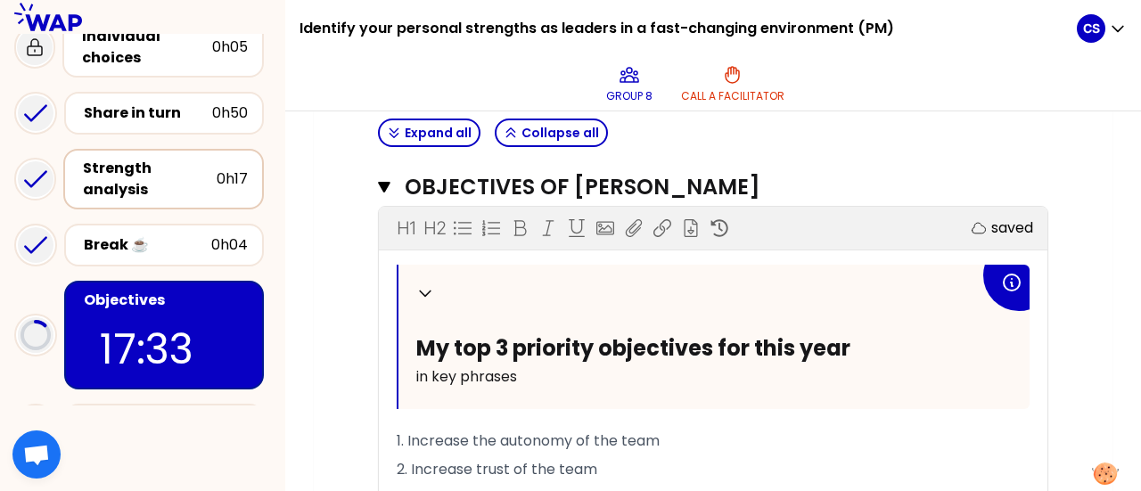
scroll to position [709, 0]
click at [383, 181] on icon "button" at bounding box center [384, 186] width 12 height 11
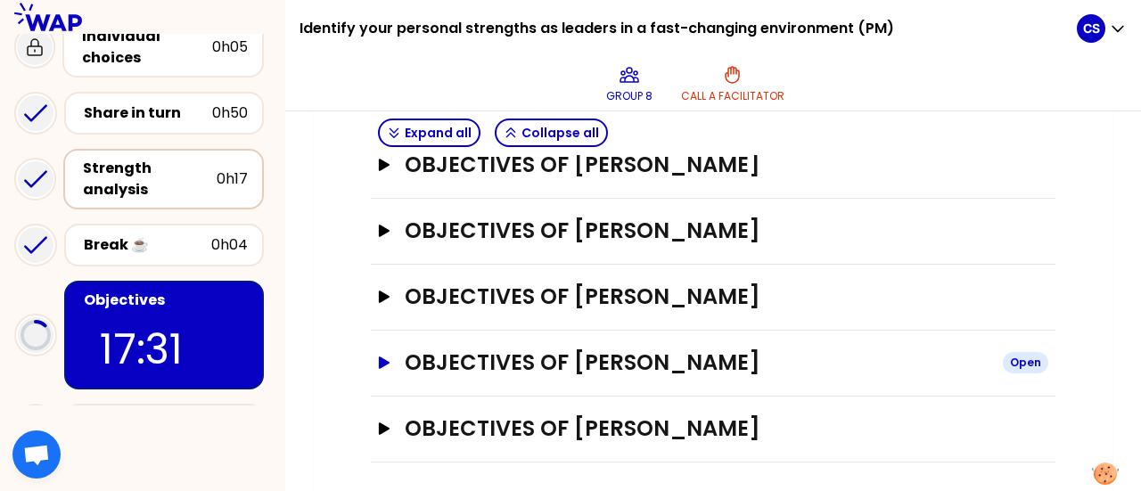
click at [389, 358] on icon "button" at bounding box center [384, 363] width 11 height 12
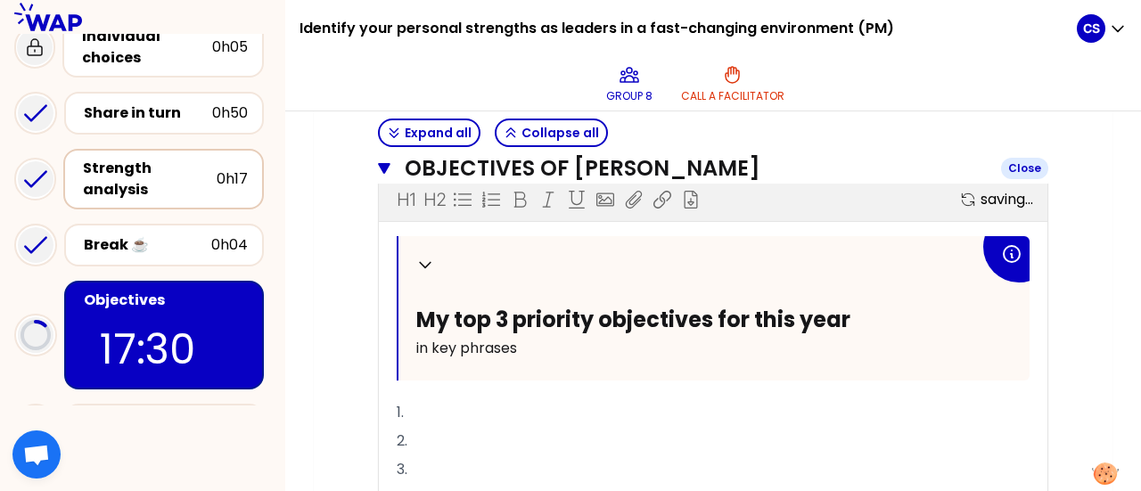
scroll to position [841, 0]
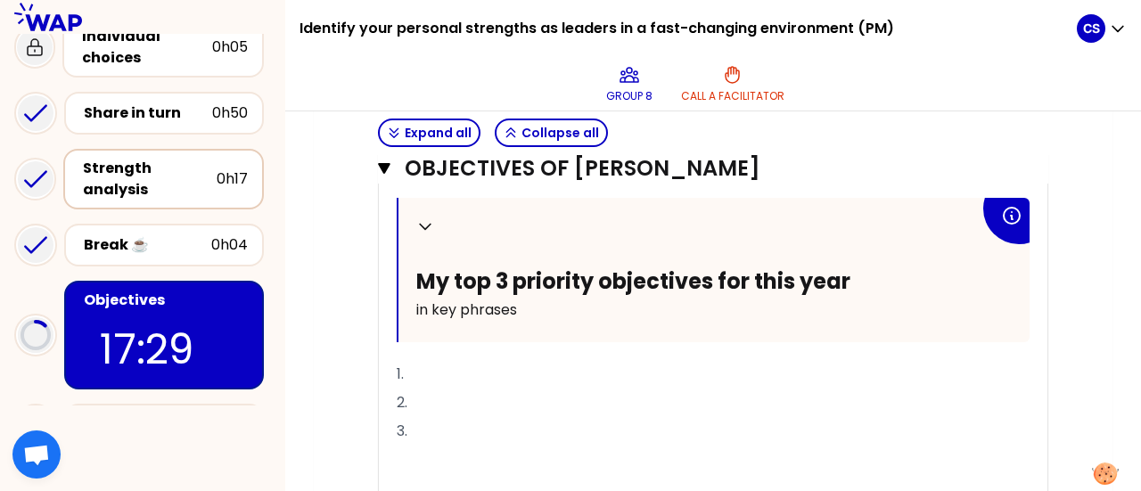
click at [430, 367] on p "1." at bounding box center [713, 374] width 633 height 29
click at [427, 393] on p "2." at bounding box center [713, 403] width 633 height 29
click at [571, 370] on p "1. Develop my network" at bounding box center [713, 374] width 633 height 29
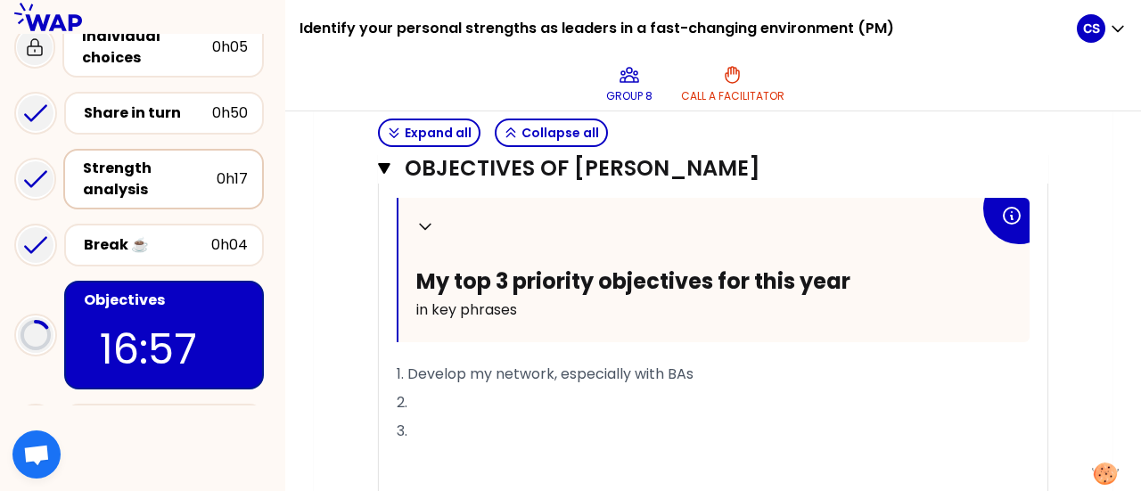
click at [434, 391] on p "2." at bounding box center [713, 403] width 633 height 29
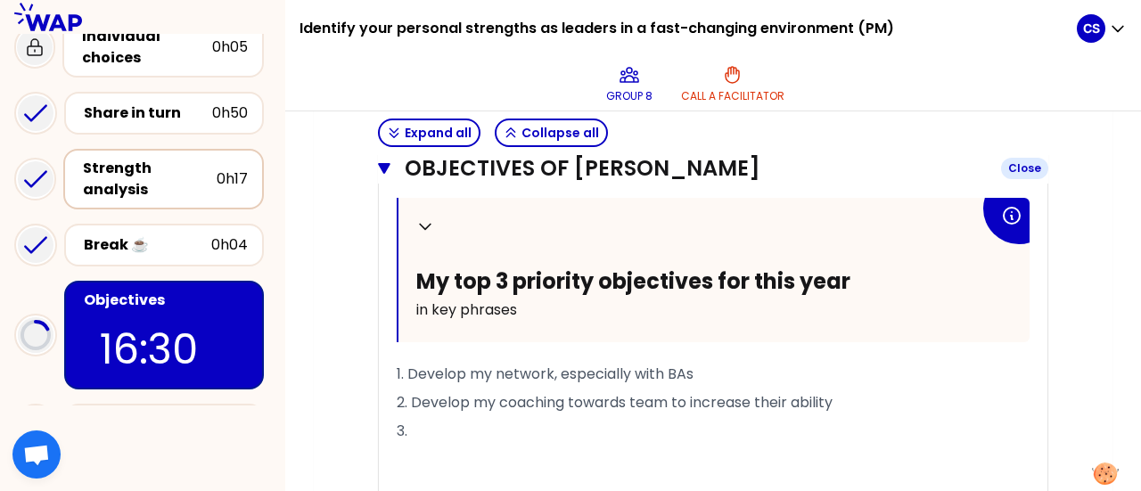
click at [383, 169] on icon "button" at bounding box center [384, 168] width 12 height 11
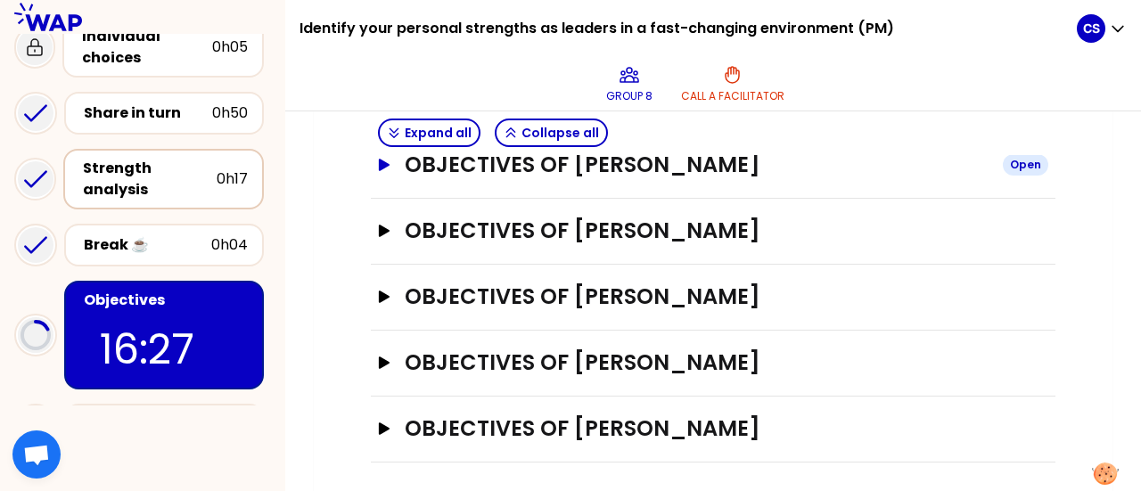
click at [383, 159] on icon "button" at bounding box center [384, 165] width 11 height 12
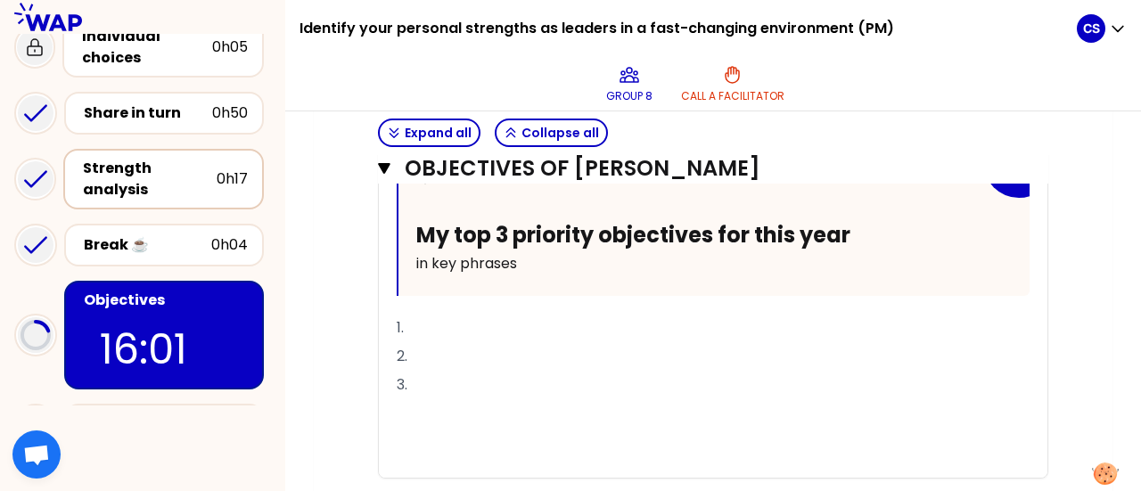
scroll to position [540, 0]
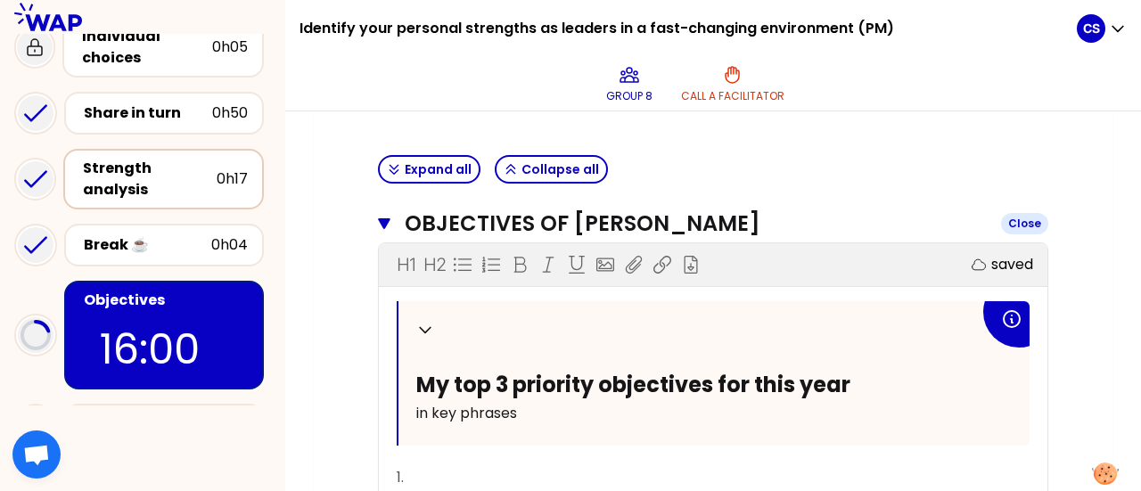
click at [391, 220] on button "Objectives of [PERSON_NAME] Close" at bounding box center [713, 224] width 671 height 29
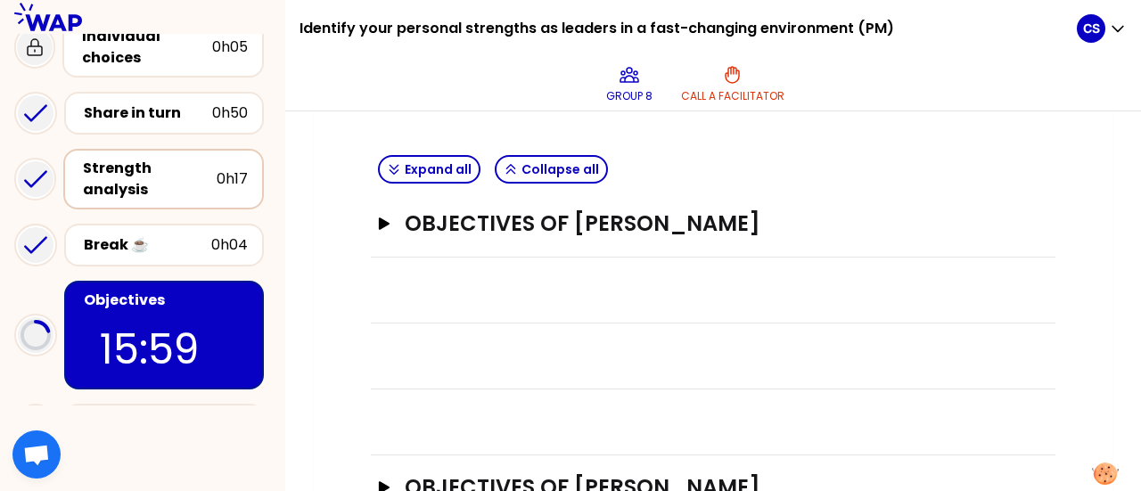
scroll to position [598, 0]
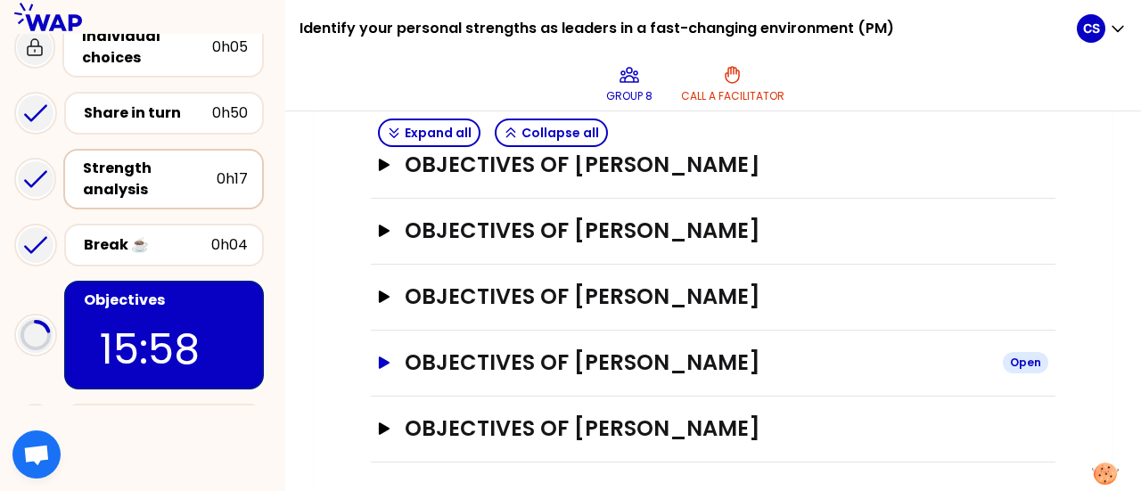
click at [381, 359] on icon "button" at bounding box center [384, 363] width 11 height 12
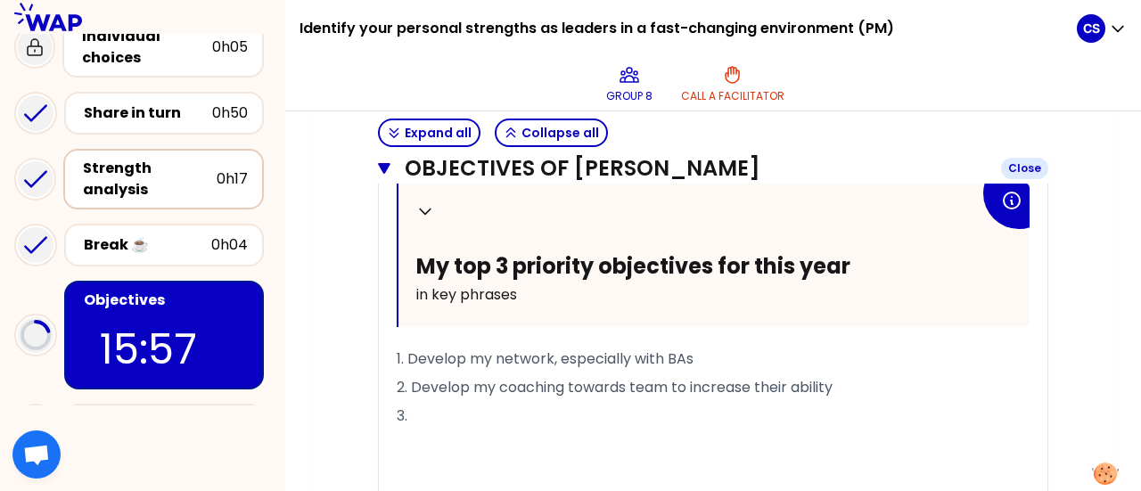
scroll to position [857, 0]
click at [433, 412] on p "3." at bounding box center [713, 415] width 633 height 29
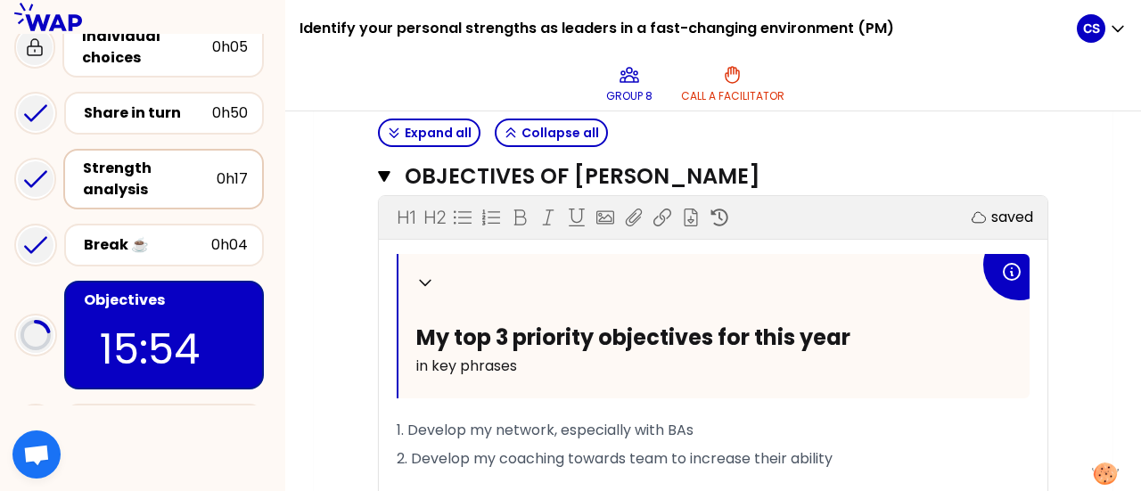
scroll to position [783, 0]
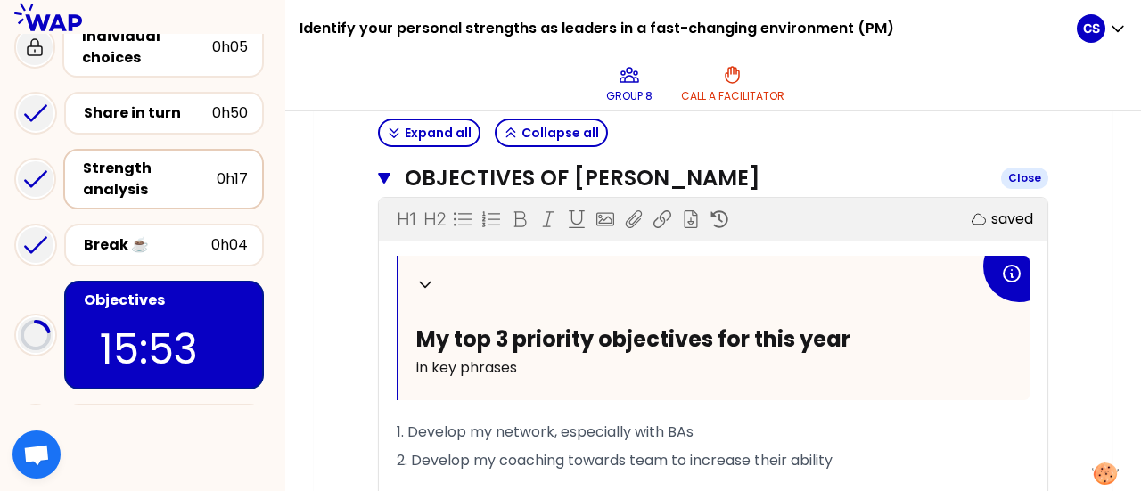
click at [383, 173] on icon "button" at bounding box center [384, 178] width 12 height 11
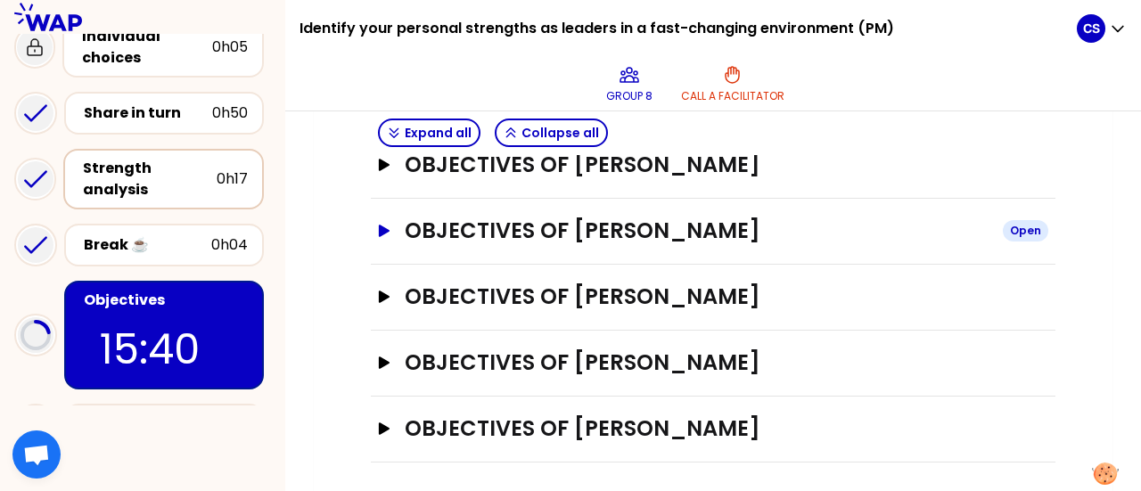
click at [379, 229] on icon "button" at bounding box center [384, 231] width 11 height 12
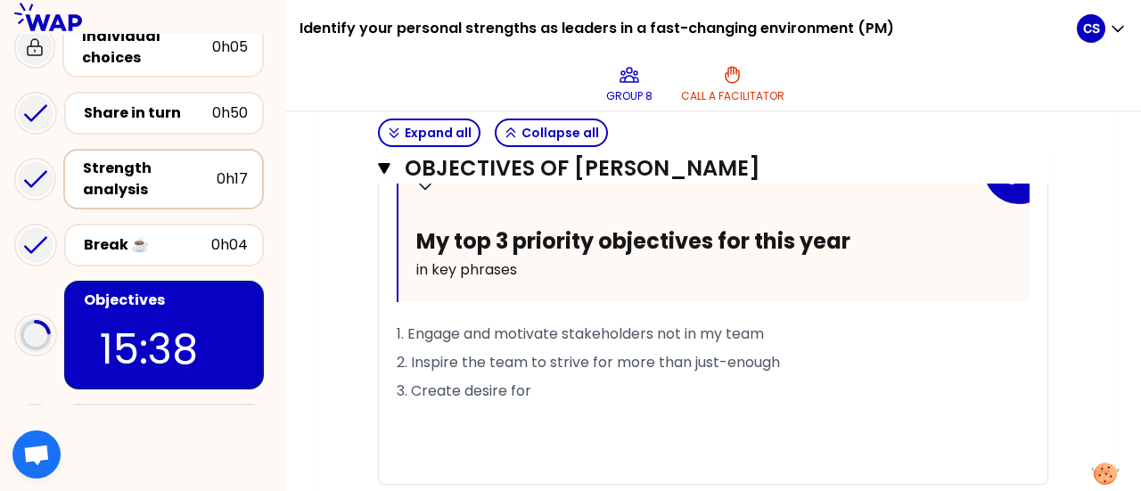
scroll to position [754, 0]
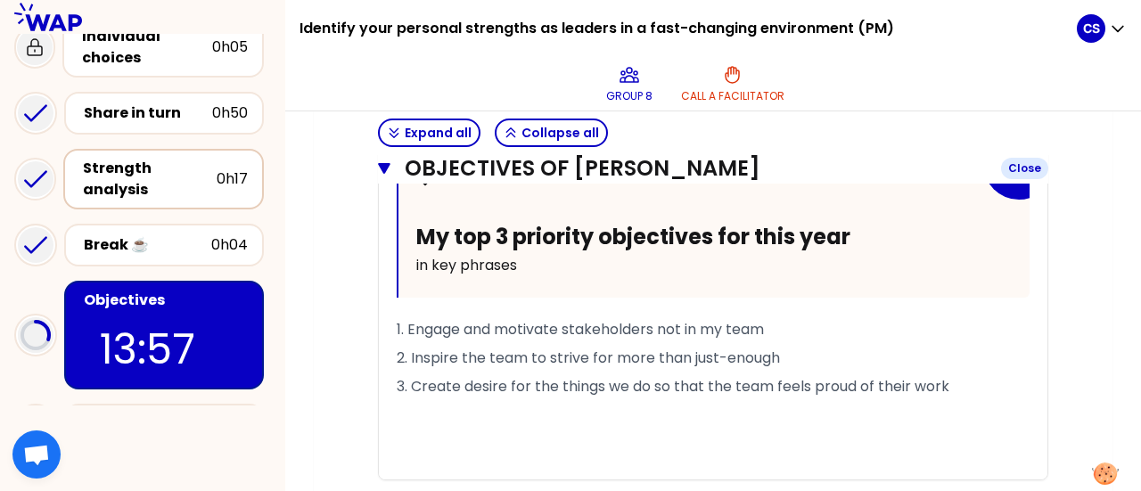
click at [379, 162] on icon "button" at bounding box center [384, 168] width 12 height 14
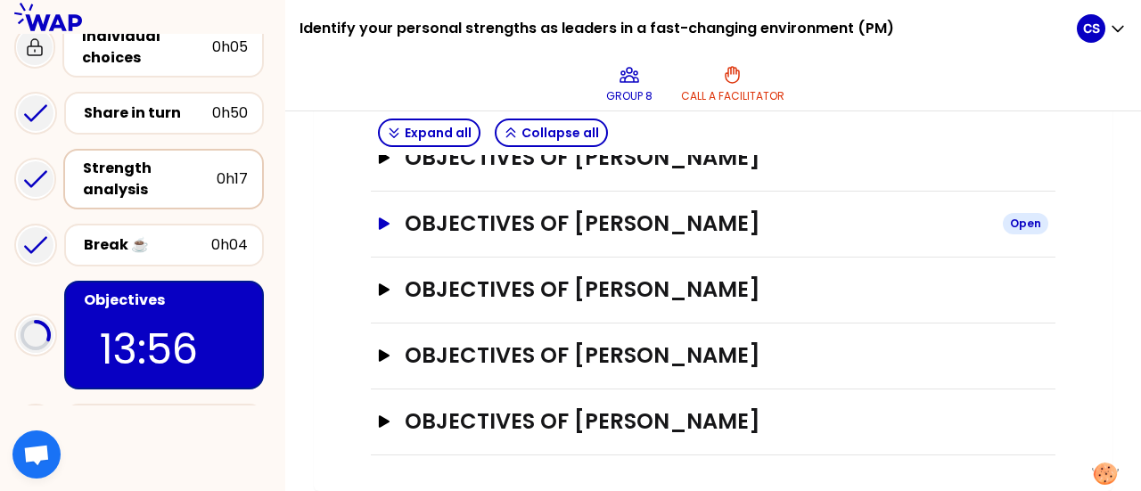
scroll to position [598, 0]
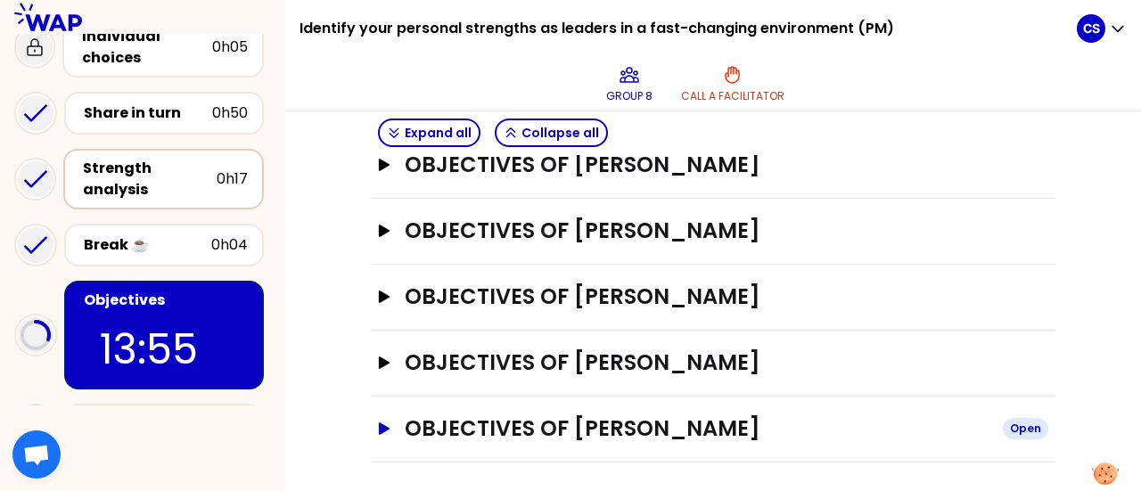
click at [380, 423] on icon "button" at bounding box center [384, 429] width 11 height 12
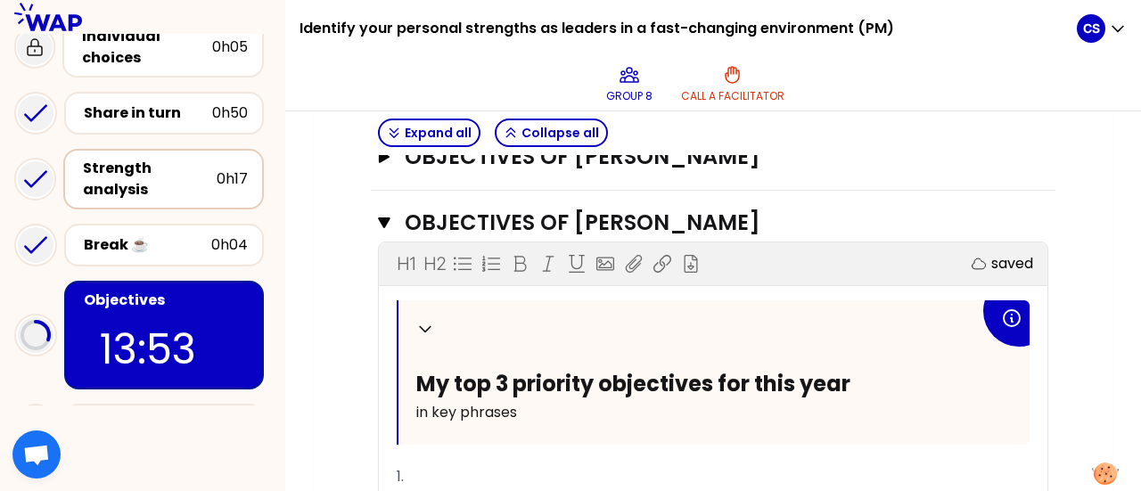
scroll to position [920, 0]
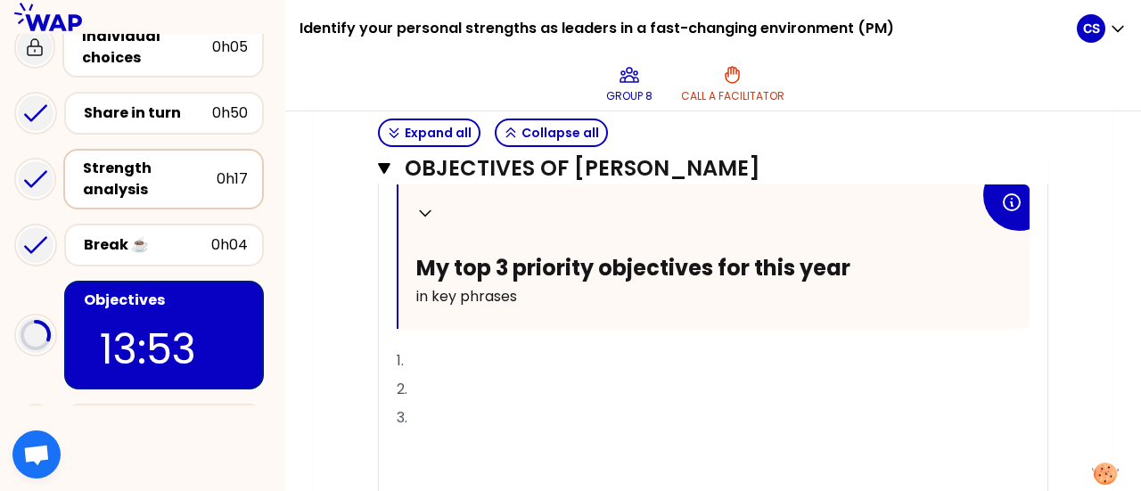
click at [428, 351] on p "1." at bounding box center [713, 361] width 633 height 29
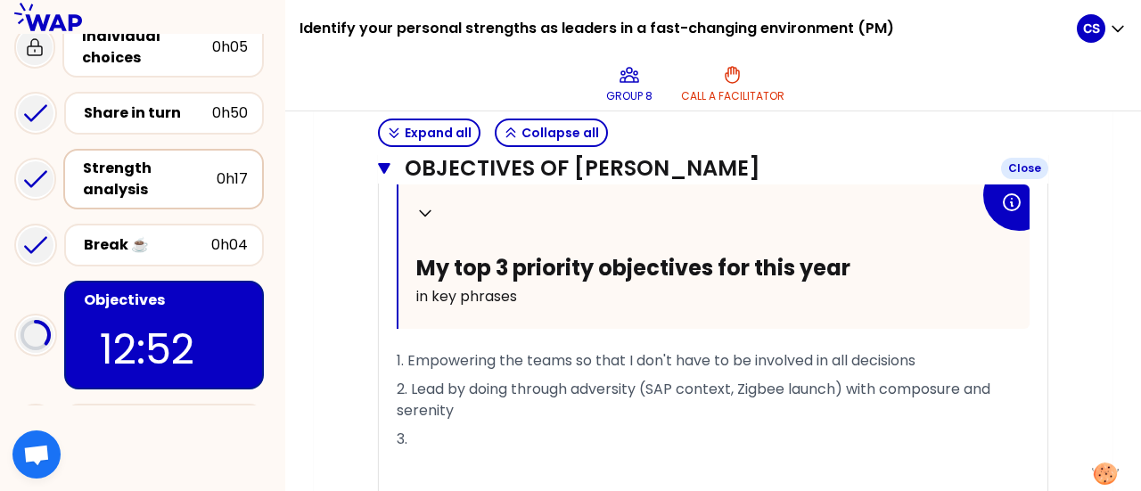
click at [387, 164] on icon "button" at bounding box center [384, 168] width 12 height 11
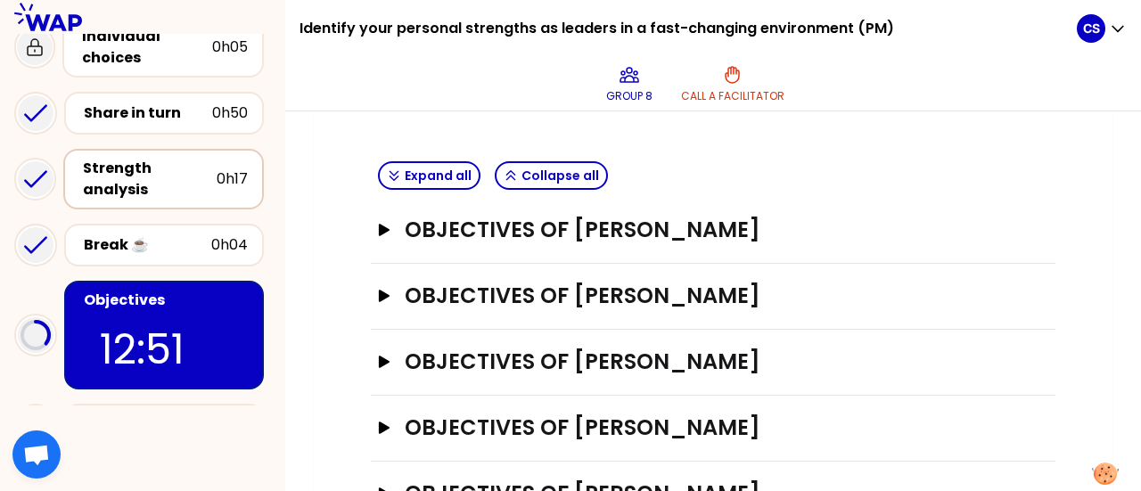
scroll to position [532, 0]
click at [383, 291] on icon "button" at bounding box center [384, 297] width 11 height 12
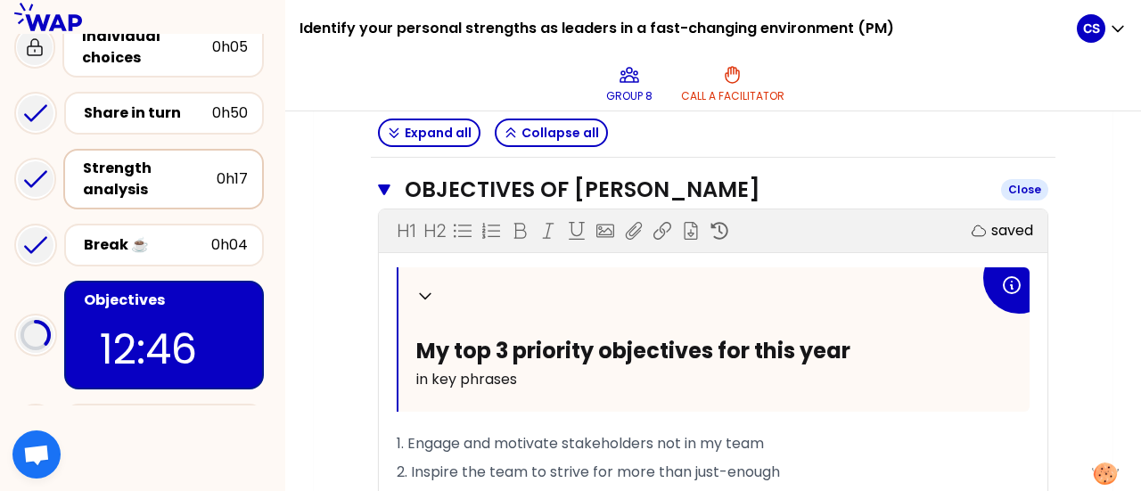
scroll to position [629, 0]
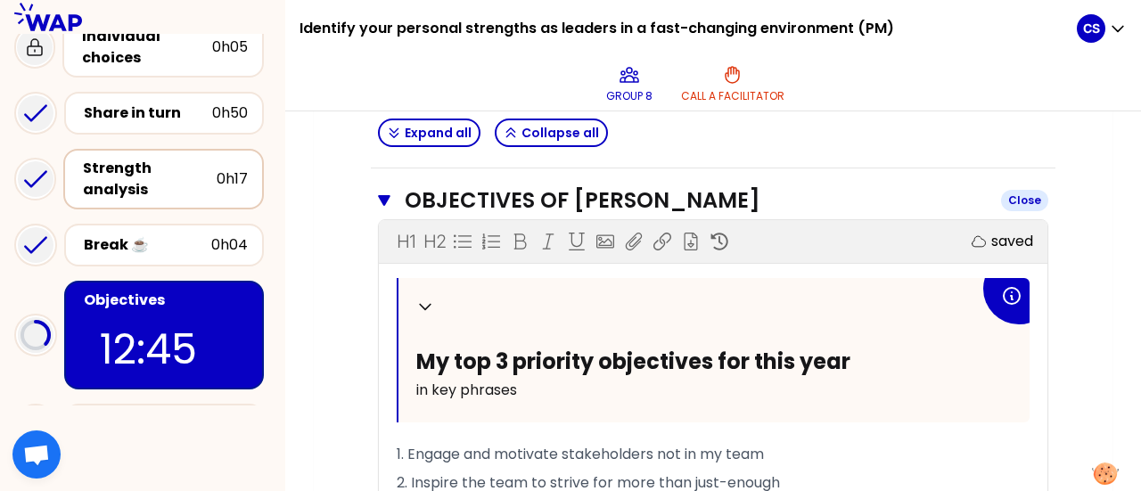
click at [383, 197] on icon "button" at bounding box center [384, 200] width 12 height 11
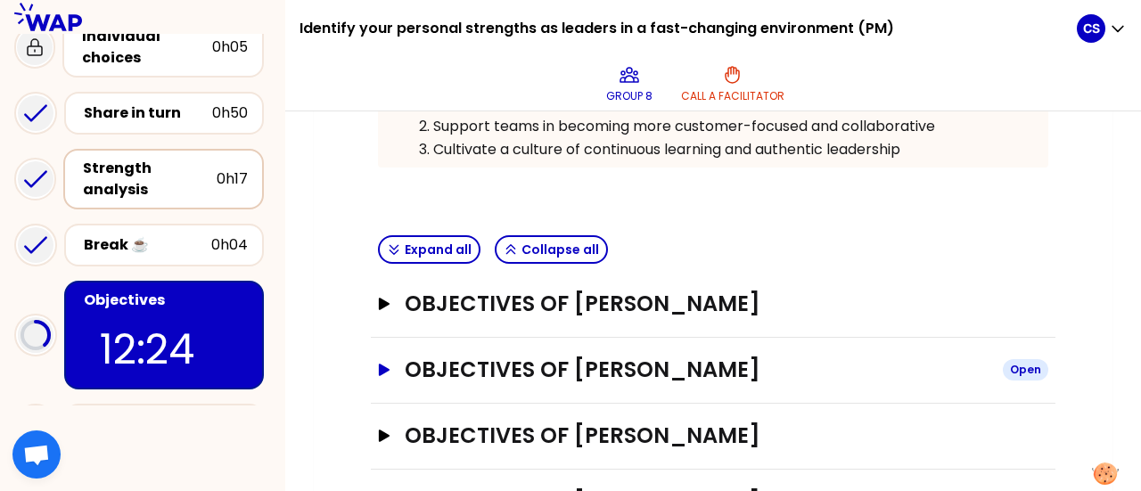
scroll to position [598, 0]
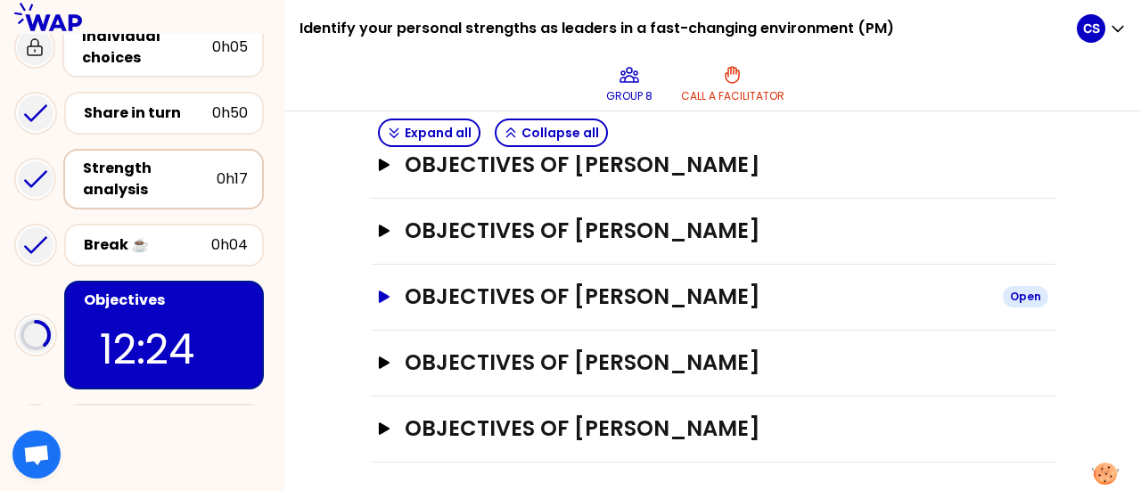
click at [385, 291] on icon "button" at bounding box center [384, 297] width 11 height 12
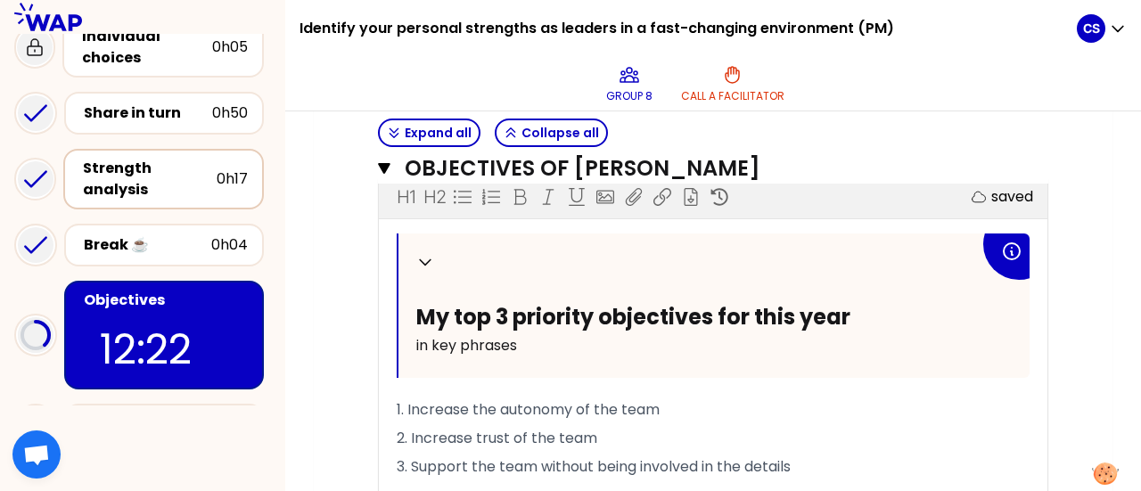
scroll to position [752, 0]
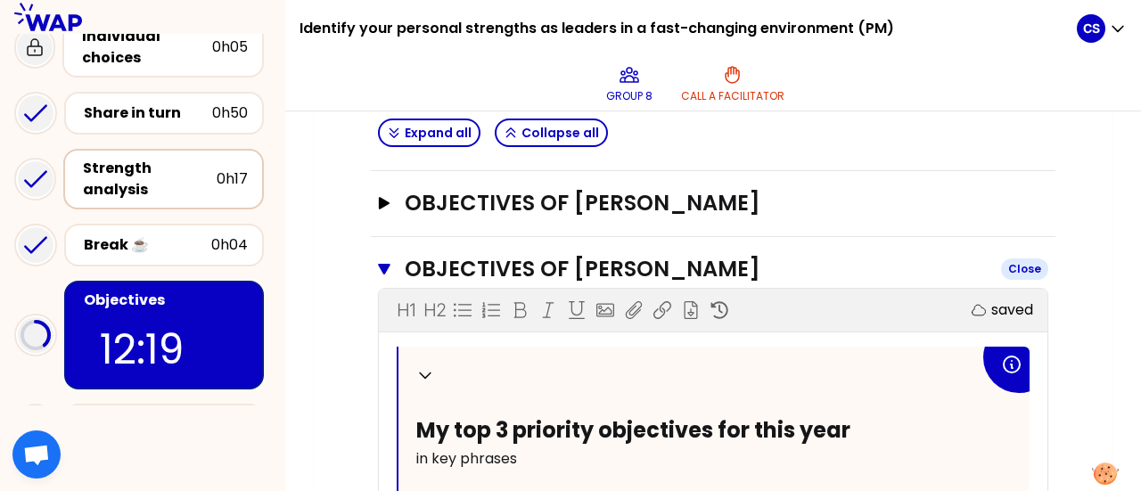
click at [383, 264] on icon "button" at bounding box center [384, 269] width 12 height 11
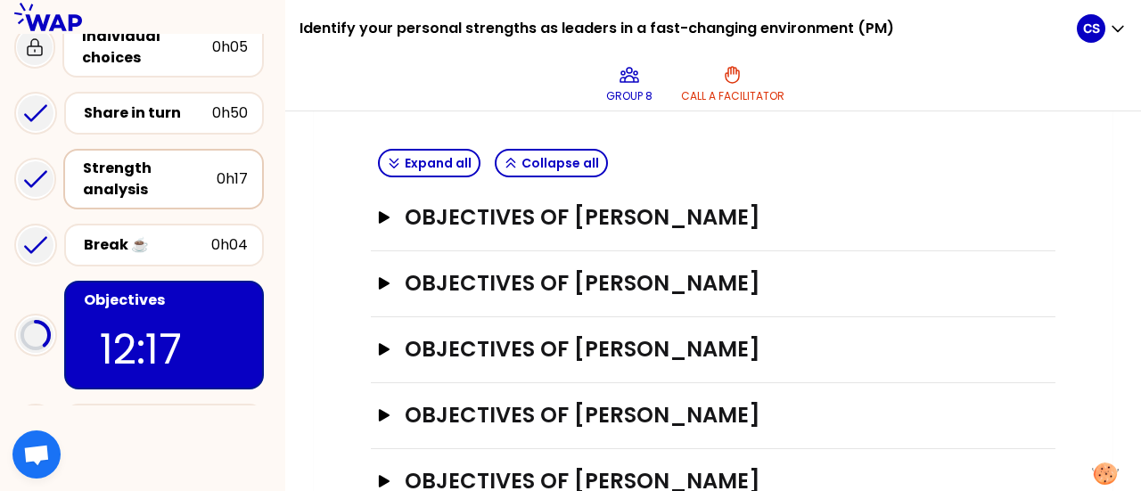
scroll to position [545, 0]
click at [383, 217] on icon "button" at bounding box center [384, 218] width 11 height 12
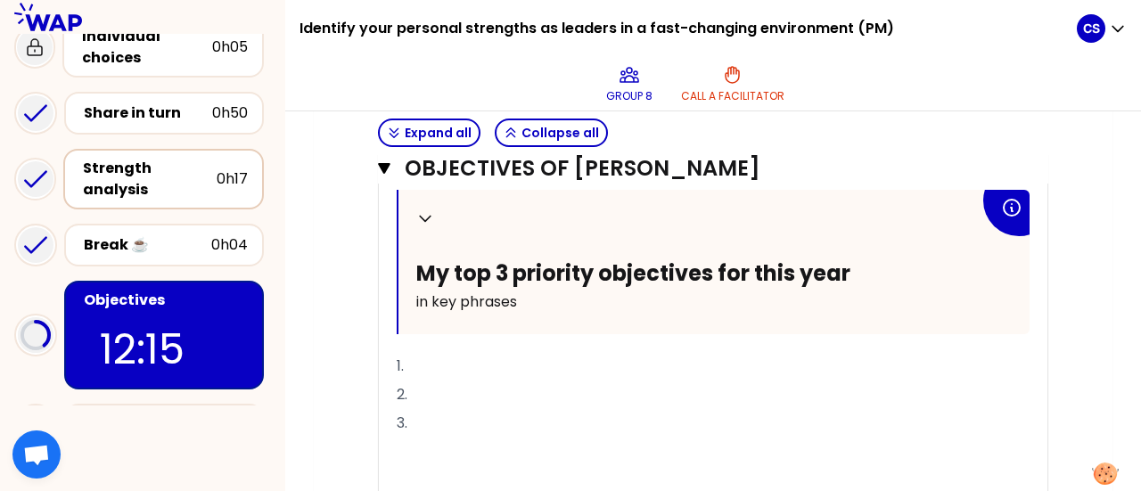
scroll to position [652, 0]
click at [437, 360] on p "1." at bounding box center [713, 365] width 633 height 29
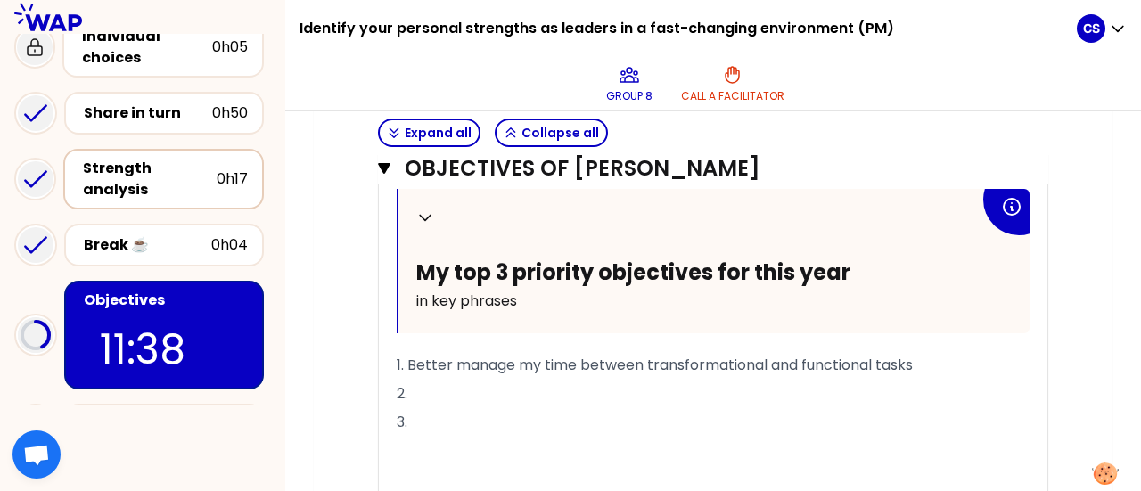
click at [421, 390] on p "2." at bounding box center [713, 394] width 633 height 29
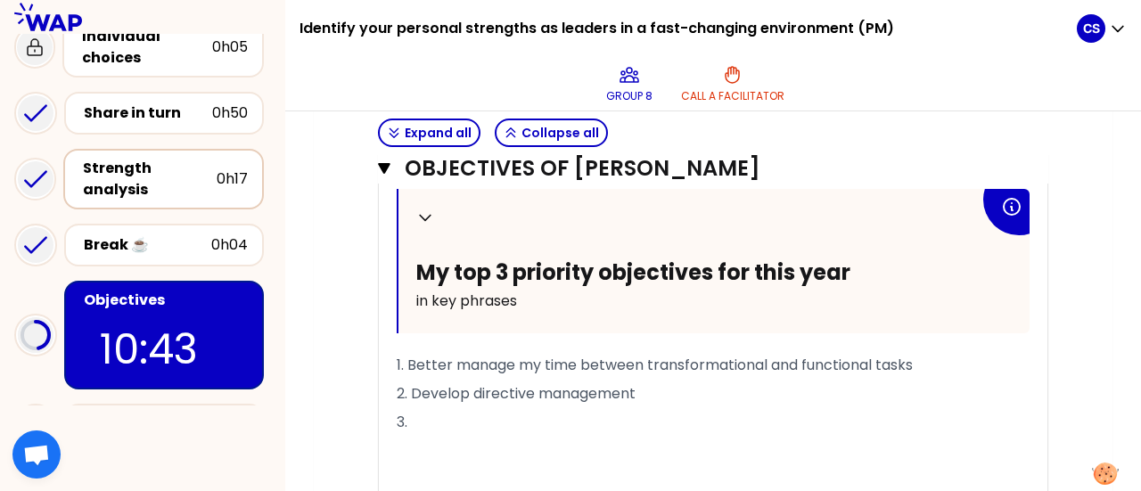
click at [441, 415] on p "3." at bounding box center [713, 422] width 633 height 29
click at [654, 397] on p "2. Develop directive management" at bounding box center [713, 394] width 633 height 29
click at [477, 409] on p "3." at bounding box center [713, 422] width 633 height 29
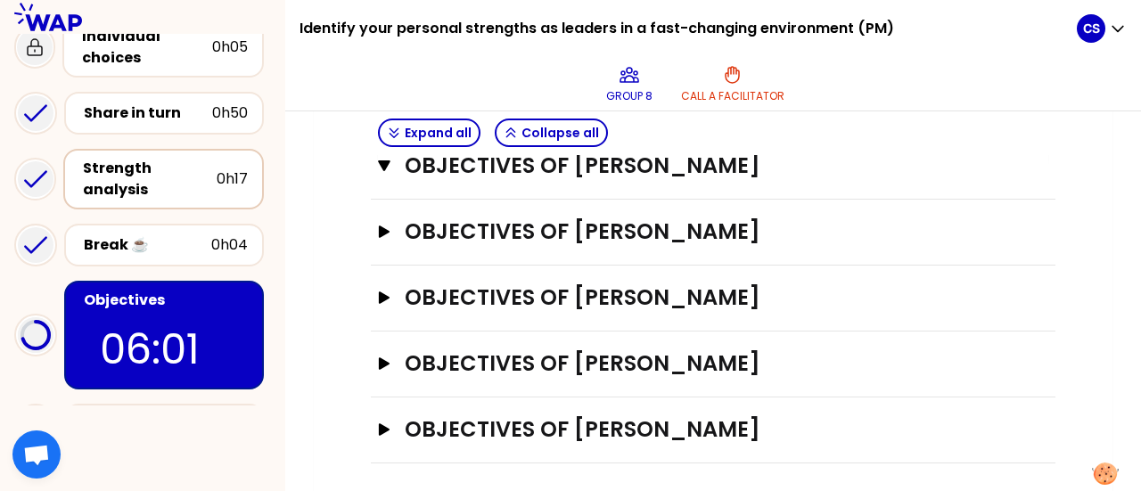
scroll to position [1001, 0]
click at [387, 161] on icon "button" at bounding box center [384, 166] width 12 height 11
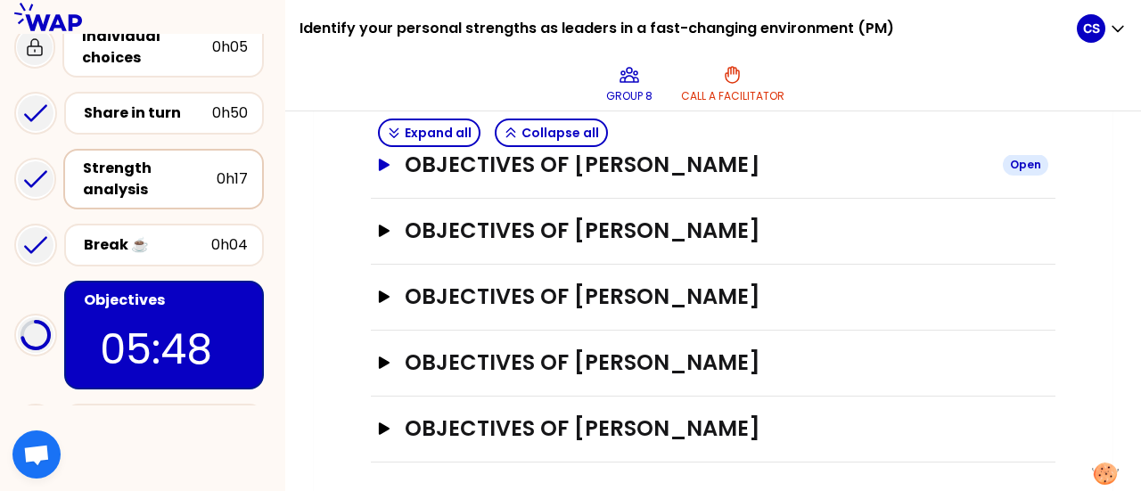
click at [387, 161] on icon "button" at bounding box center [384, 165] width 11 height 12
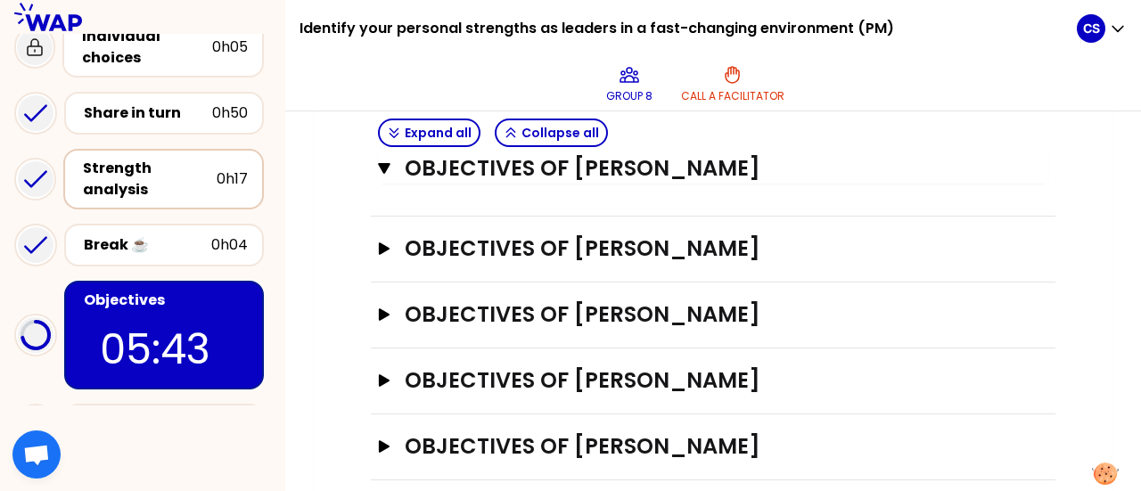
scroll to position [1001, 0]
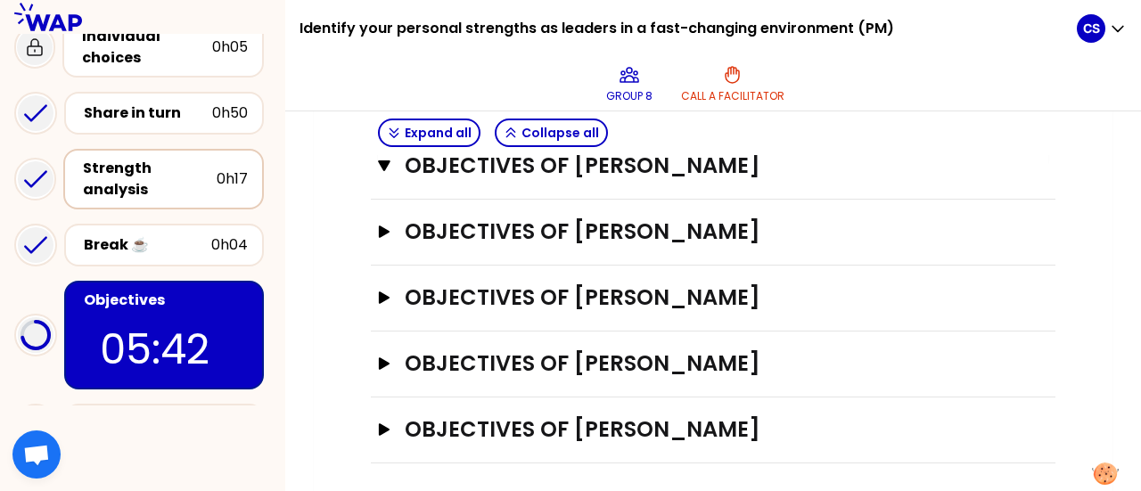
click at [376, 429] on div "Objectives of [PERSON_NAME] Open" at bounding box center [713, 431] width 685 height 66
click at [382, 425] on icon "button" at bounding box center [384, 430] width 11 height 12
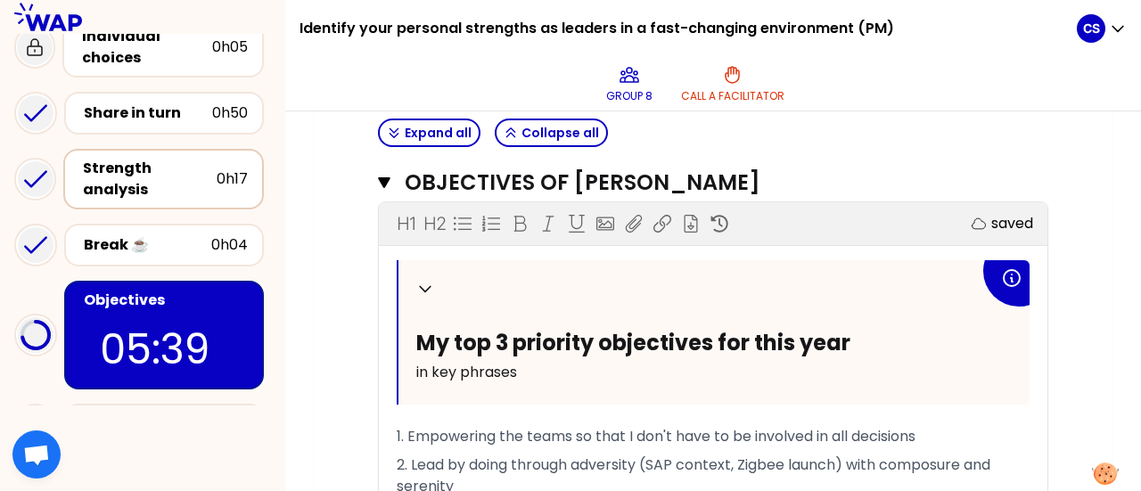
scroll to position [1102, 0]
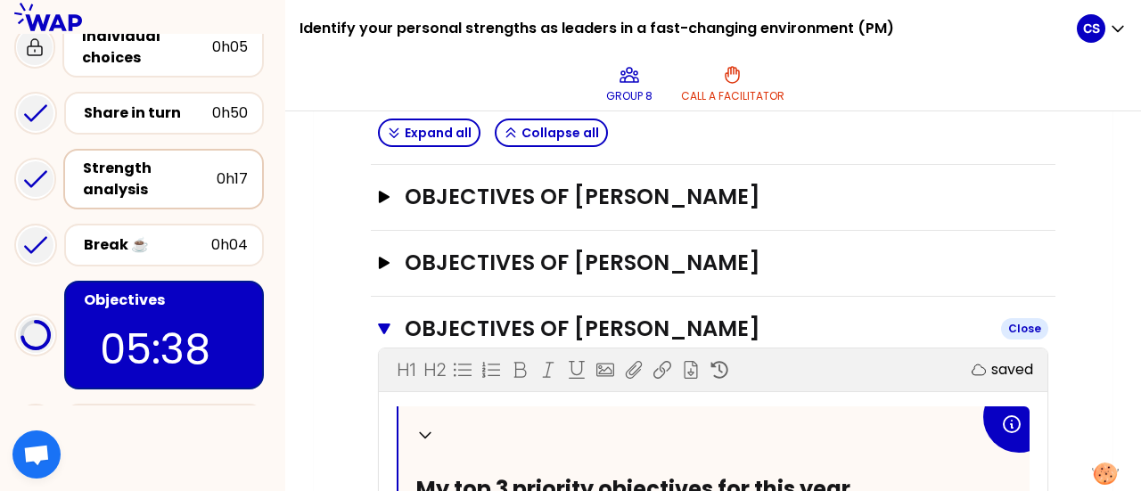
click at [383, 324] on icon "button" at bounding box center [384, 329] width 12 height 11
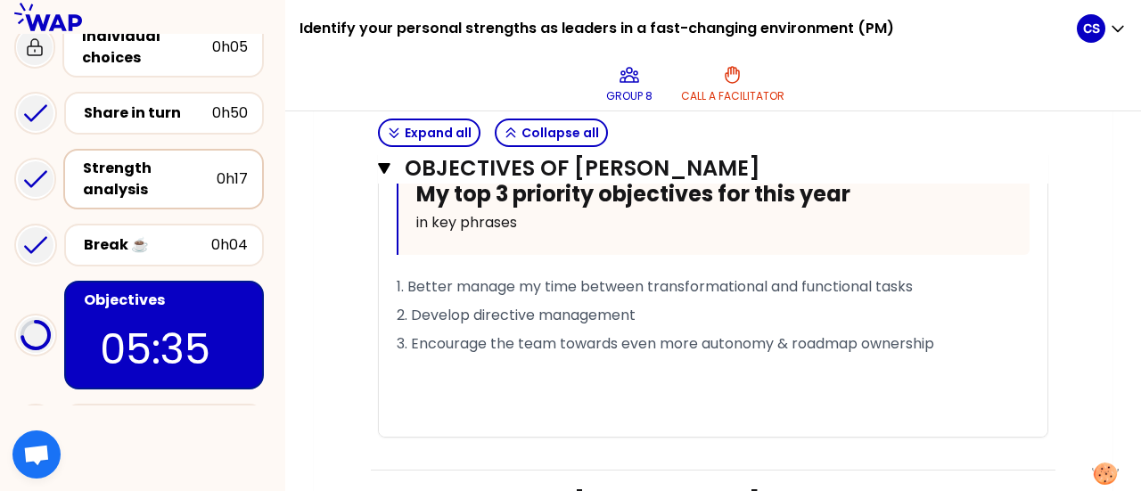
scroll to position [723, 0]
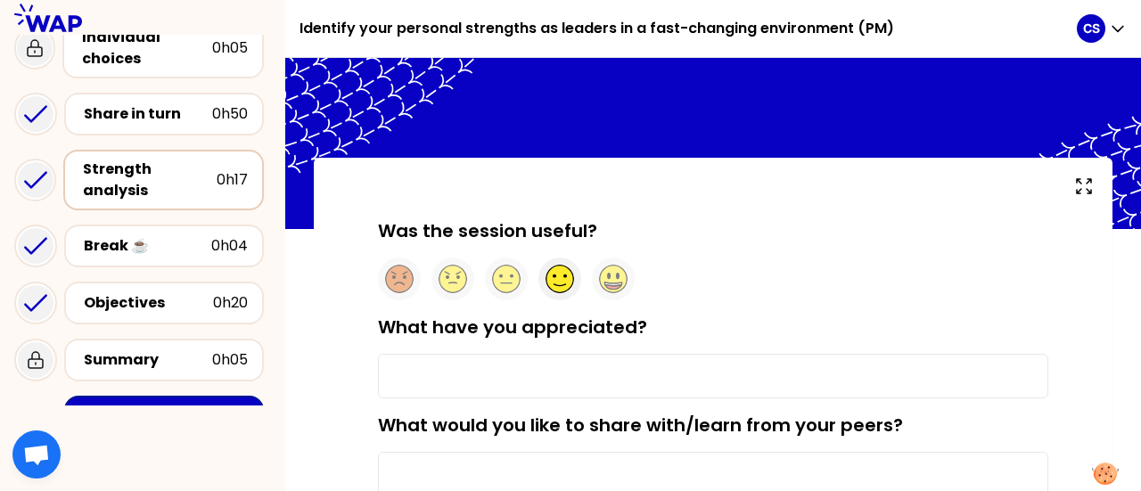
click at [556, 281] on circle at bounding box center [561, 280] width 28 height 28
click at [474, 370] on input "What have you appreciated?" at bounding box center [713, 376] width 671 height 45
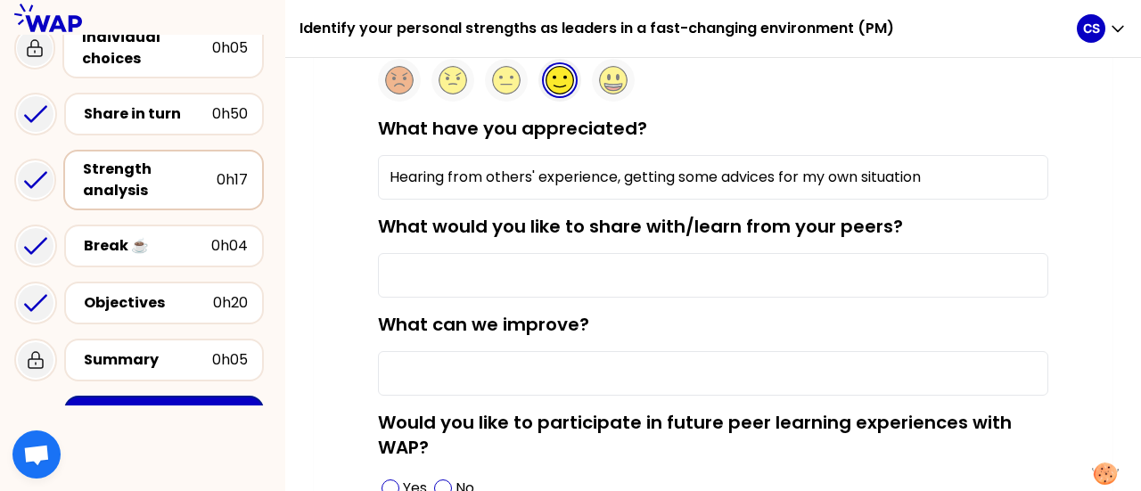
scroll to position [206, 0]
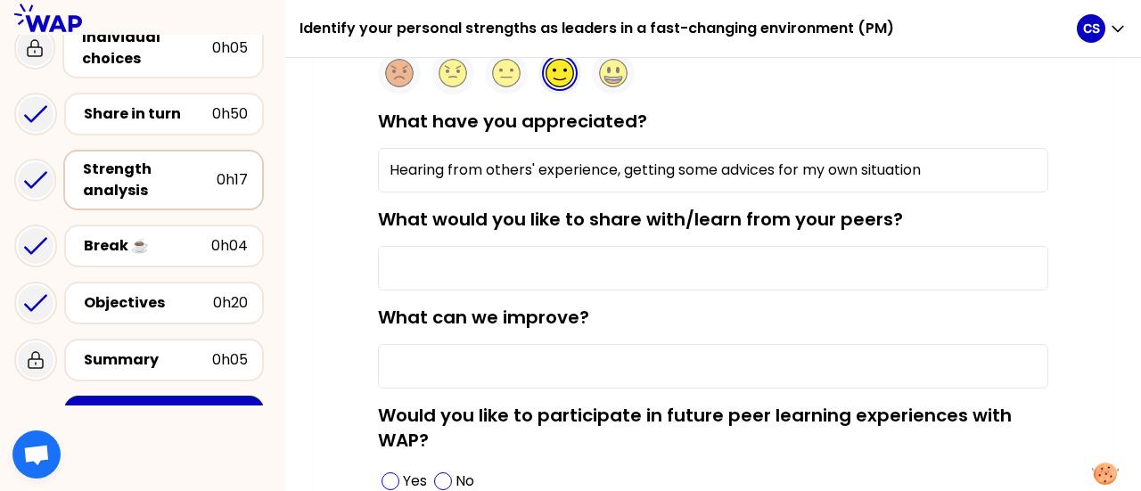
type input "Hearing from others' experience, getting some advices for my own situation"
click at [536, 265] on input "What would you like to share with/learn from your peers?" at bounding box center [713, 268] width 671 height 45
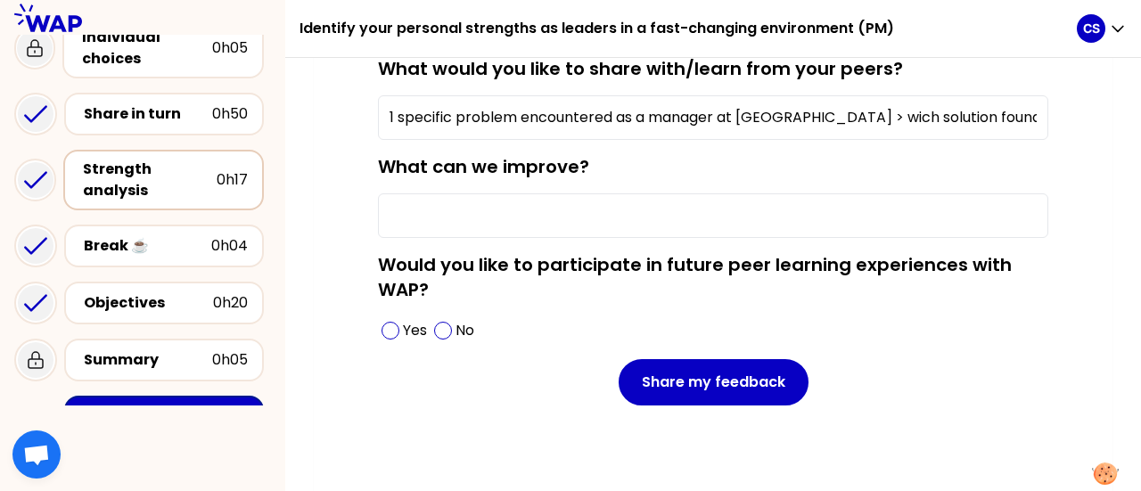
scroll to position [361, 0]
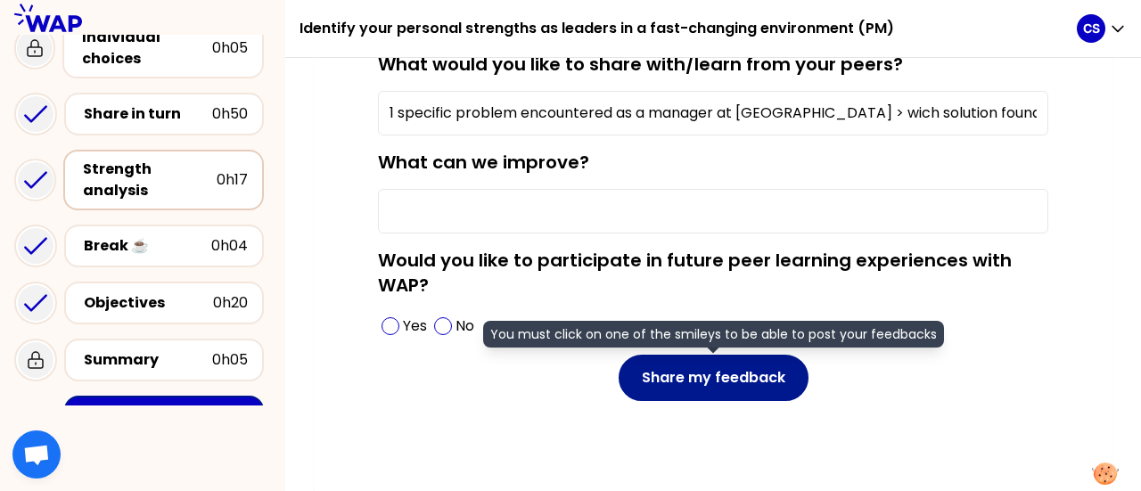
type input "1 specific problem encountered as a manager at [GEOGRAPHIC_DATA] > wich solutio…"
click at [688, 379] on button "Share my feedback" at bounding box center [714, 378] width 190 height 46
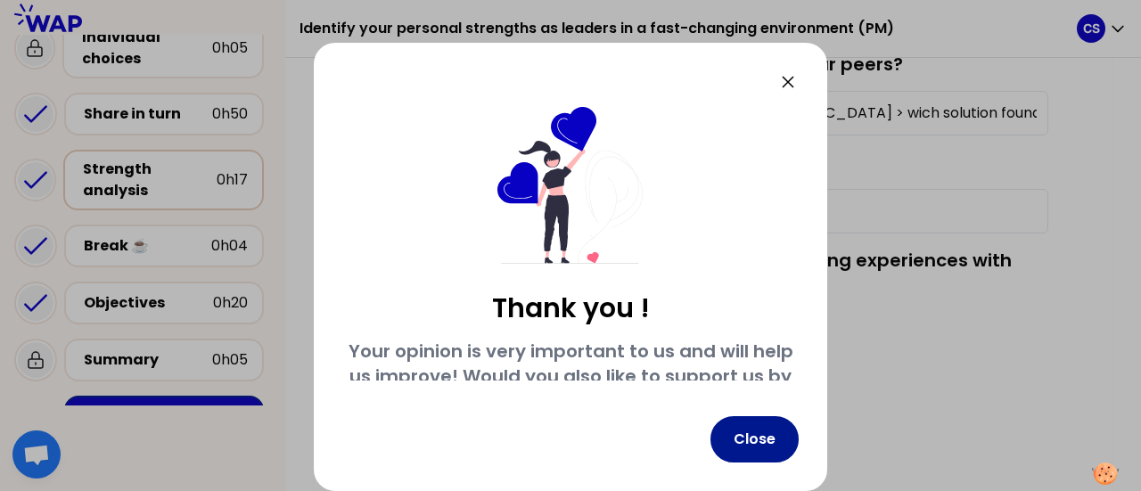
click at [779, 450] on button "Close" at bounding box center [755, 439] width 88 height 46
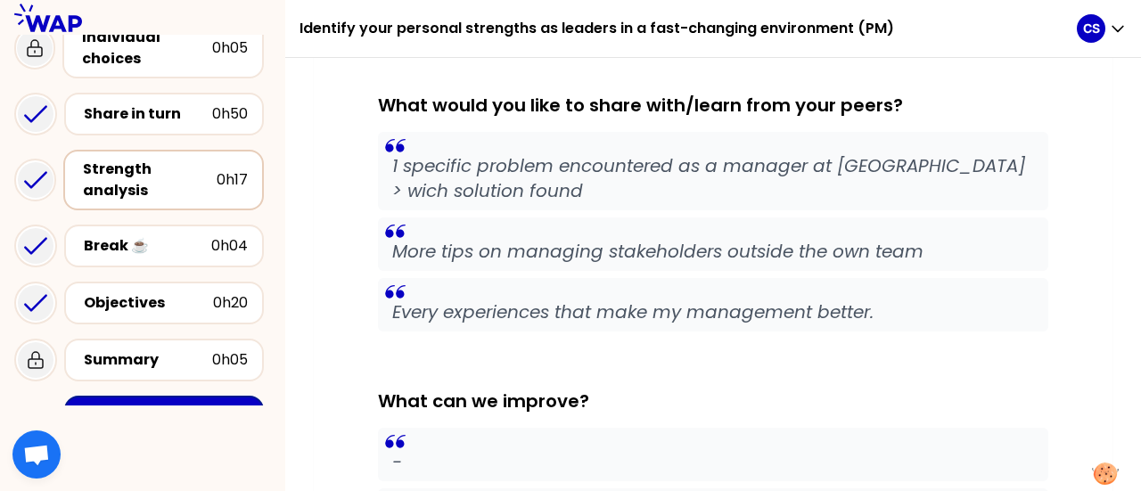
scroll to position [986, 0]
